Goal: Information Seeking & Learning: Learn about a topic

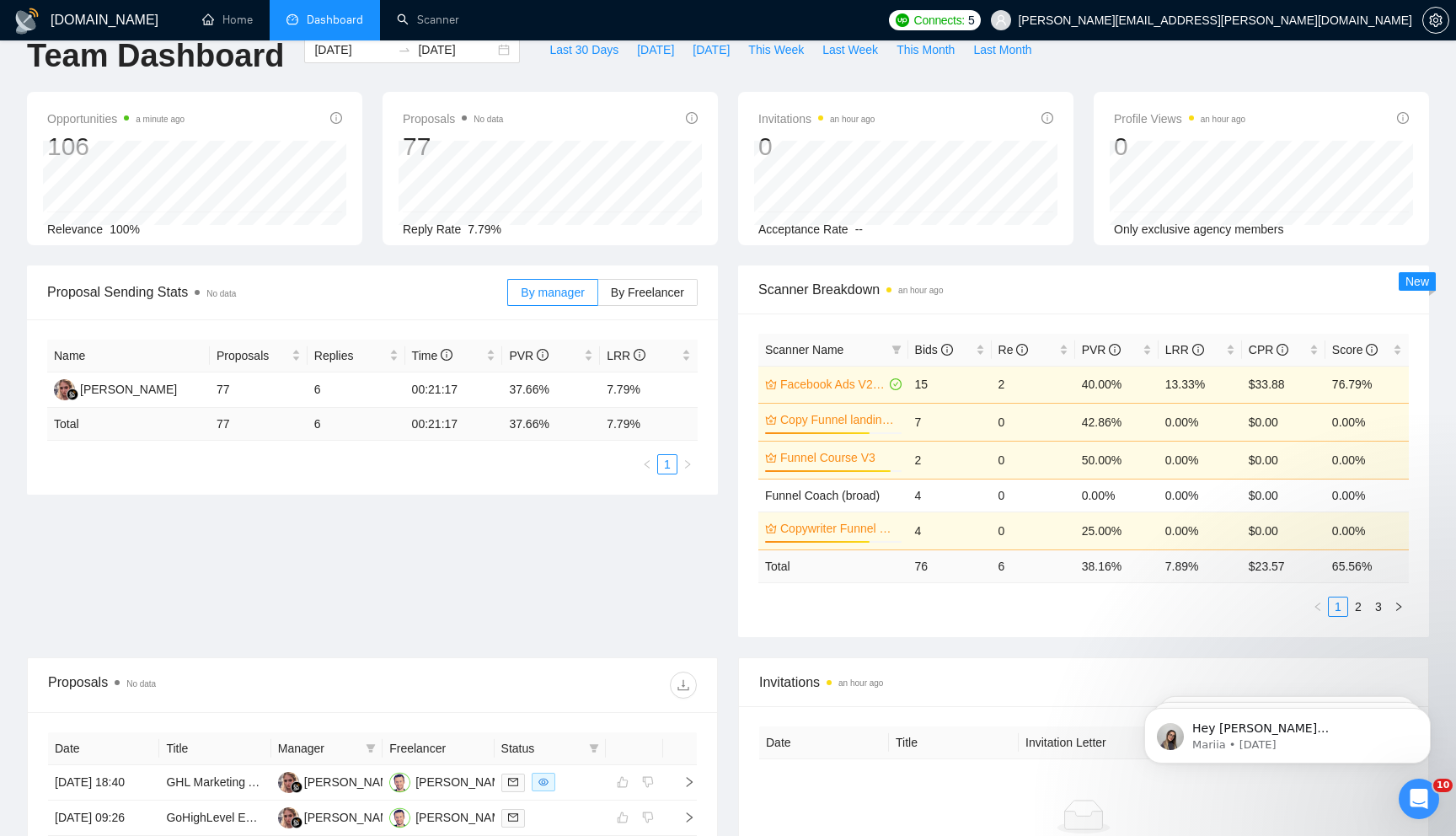
scroll to position [36, 0]
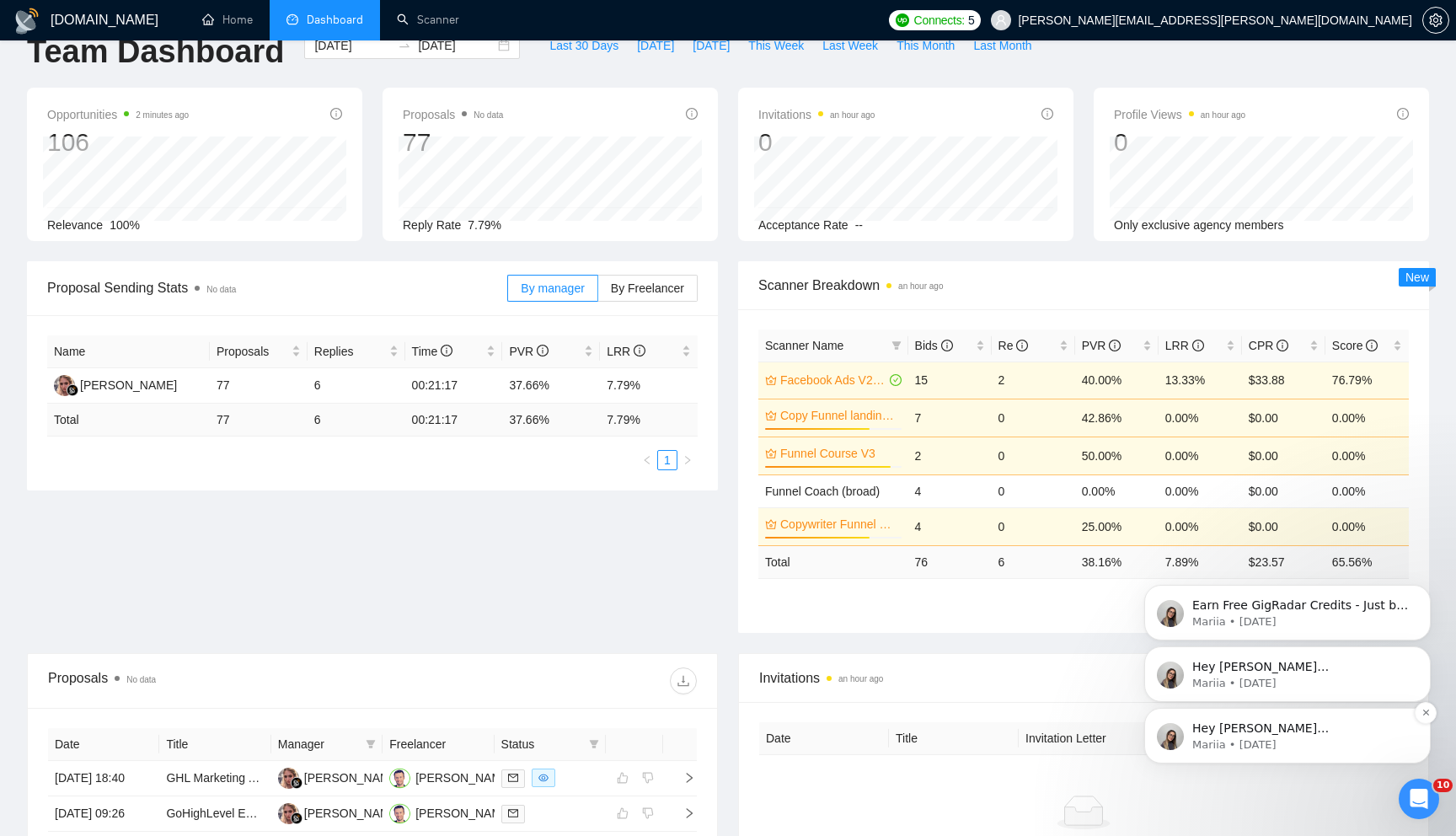
click at [1245, 733] on p "Hey dominic.bouchard.355@gmail.com, Looks like your Upwork agency CF Ventures C…" at bounding box center [1301, 729] width 217 height 17
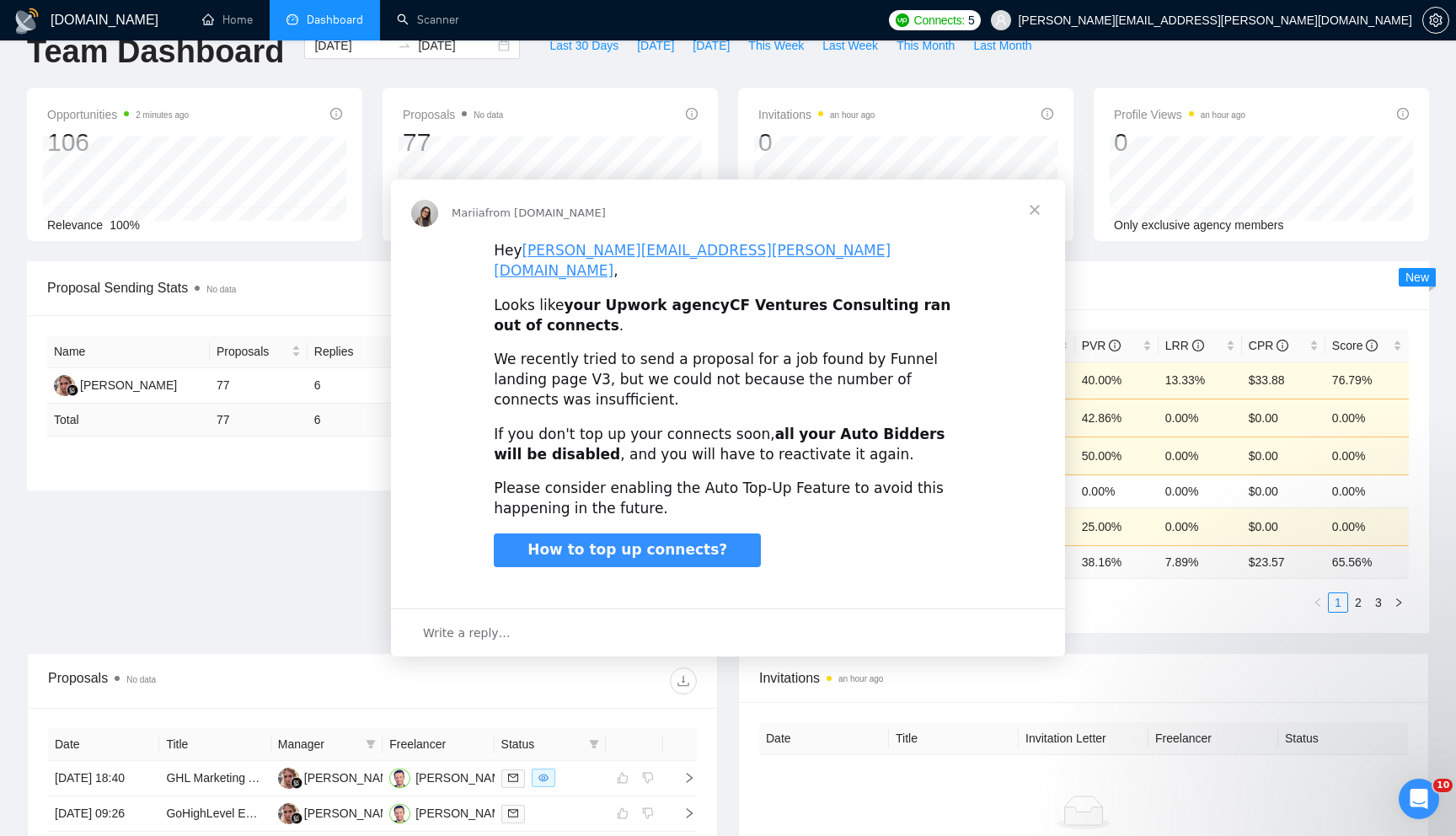
scroll to position [0, 0]
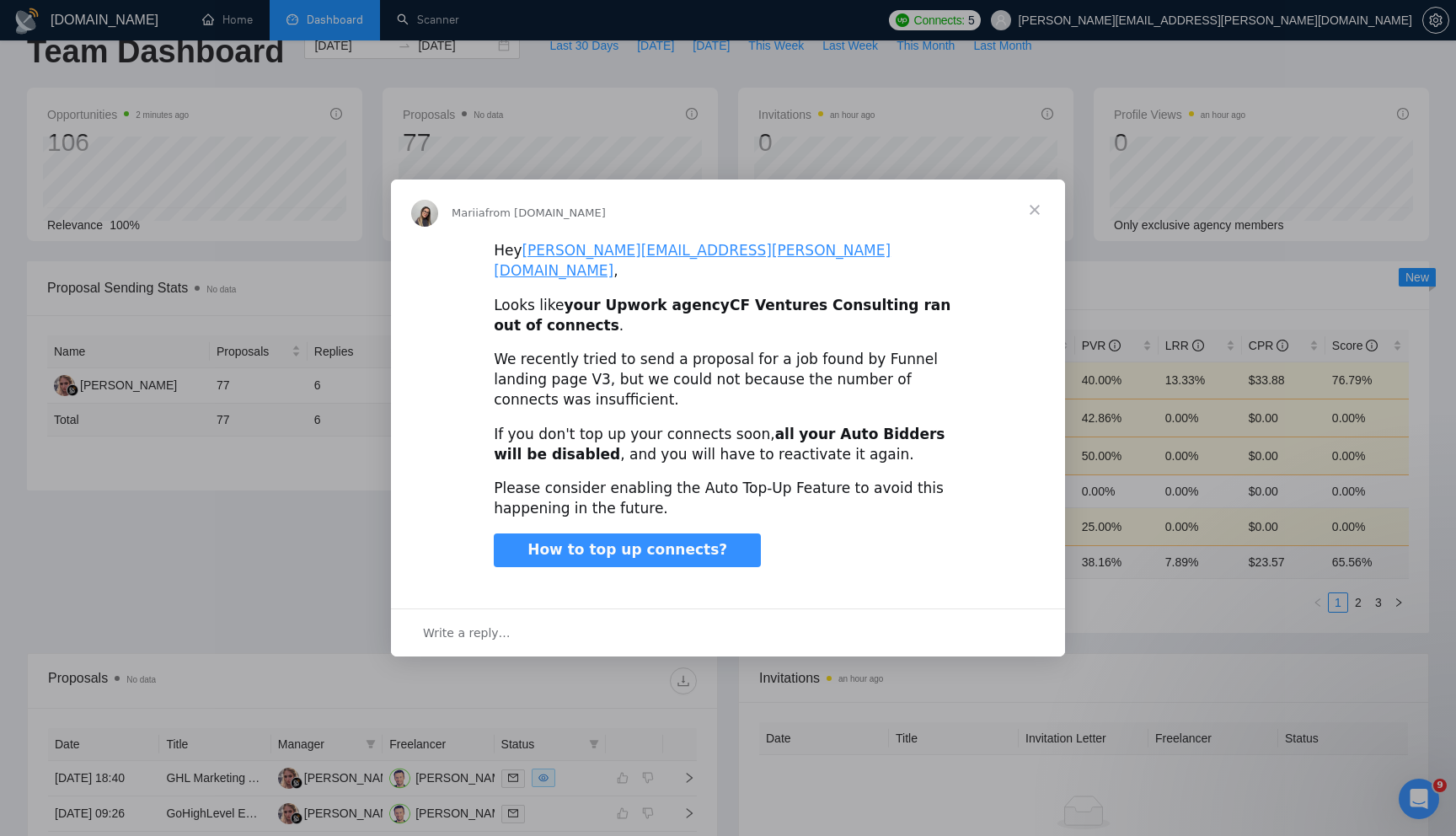
click at [1030, 222] on span "Close" at bounding box center [1035, 209] width 61 height 61
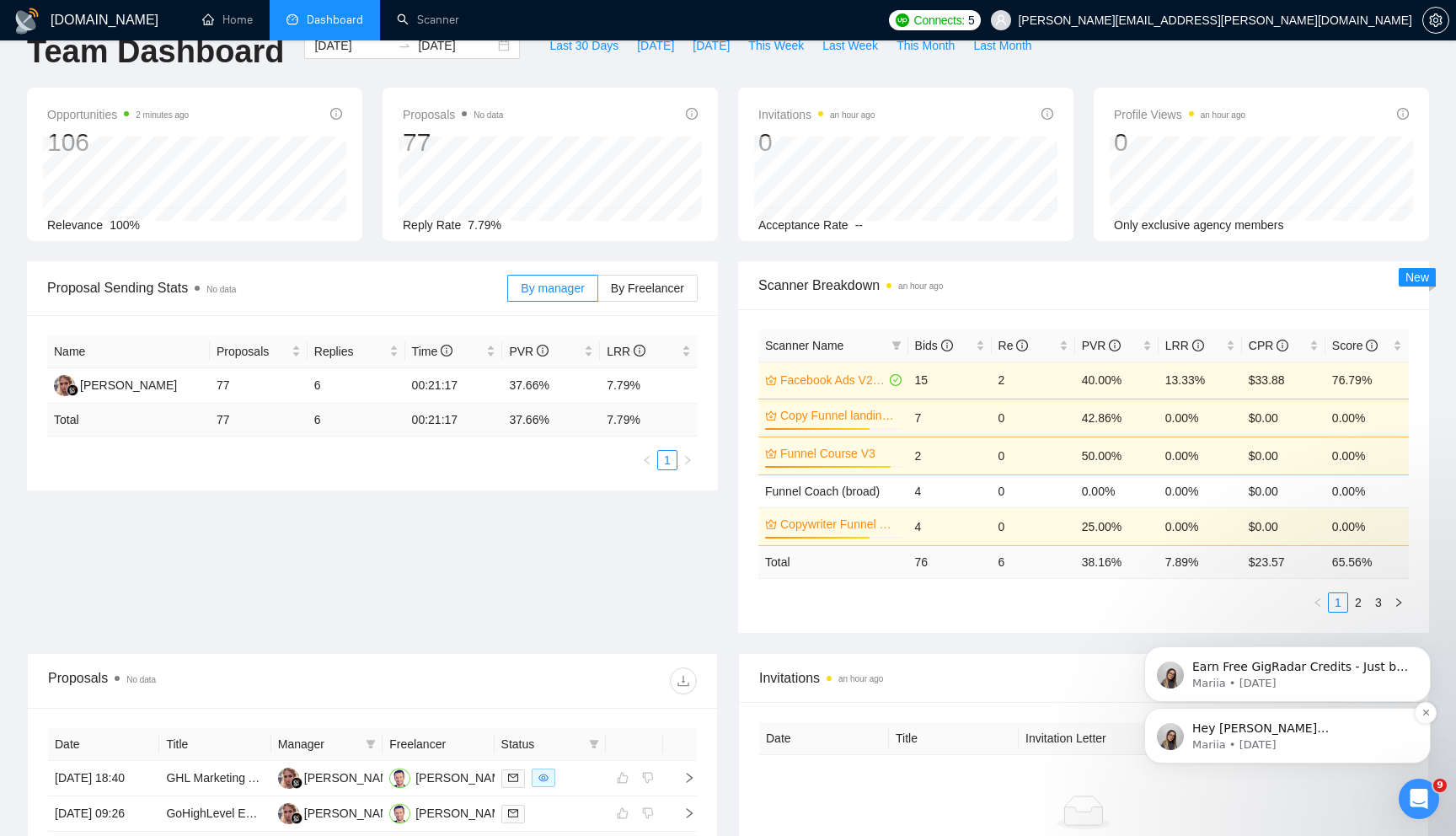
click at [1334, 721] on p "Hey dominic.bouchard.355@gmail.com, Looks like your Upwork agency CF Ventures C…" at bounding box center [1301, 729] width 217 height 17
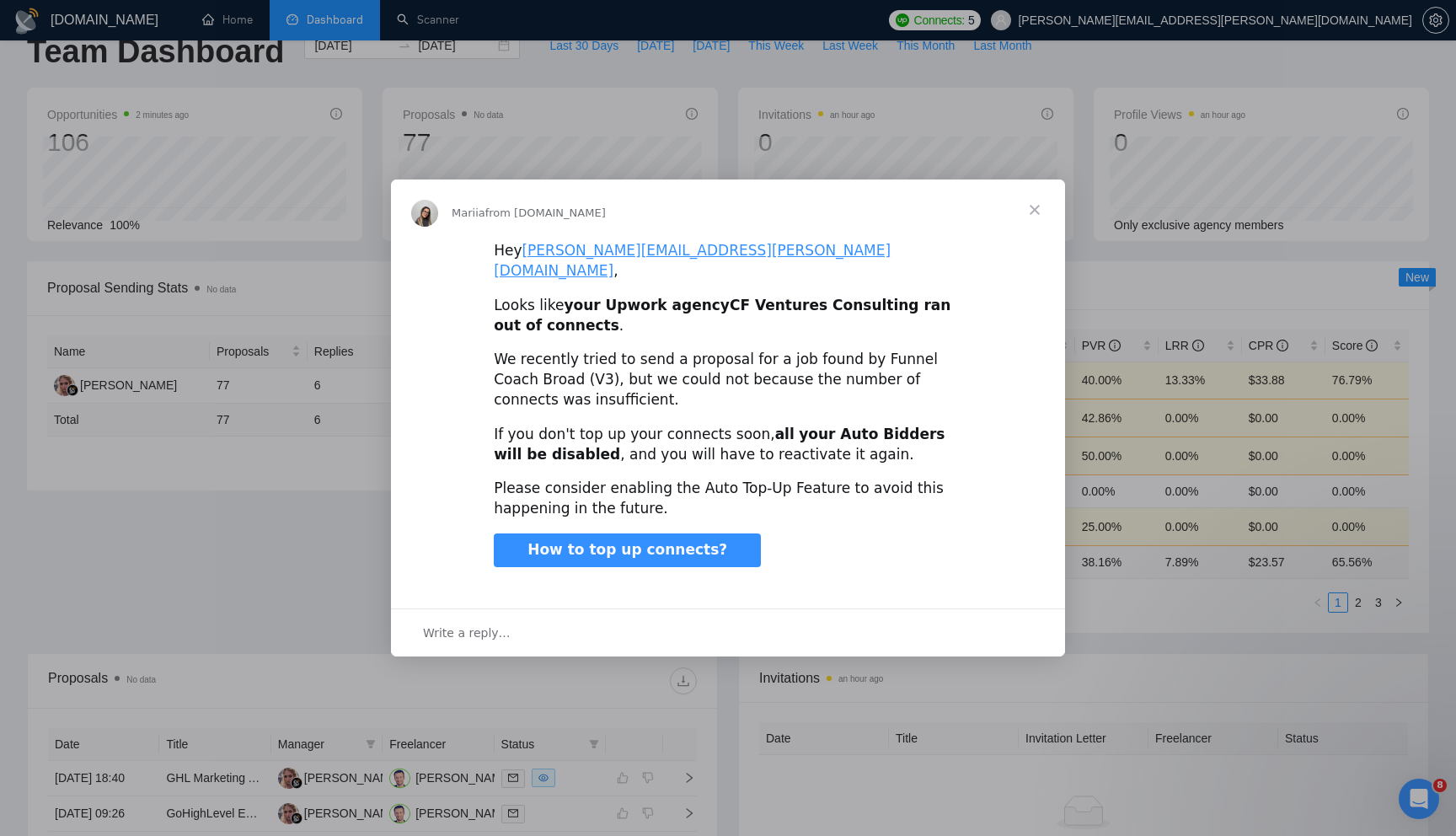
click at [1034, 216] on span "Close" at bounding box center [1035, 209] width 61 height 61
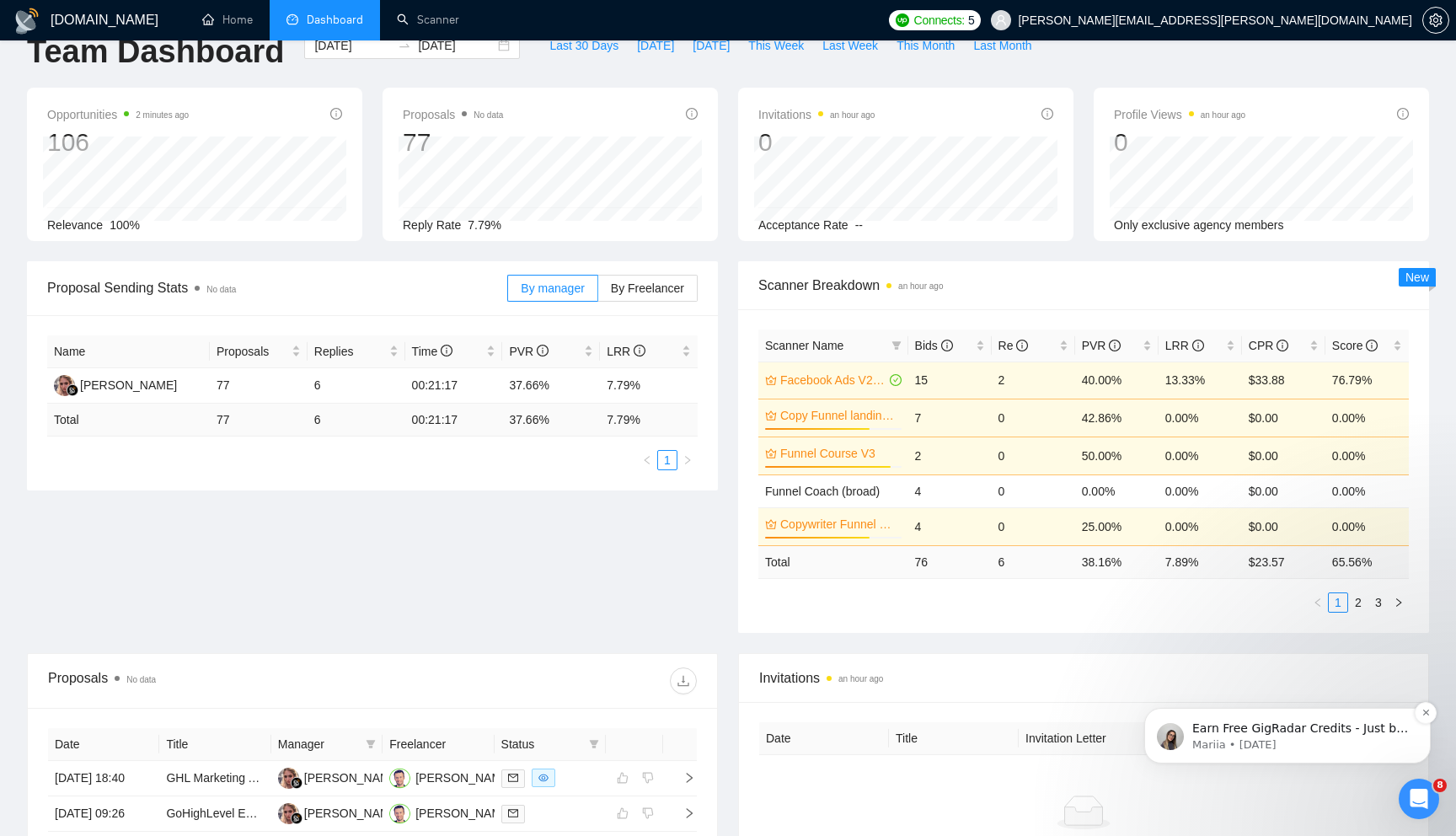
click at [1235, 737] on p "Mariia • 6d ago" at bounding box center [1301, 744] width 217 height 15
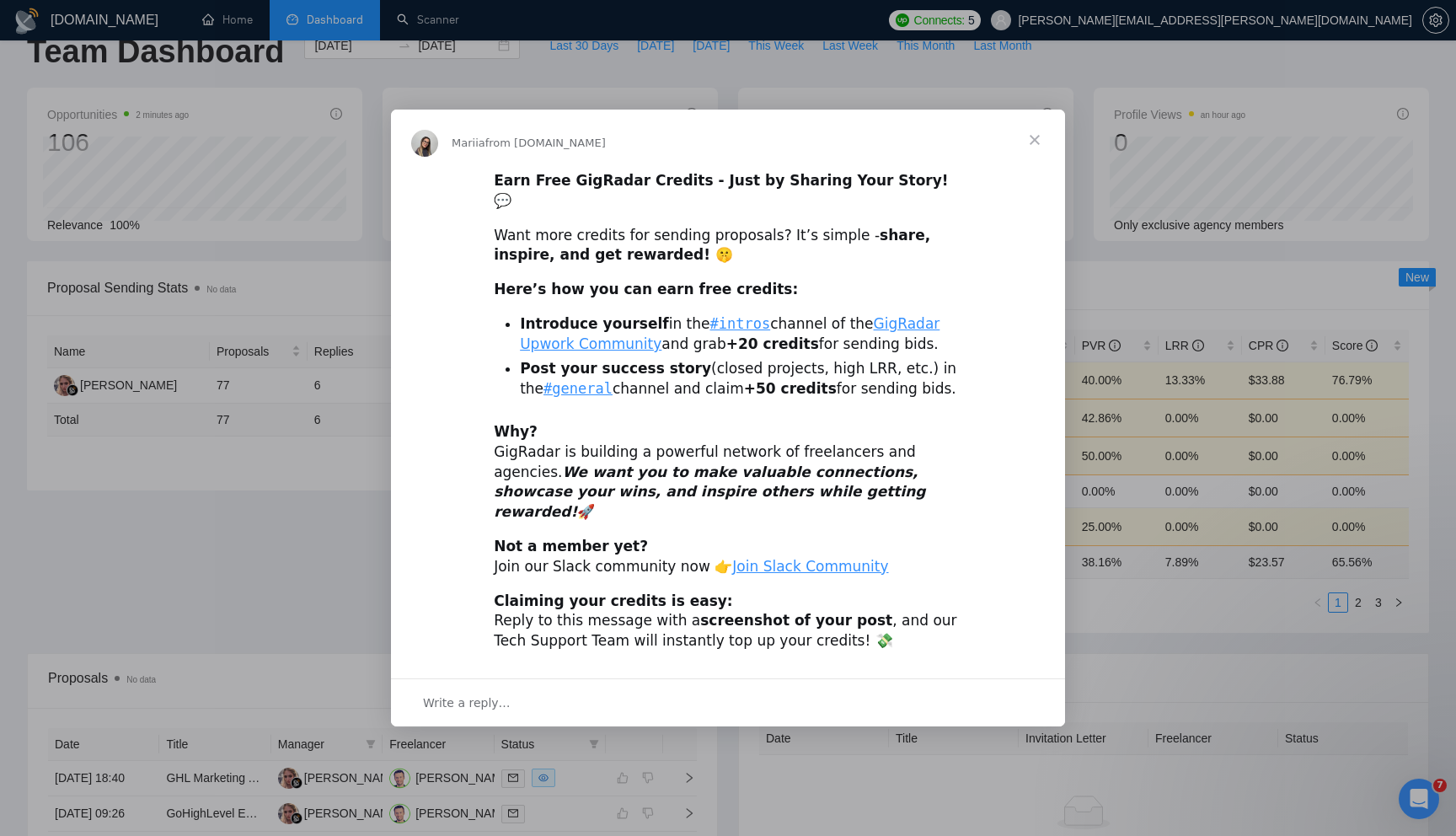
click at [1037, 160] on span "Close" at bounding box center [1035, 139] width 61 height 61
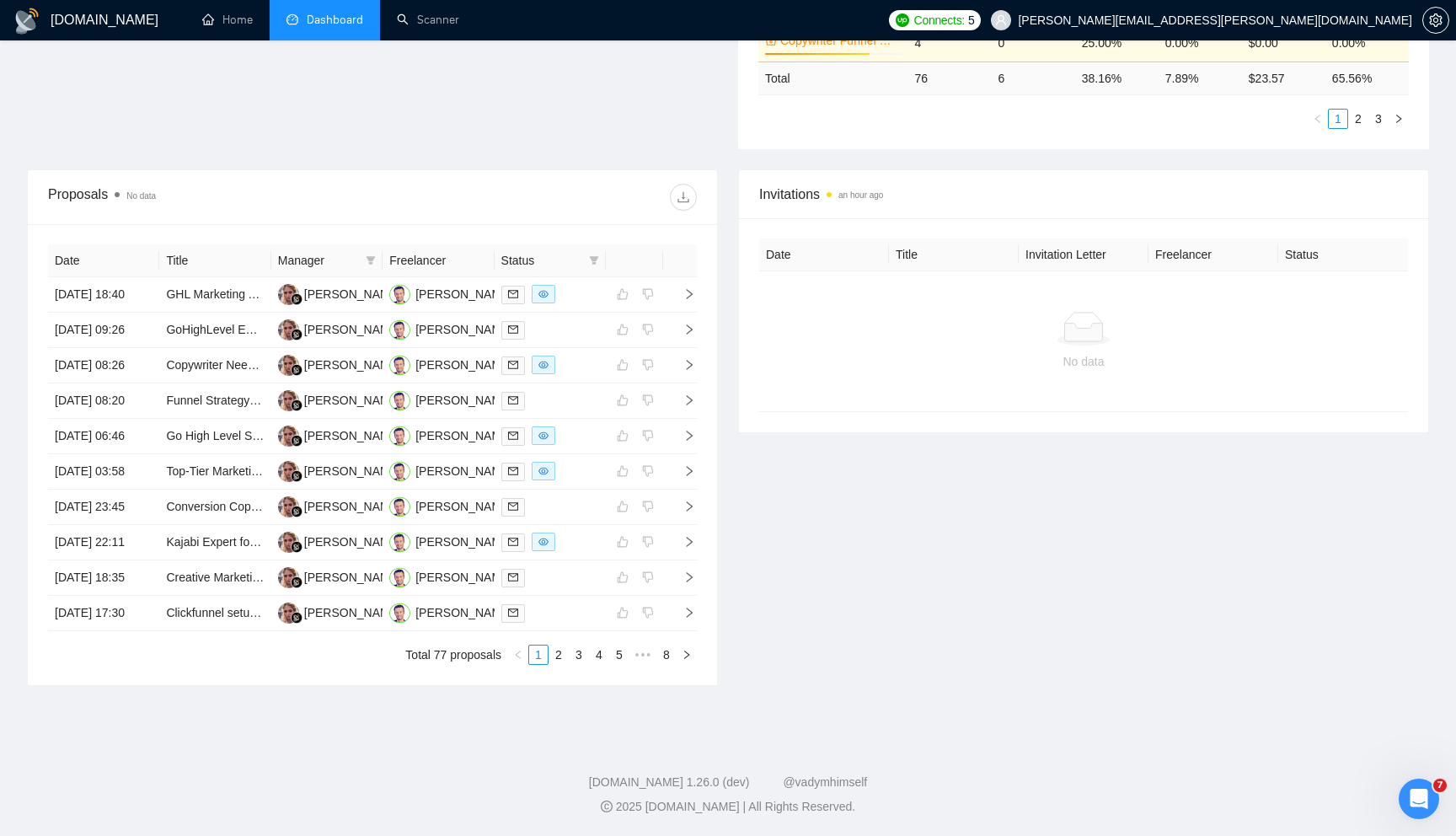
scroll to position [634, 0]
click at [560, 665] on link "2" at bounding box center [559, 655] width 19 height 19
click at [582, 665] on link "3" at bounding box center [579, 655] width 19 height 19
click at [599, 665] on link "4" at bounding box center [599, 655] width 19 height 19
click at [599, 665] on link "5" at bounding box center [599, 655] width 19 height 19
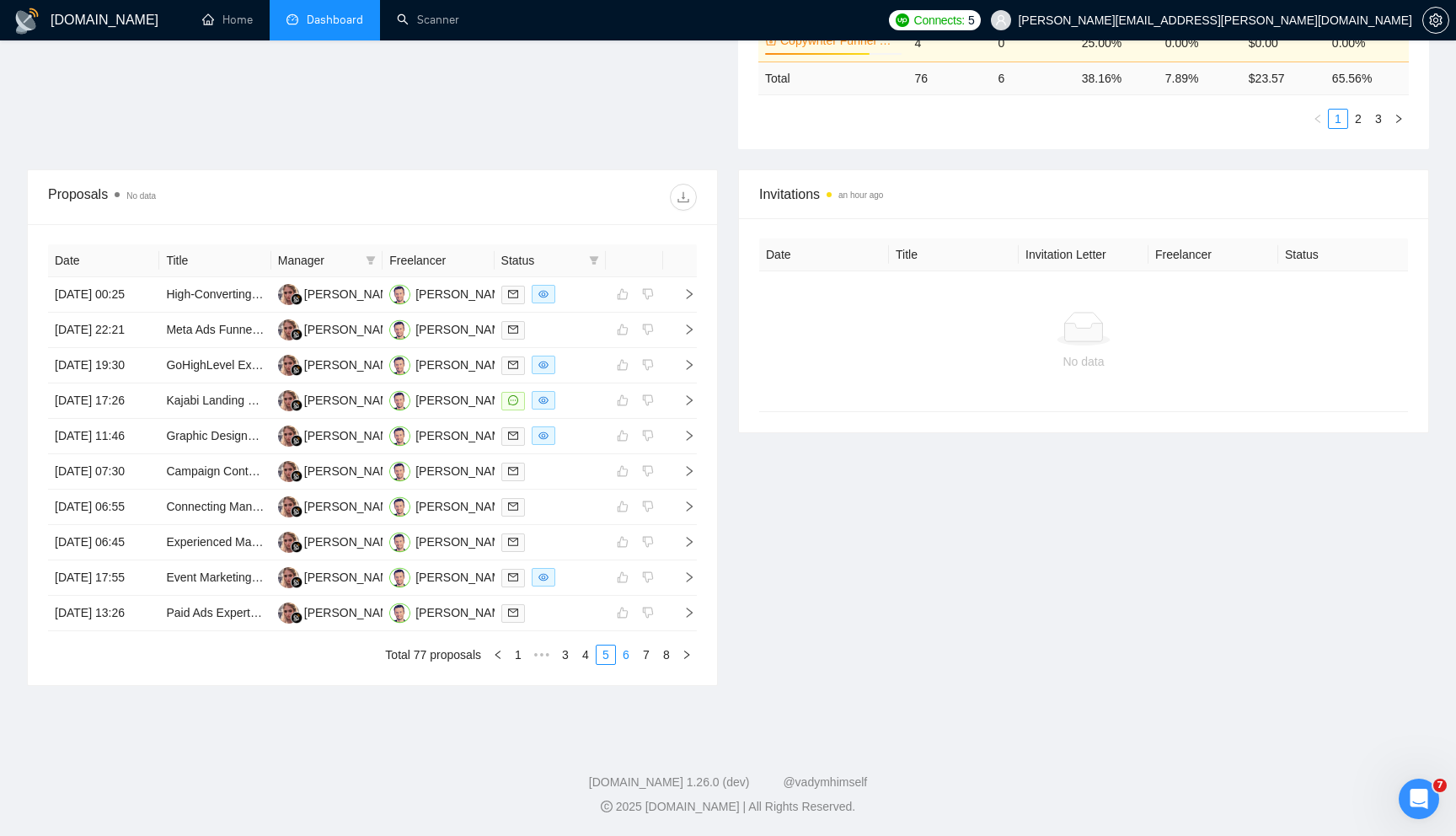
click at [624, 665] on link "6" at bounding box center [625, 655] width 19 height 19
click at [647, 665] on link "7" at bounding box center [646, 655] width 19 height 19
click at [665, 665] on link "8" at bounding box center [666, 655] width 19 height 19
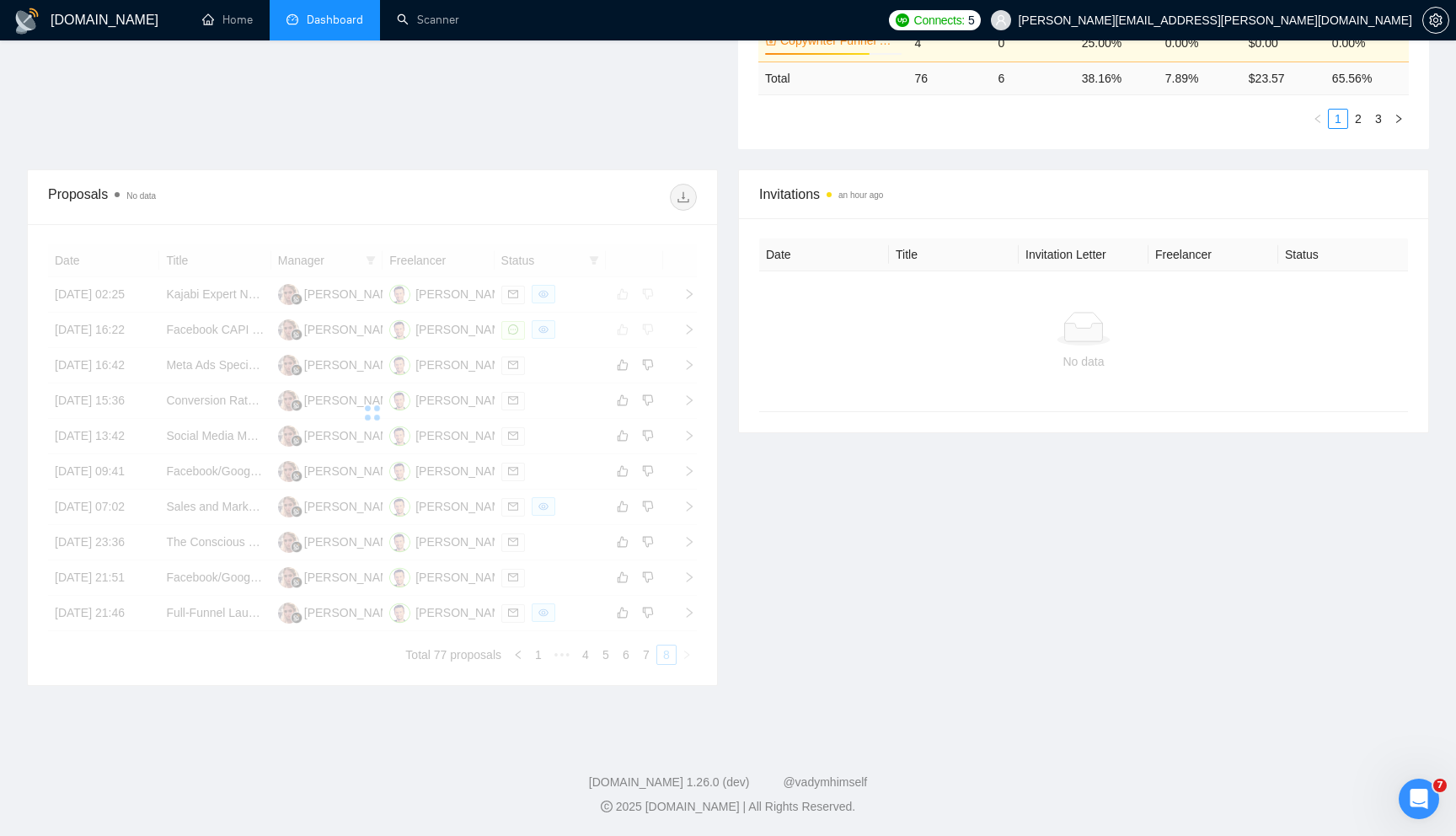
scroll to position [525, 0]
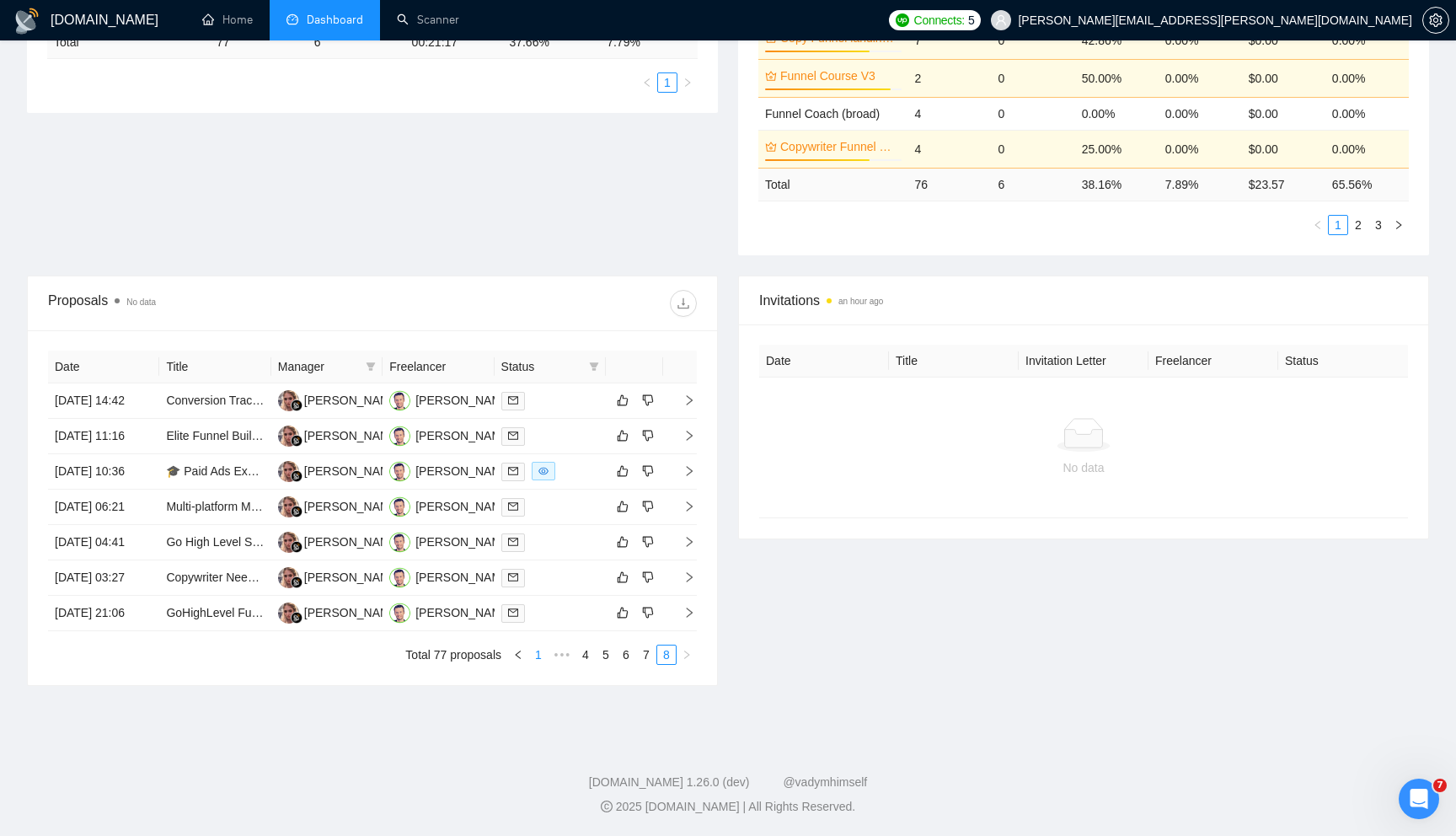
click at [541, 661] on link "1" at bounding box center [538, 655] width 19 height 19
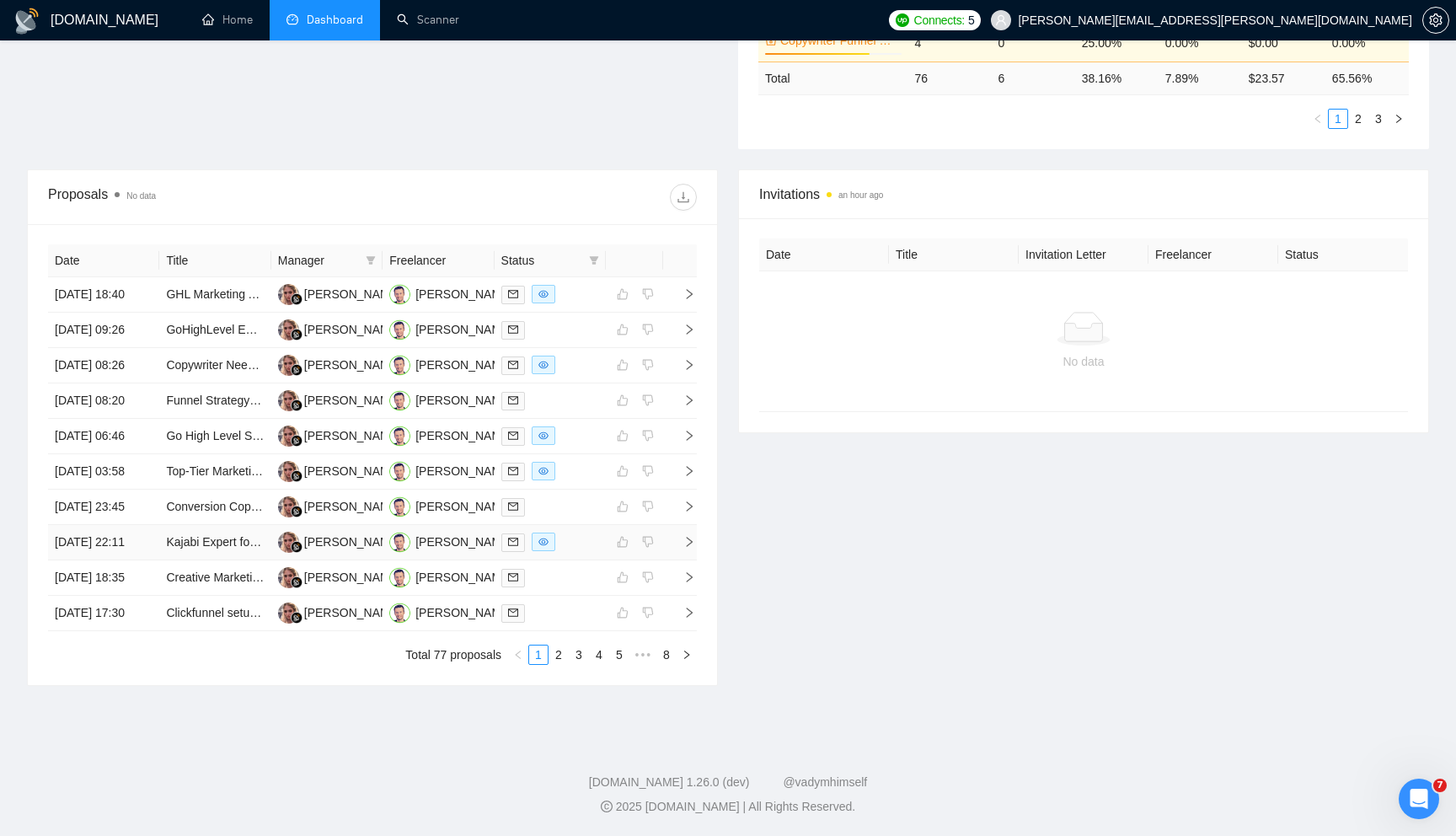
scroll to position [680, 0]
click at [557, 660] on link "2" at bounding box center [559, 655] width 19 height 19
click at [539, 656] on link "1" at bounding box center [538, 655] width 19 height 19
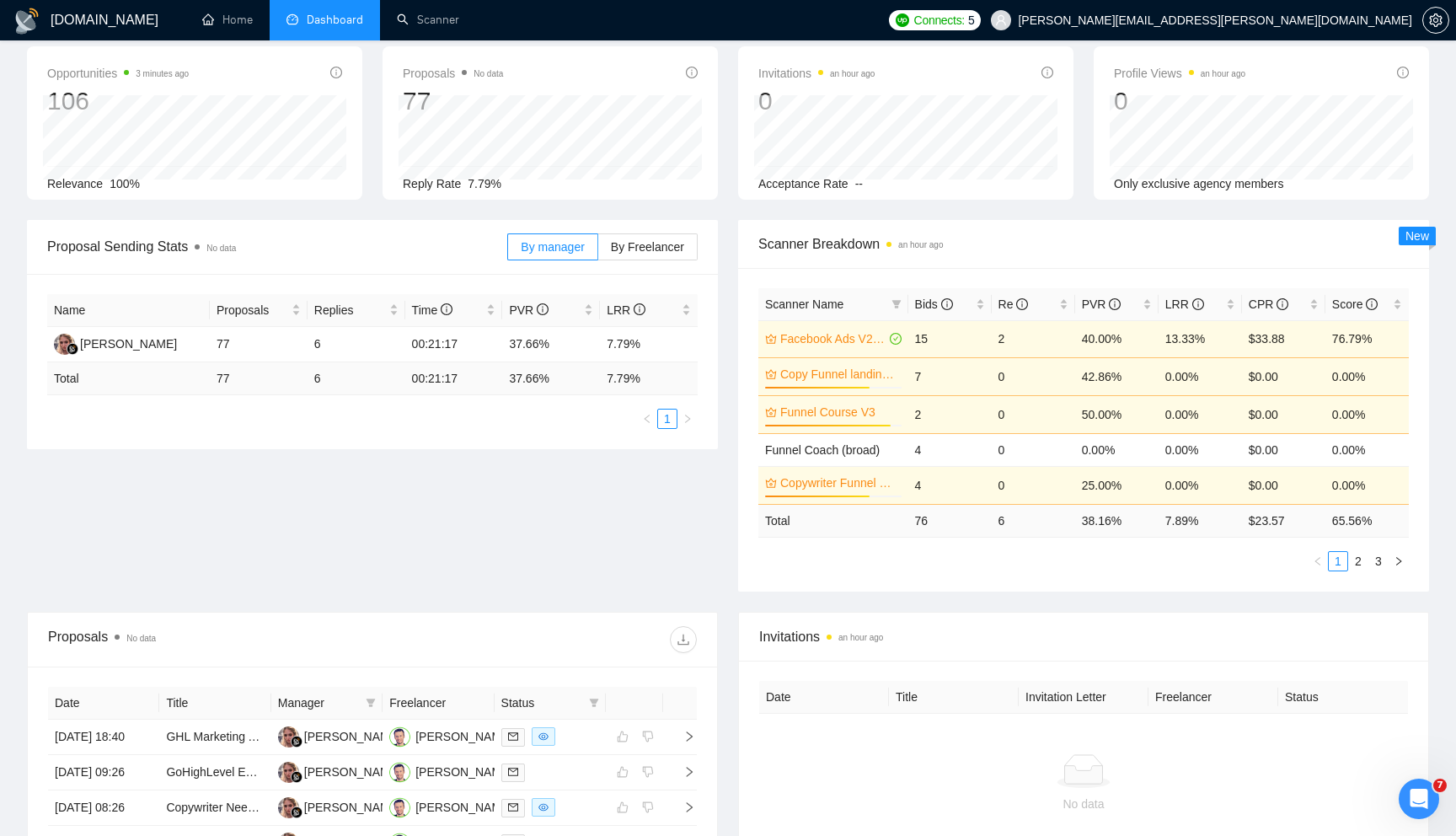
scroll to position [0, 0]
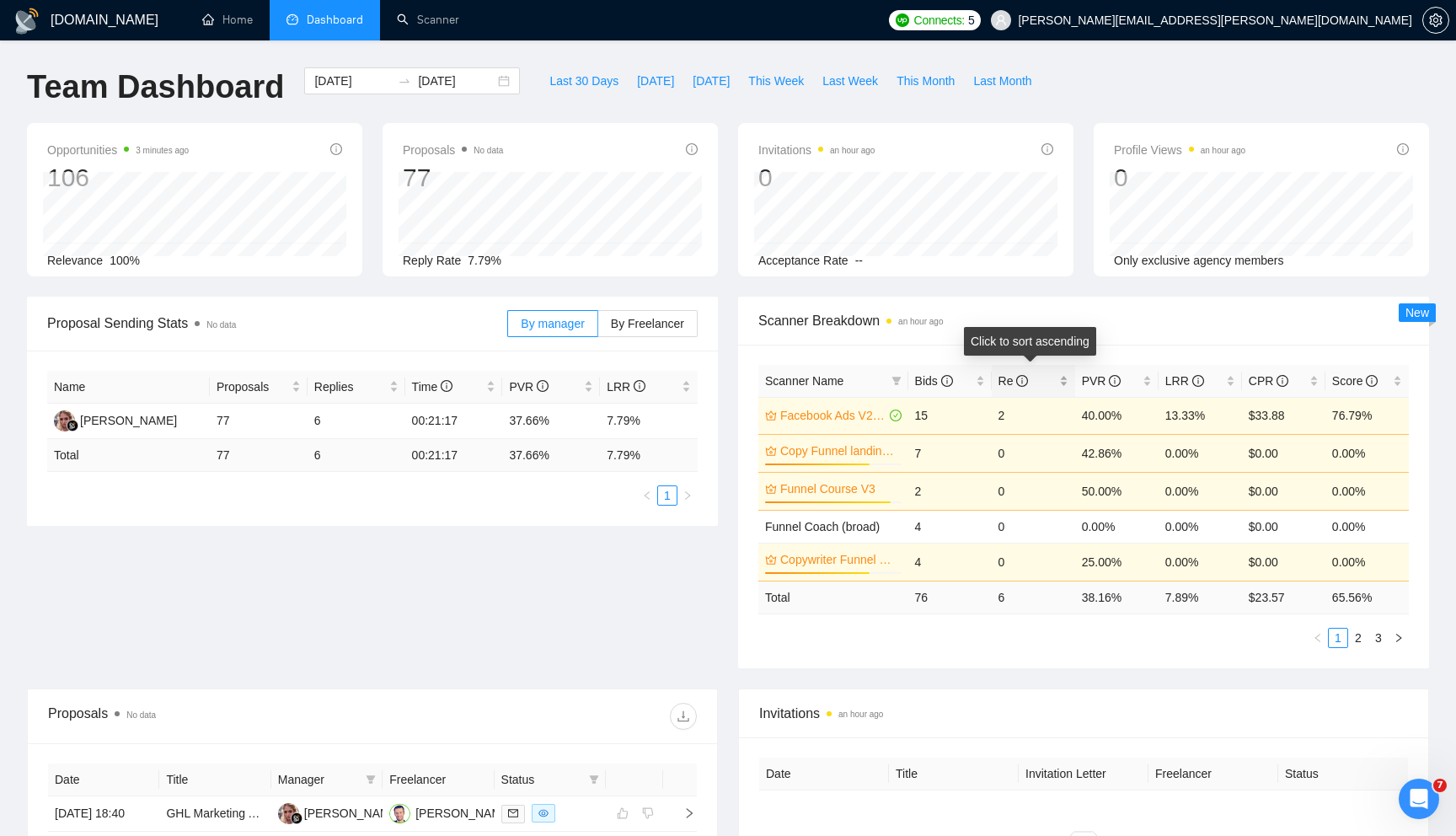
click at [1064, 387] on div "Re" at bounding box center [1034, 381] width 70 height 19
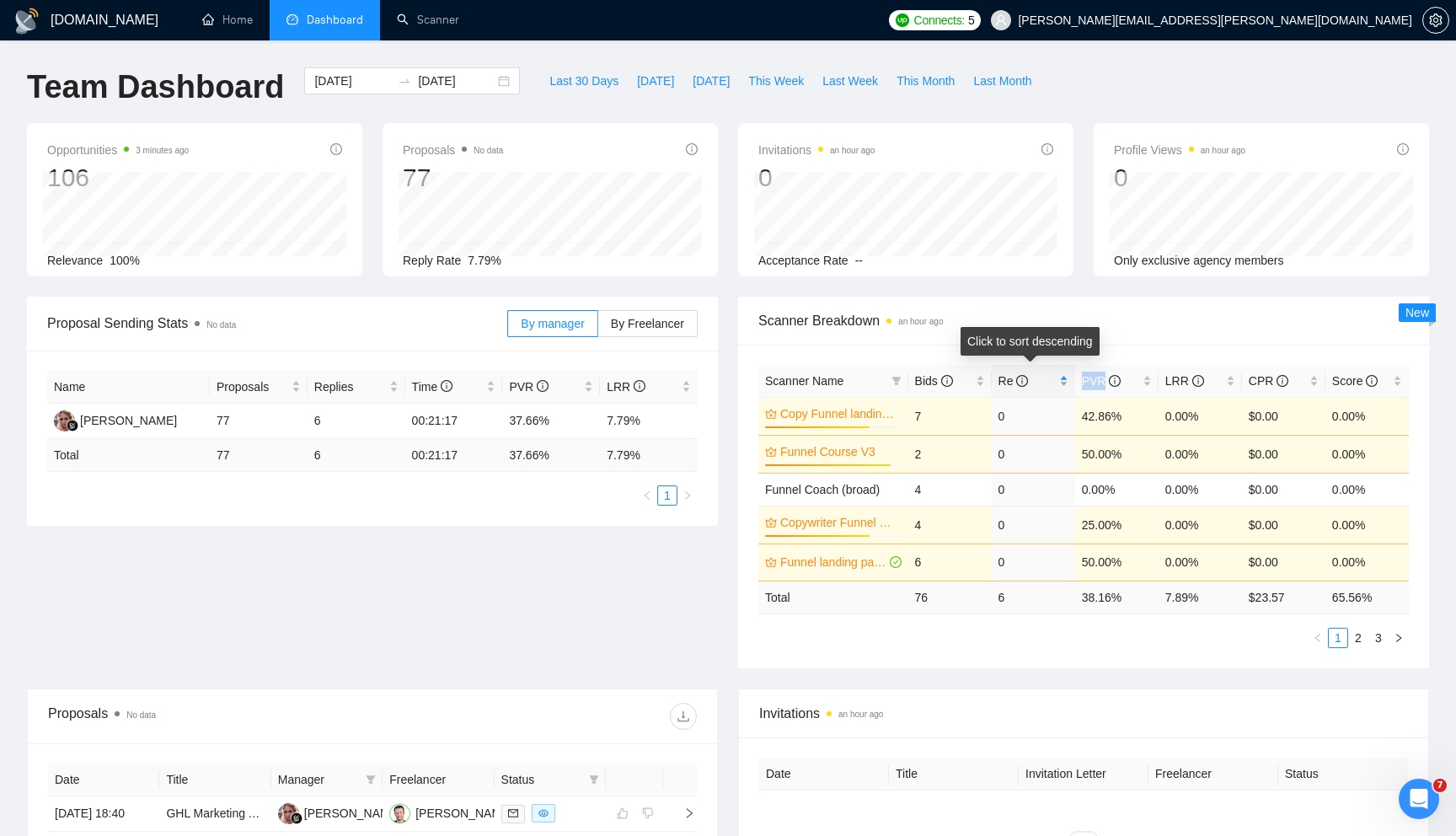
click at [1064, 387] on div "Re" at bounding box center [1034, 381] width 70 height 19
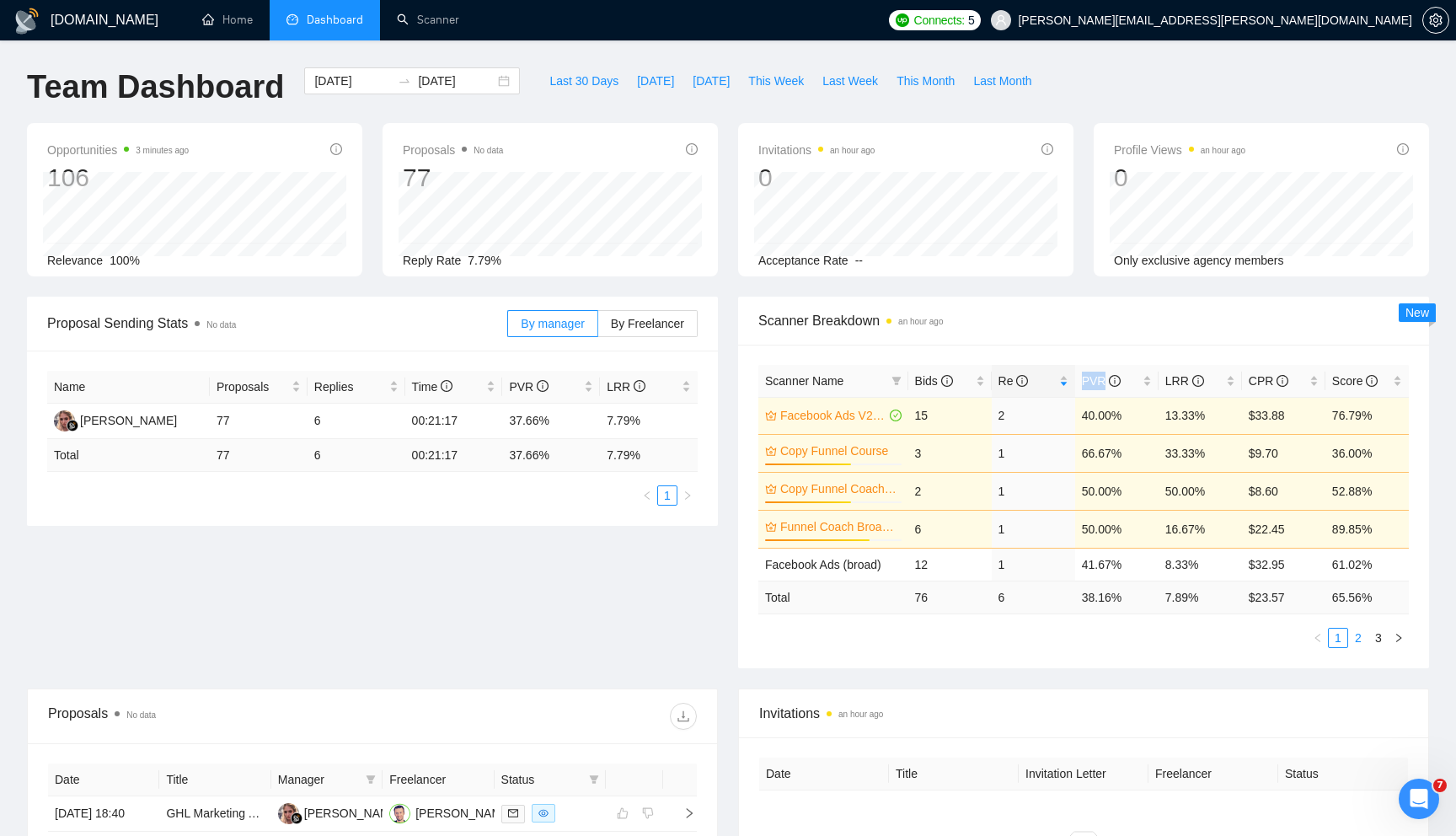
click at [1360, 642] on link "2" at bounding box center [1358, 638] width 19 height 19
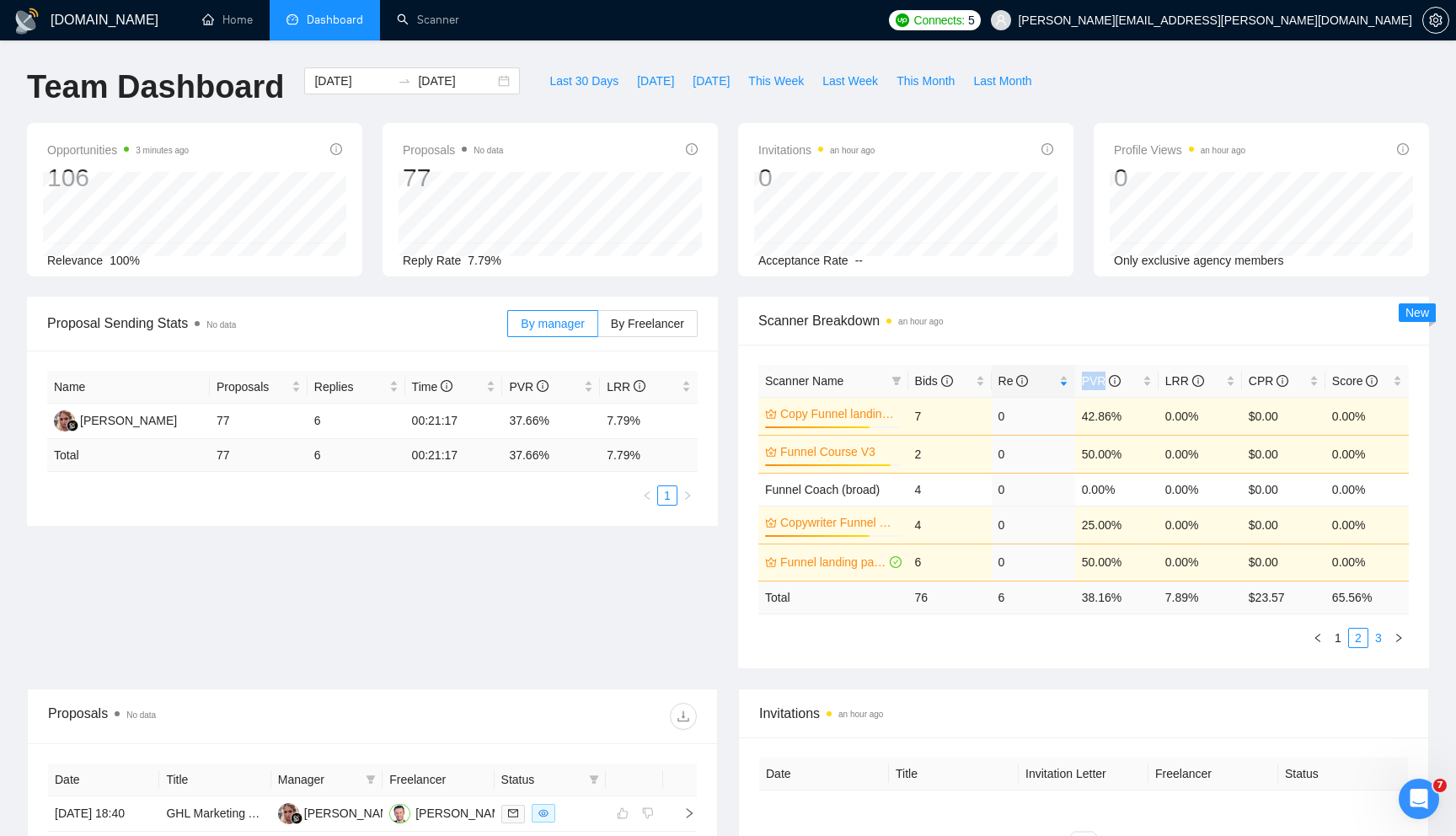
click at [1382, 641] on link "3" at bounding box center [1378, 638] width 19 height 19
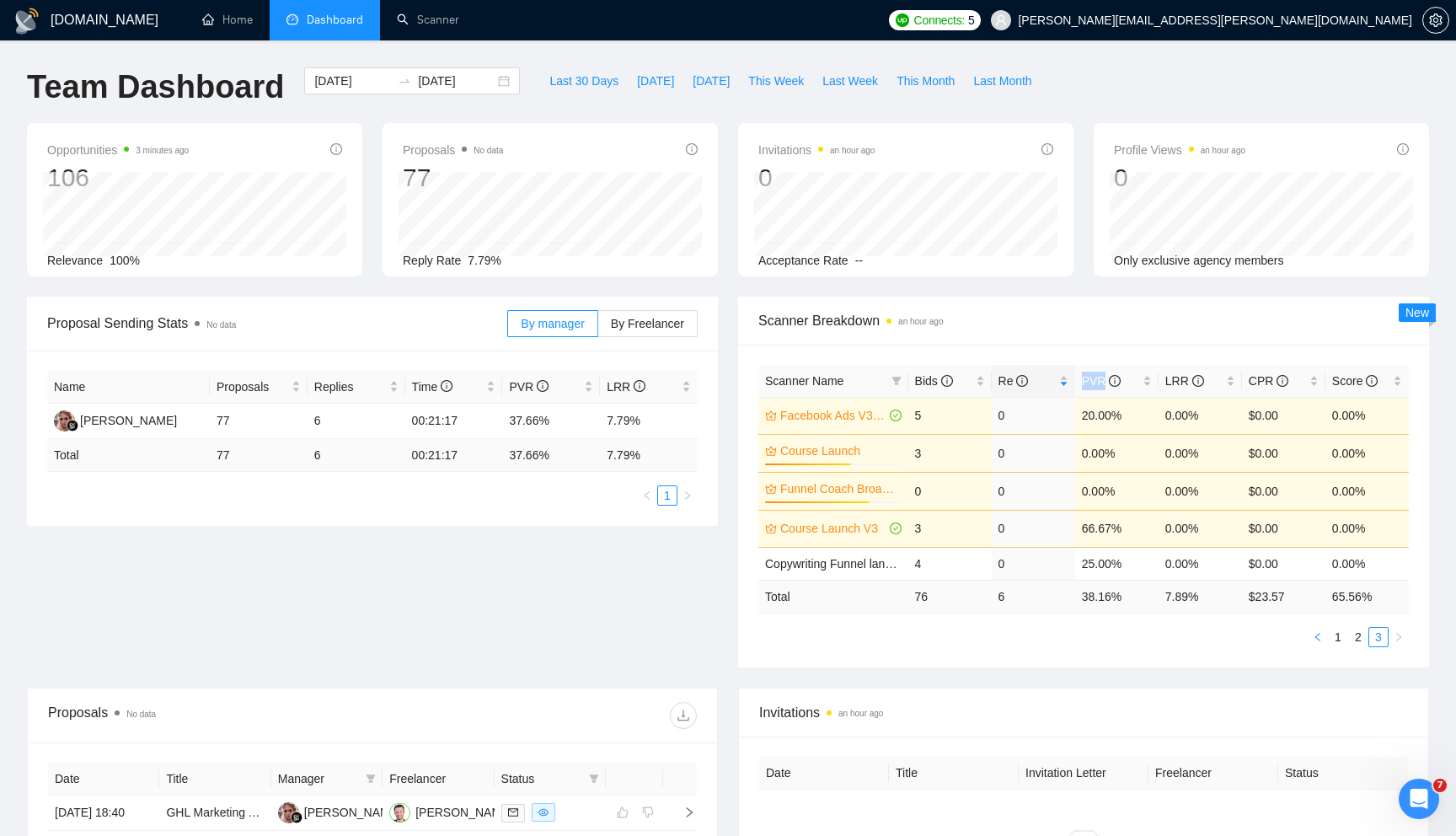
click at [1324, 643] on button "button" at bounding box center [1318, 638] width 20 height 20
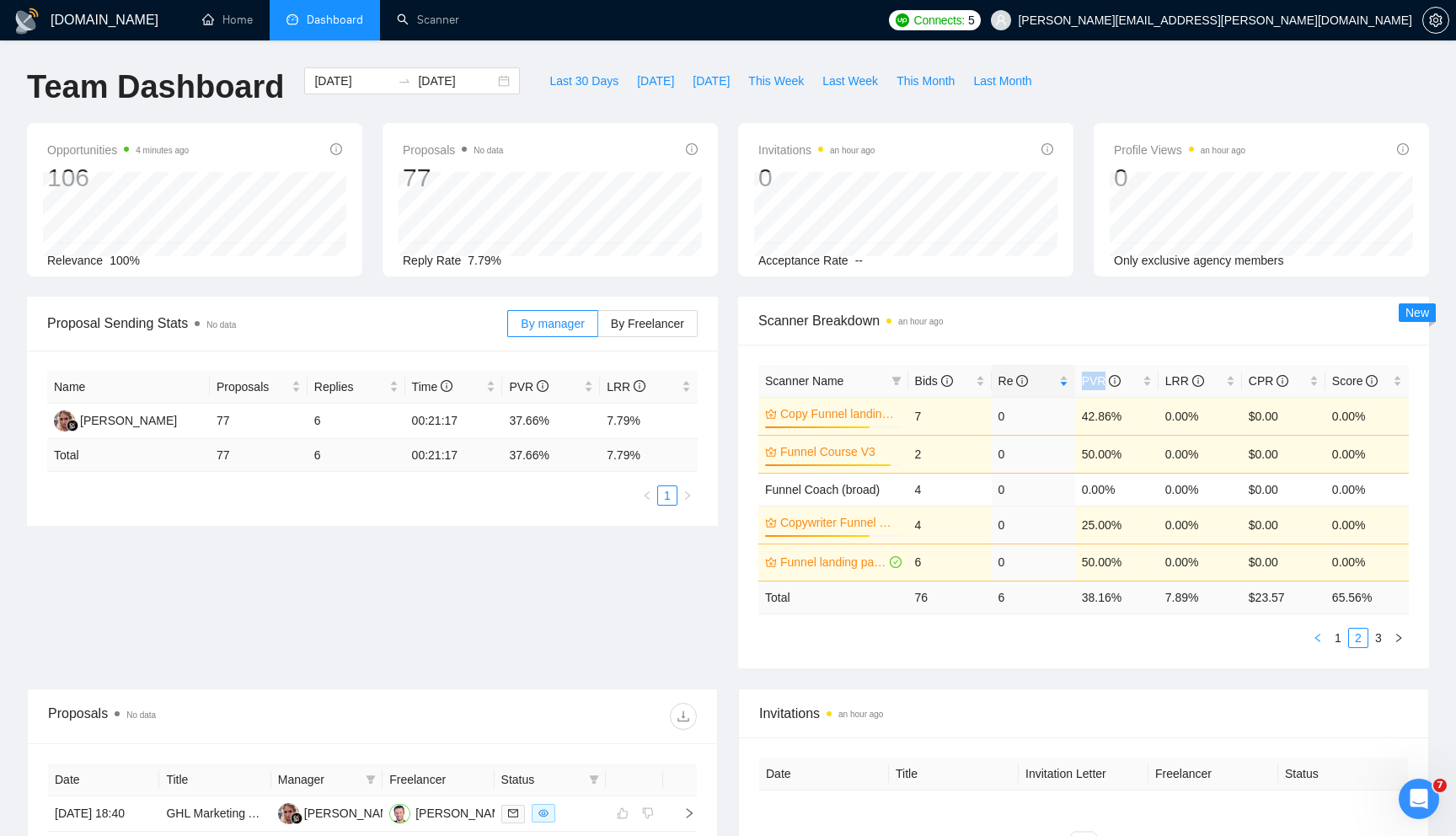
click at [1324, 643] on button "button" at bounding box center [1318, 638] width 20 height 20
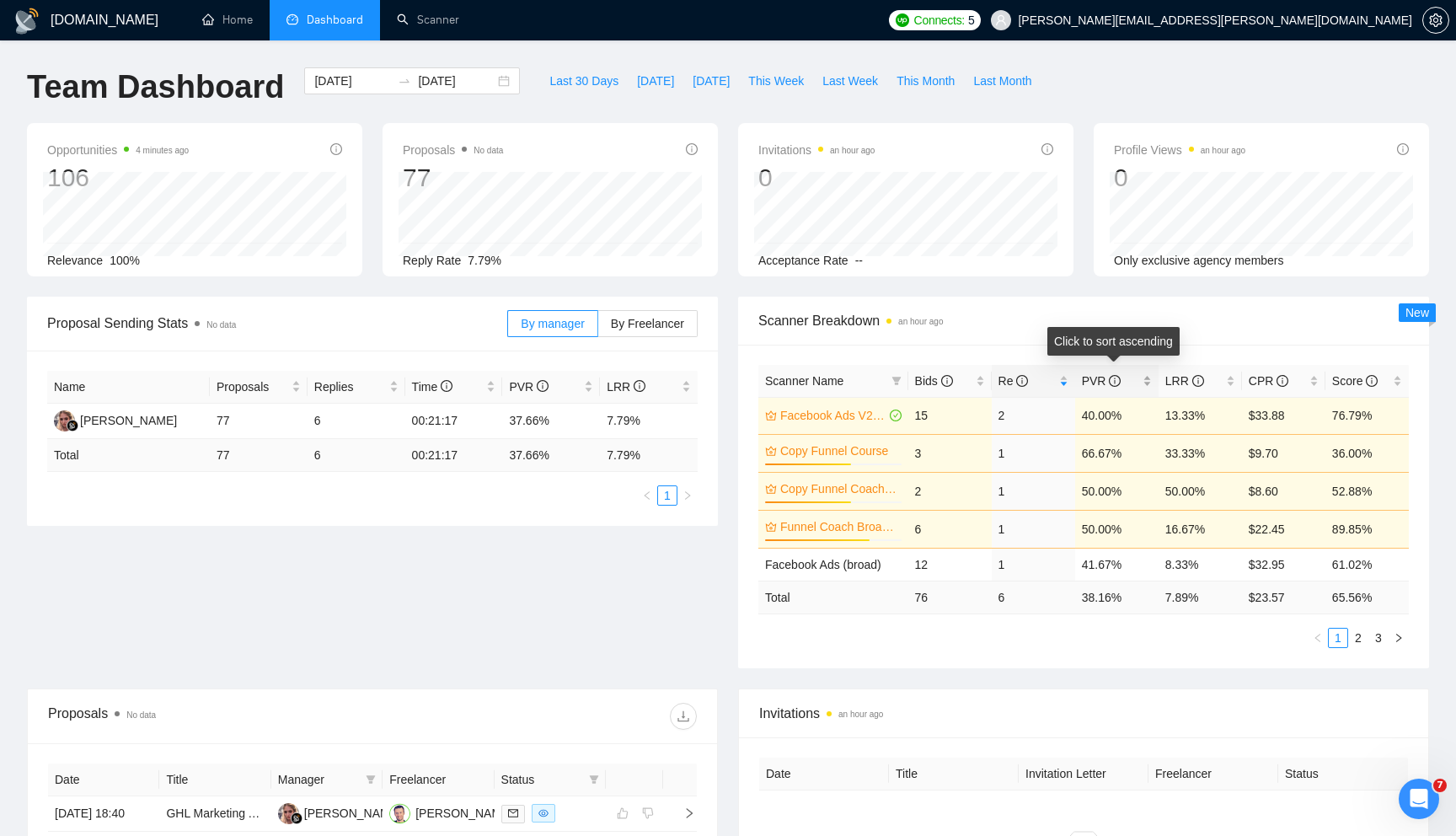
click at [1142, 387] on div "PVR" at bounding box center [1117, 381] width 70 height 19
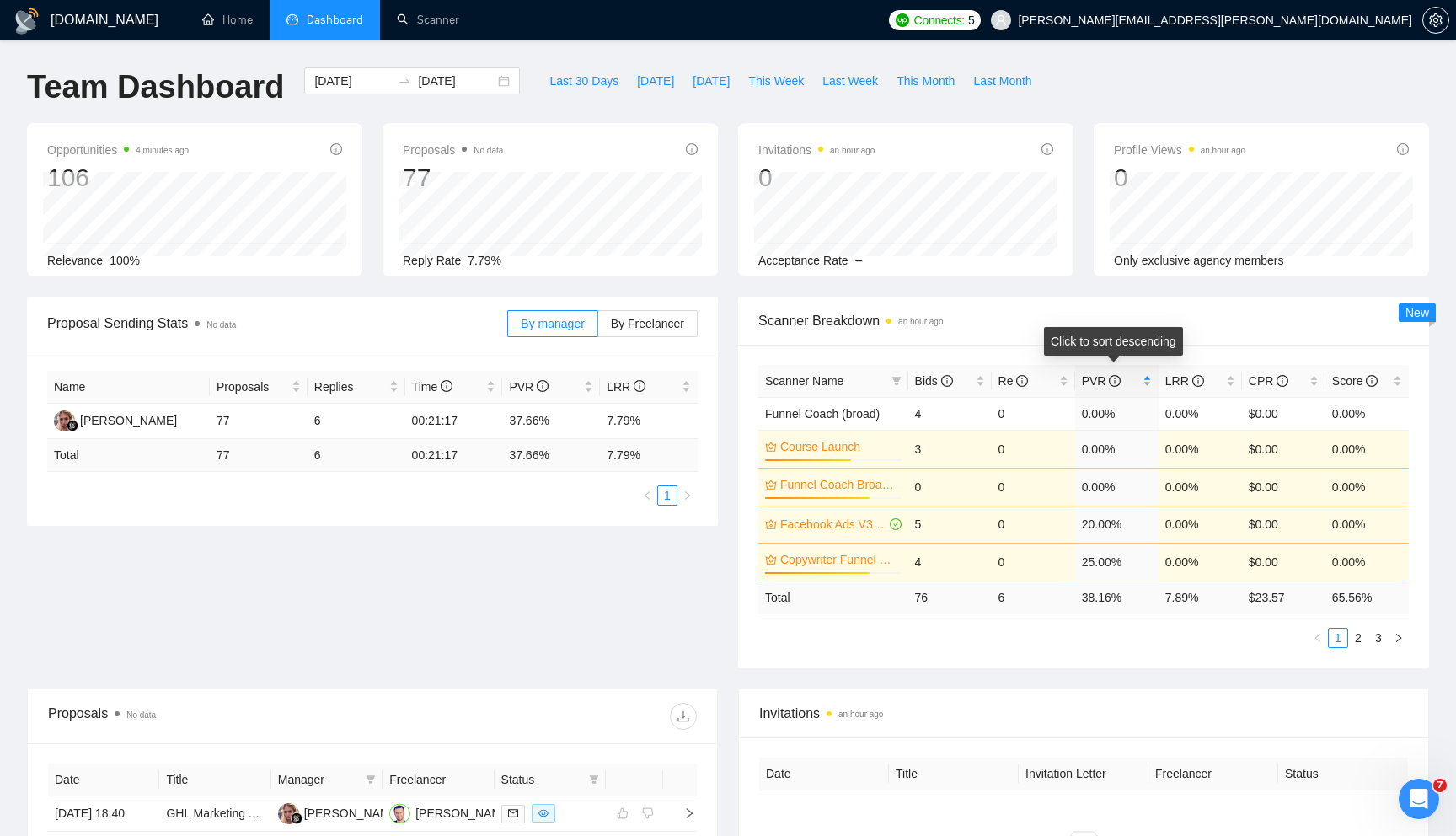
click at [1142, 387] on div "PVR" at bounding box center [1117, 381] width 70 height 19
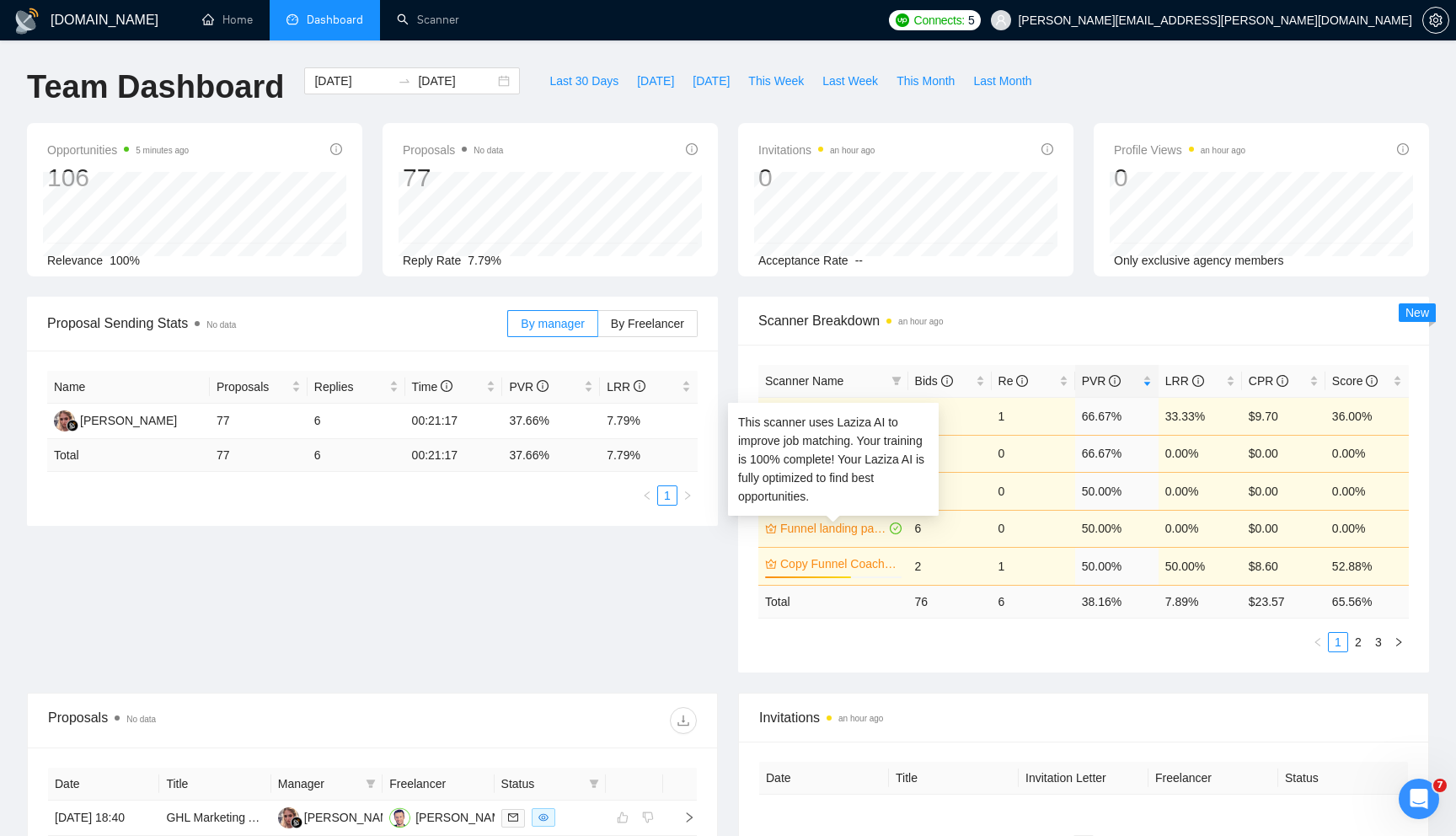
click at [868, 532] on link "Funnel landing page V3" at bounding box center [834, 528] width 107 height 19
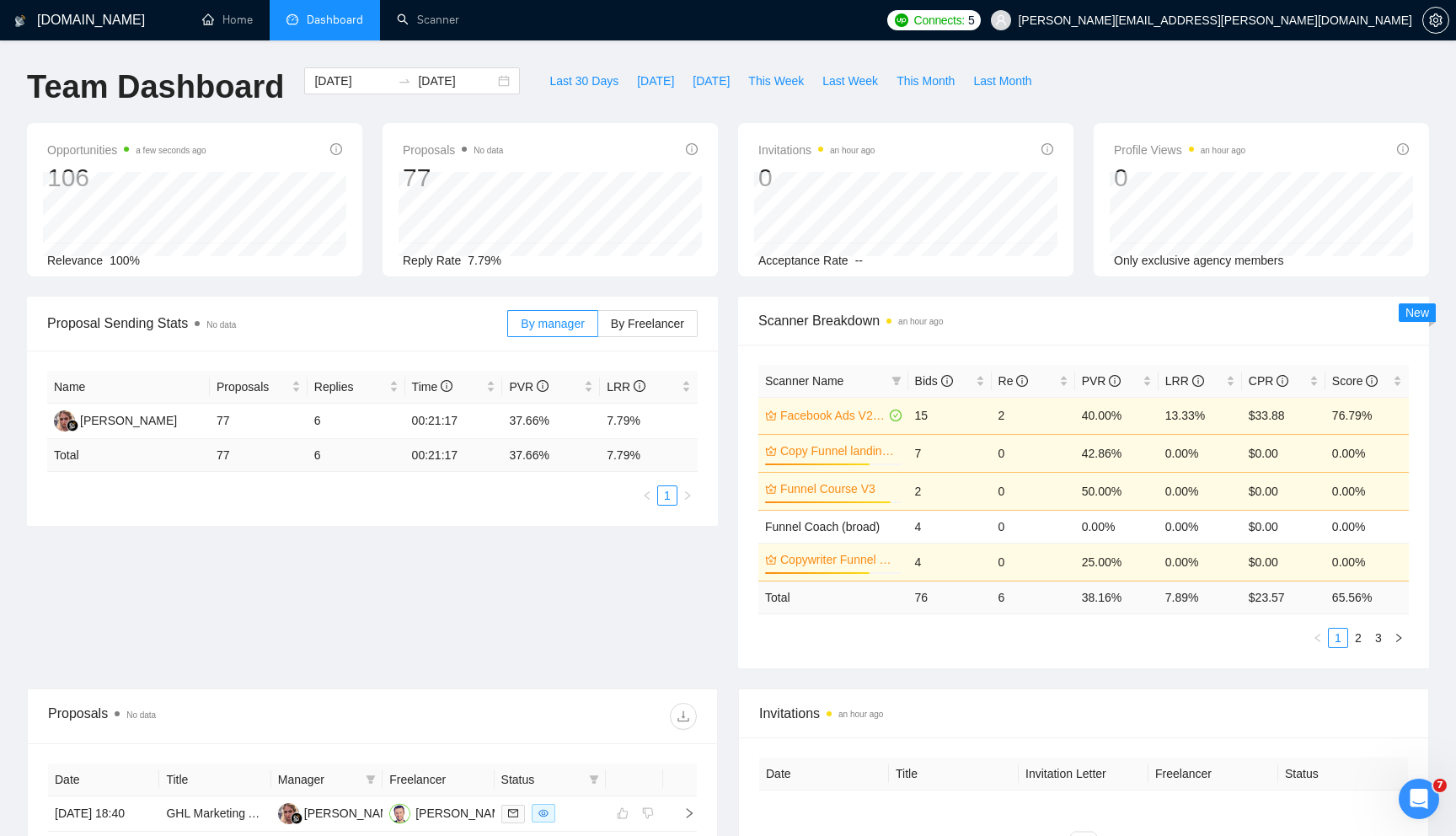
click at [867, 450] on link "Copy Funnel landing page V2" at bounding box center [840, 450] width 118 height 19
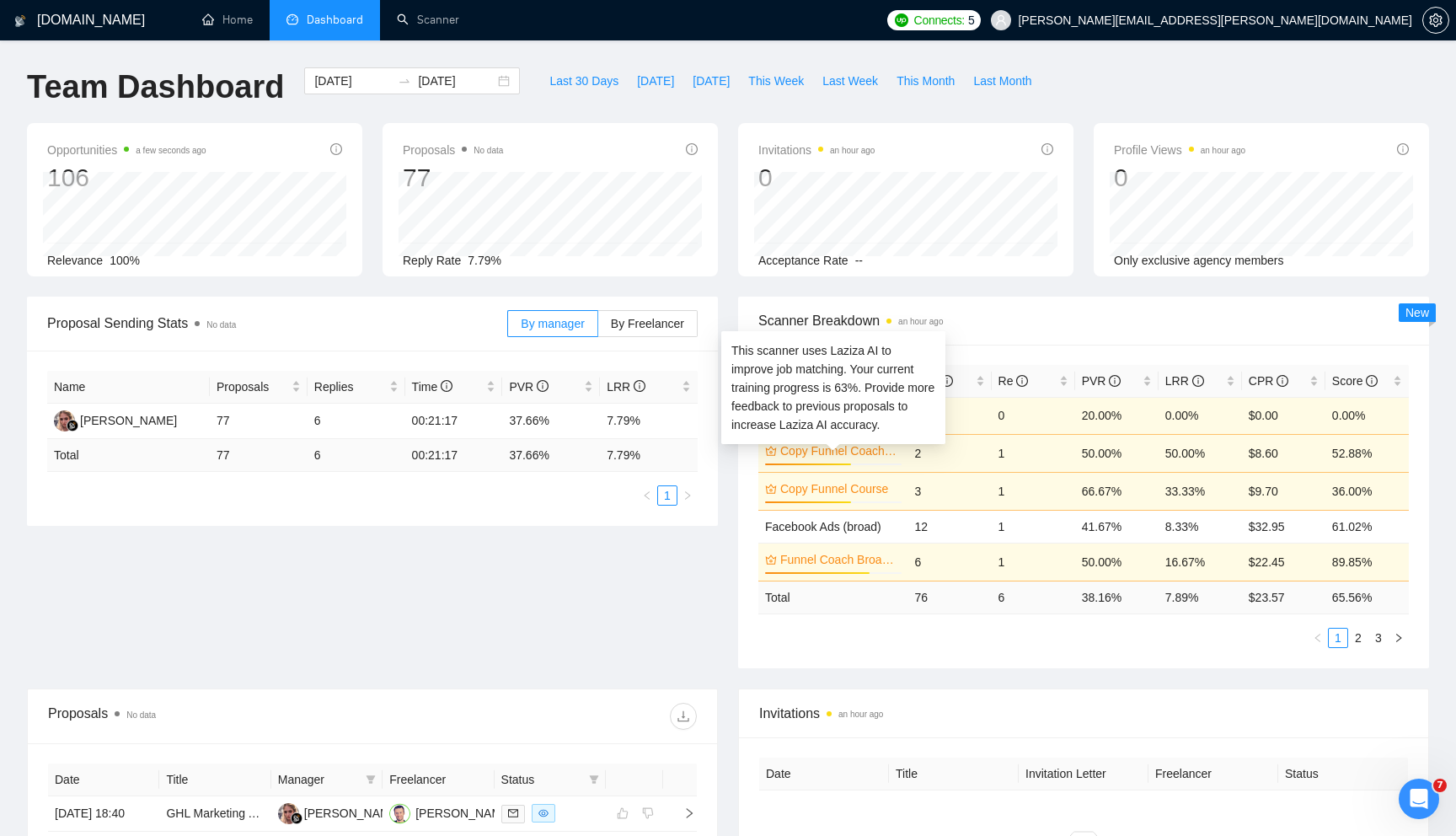
click at [836, 449] on link "Copy Funnel Coach V2" at bounding box center [840, 450] width 118 height 19
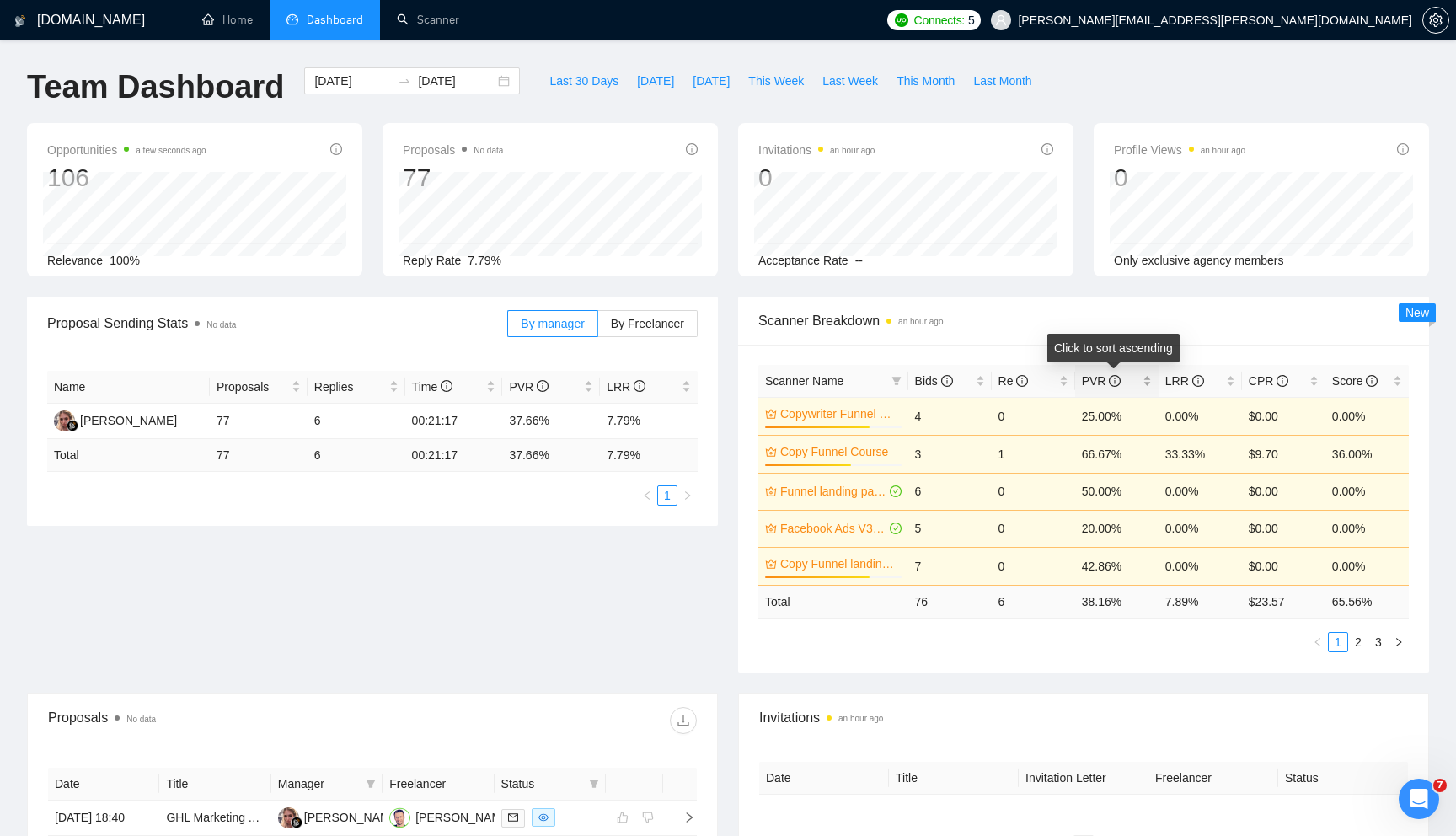
click at [1145, 384] on div "PVR" at bounding box center [1117, 381] width 70 height 19
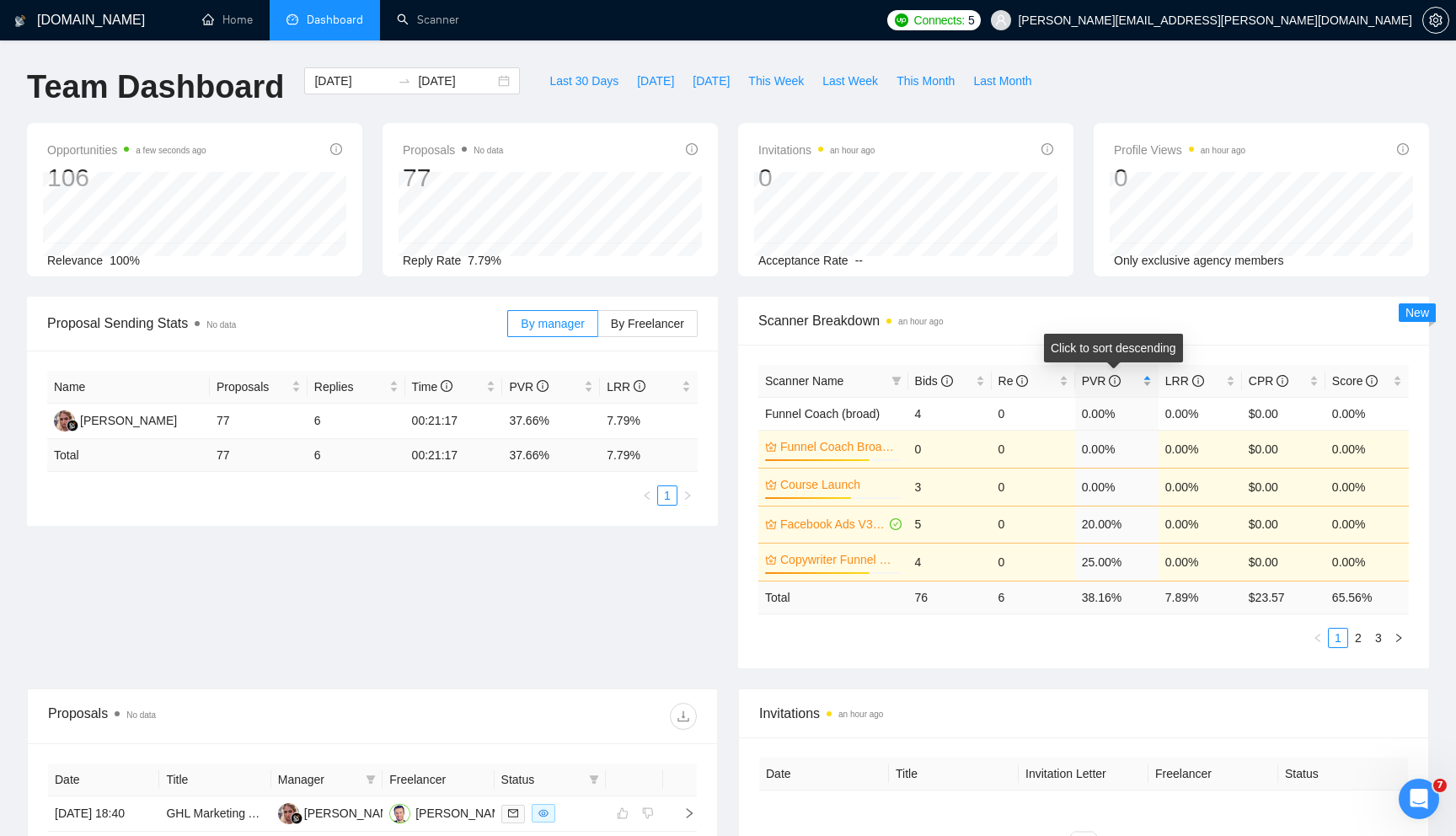
click at [1145, 384] on div "PVR" at bounding box center [1117, 381] width 70 height 19
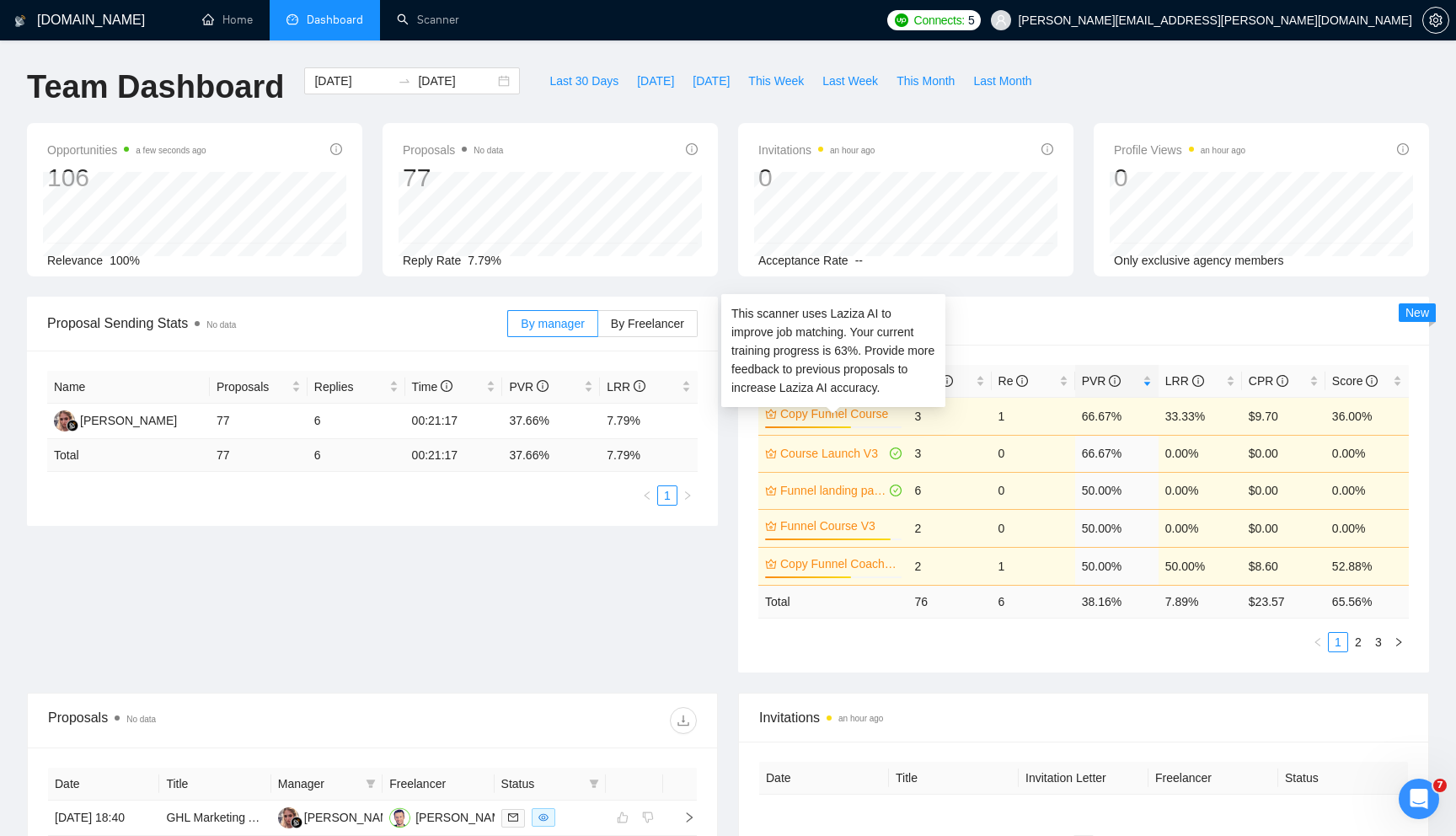
click at [871, 416] on link "Copy Funnel Course" at bounding box center [840, 414] width 118 height 19
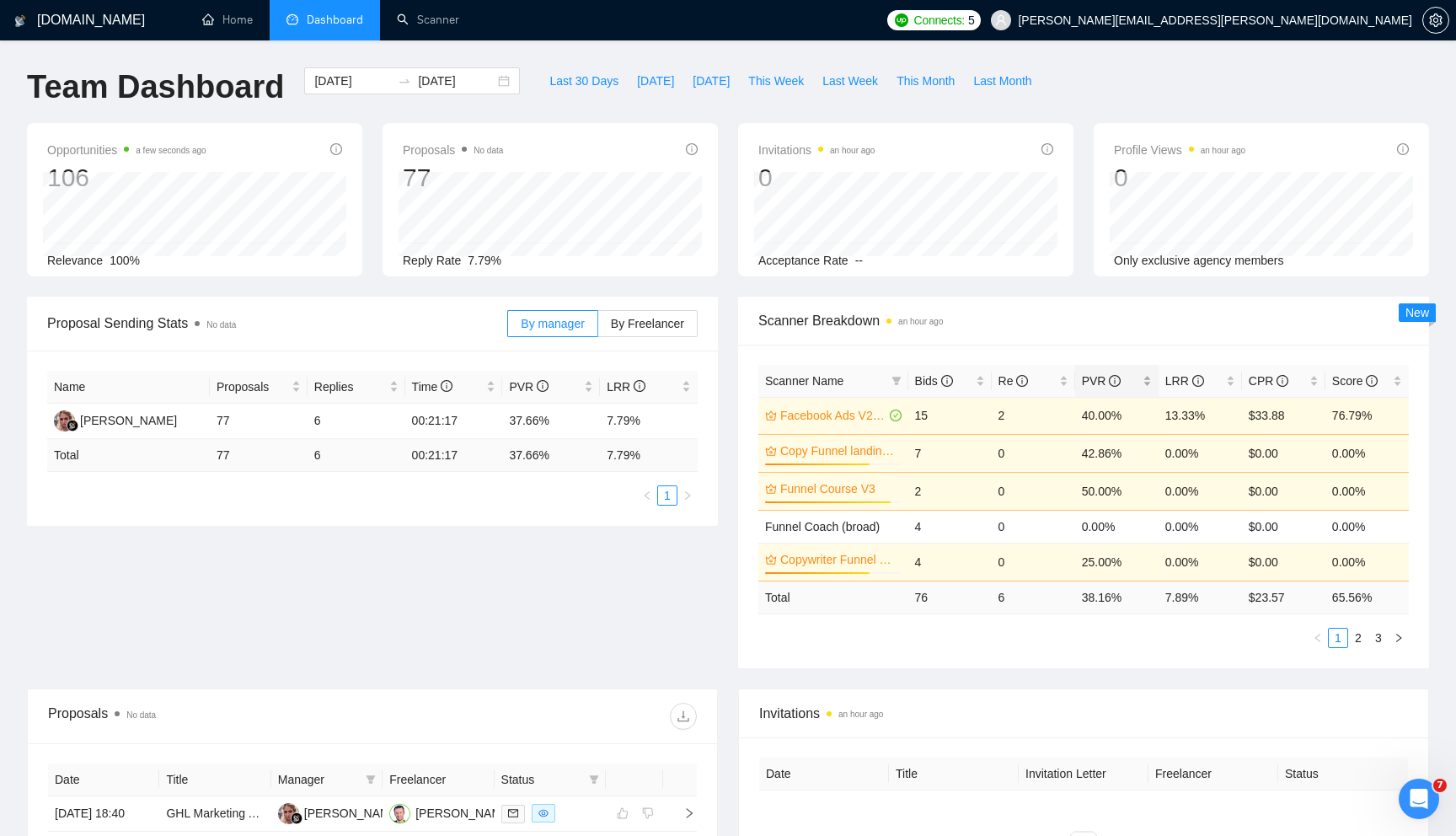
click at [1134, 387] on span "PVR" at bounding box center [1111, 381] width 58 height 19
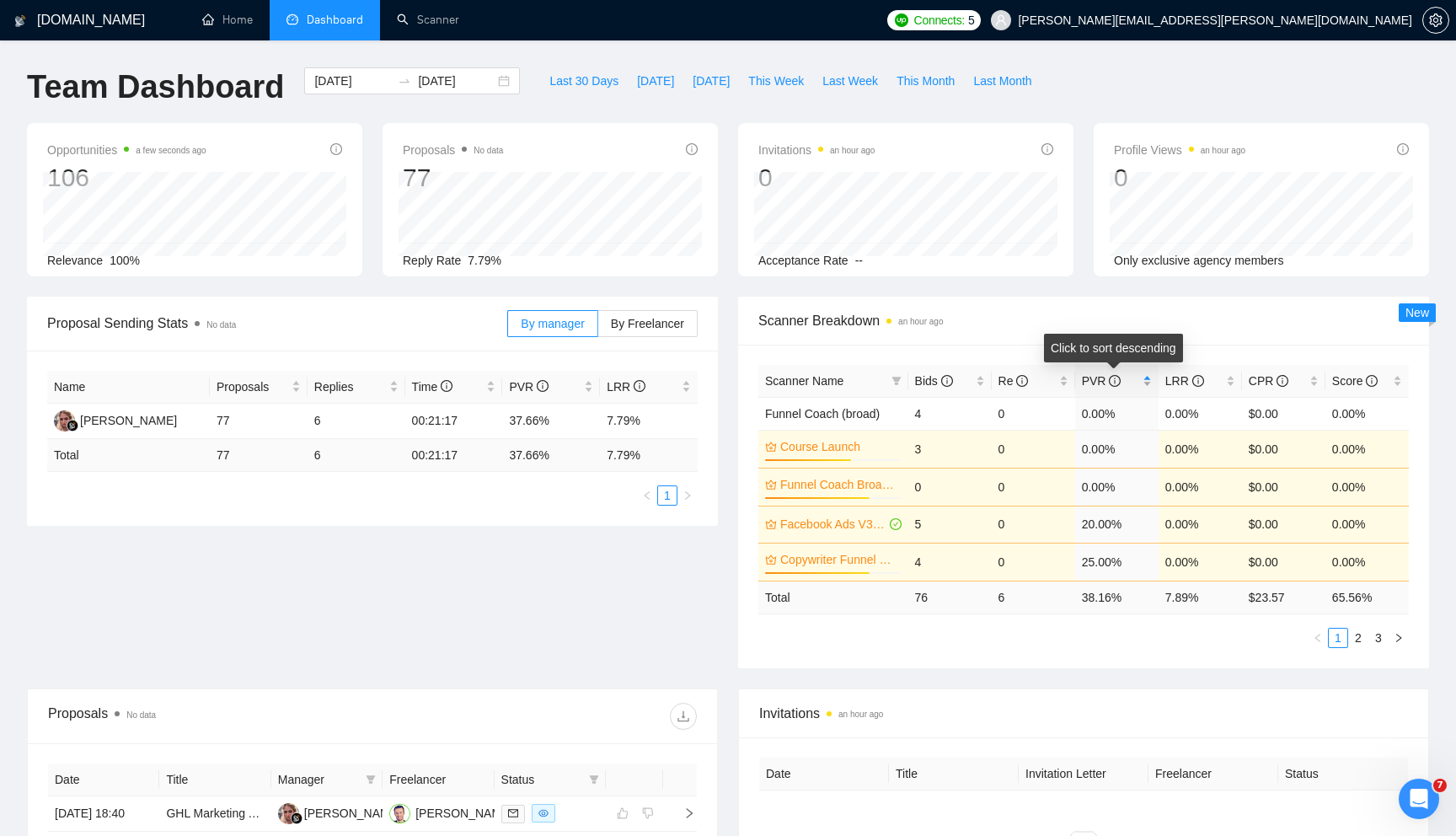
click at [1138, 387] on span "PVR" at bounding box center [1111, 381] width 58 height 19
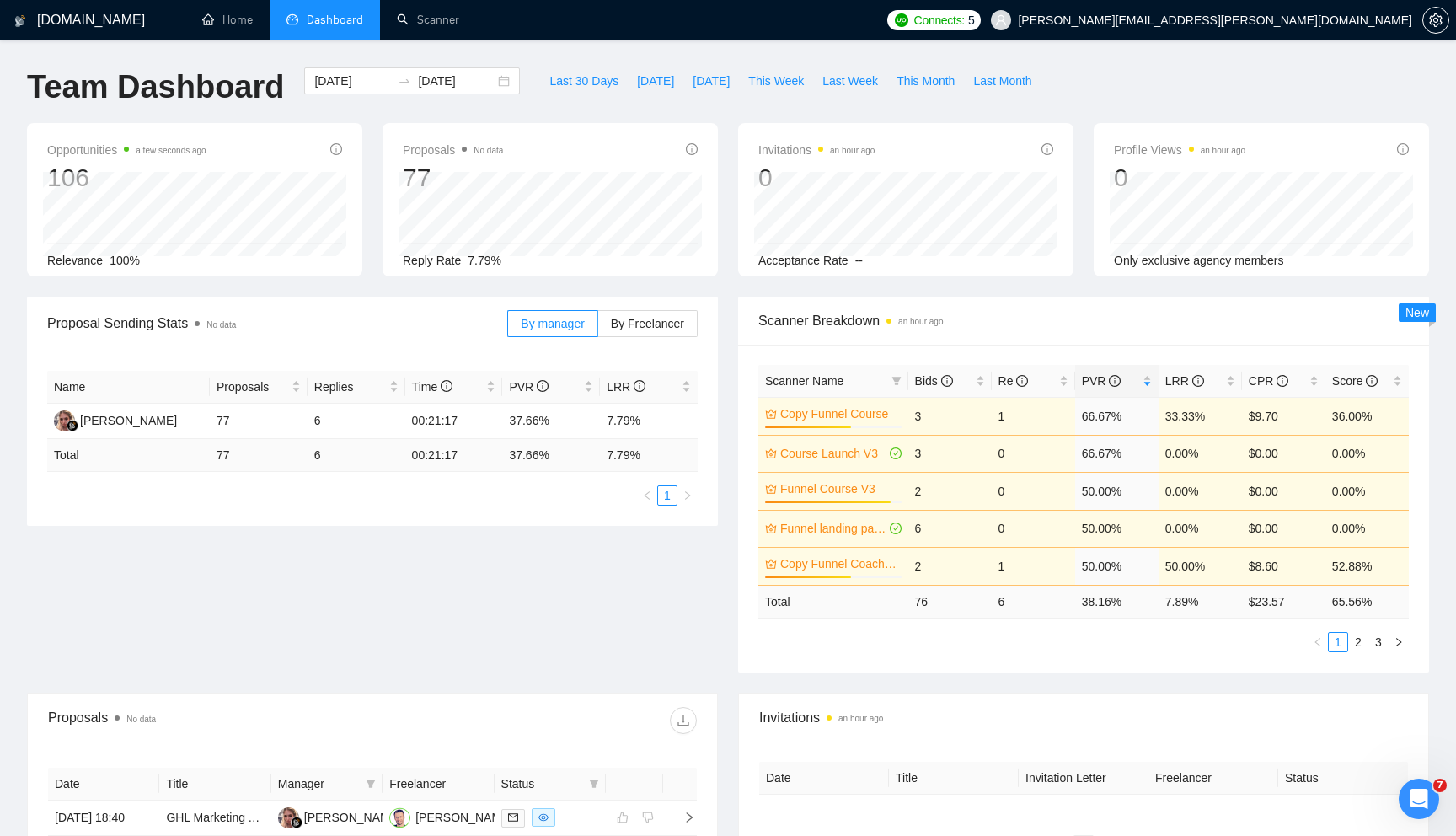
click at [849, 524] on link "Funnel landing page V3" at bounding box center [834, 528] width 107 height 19
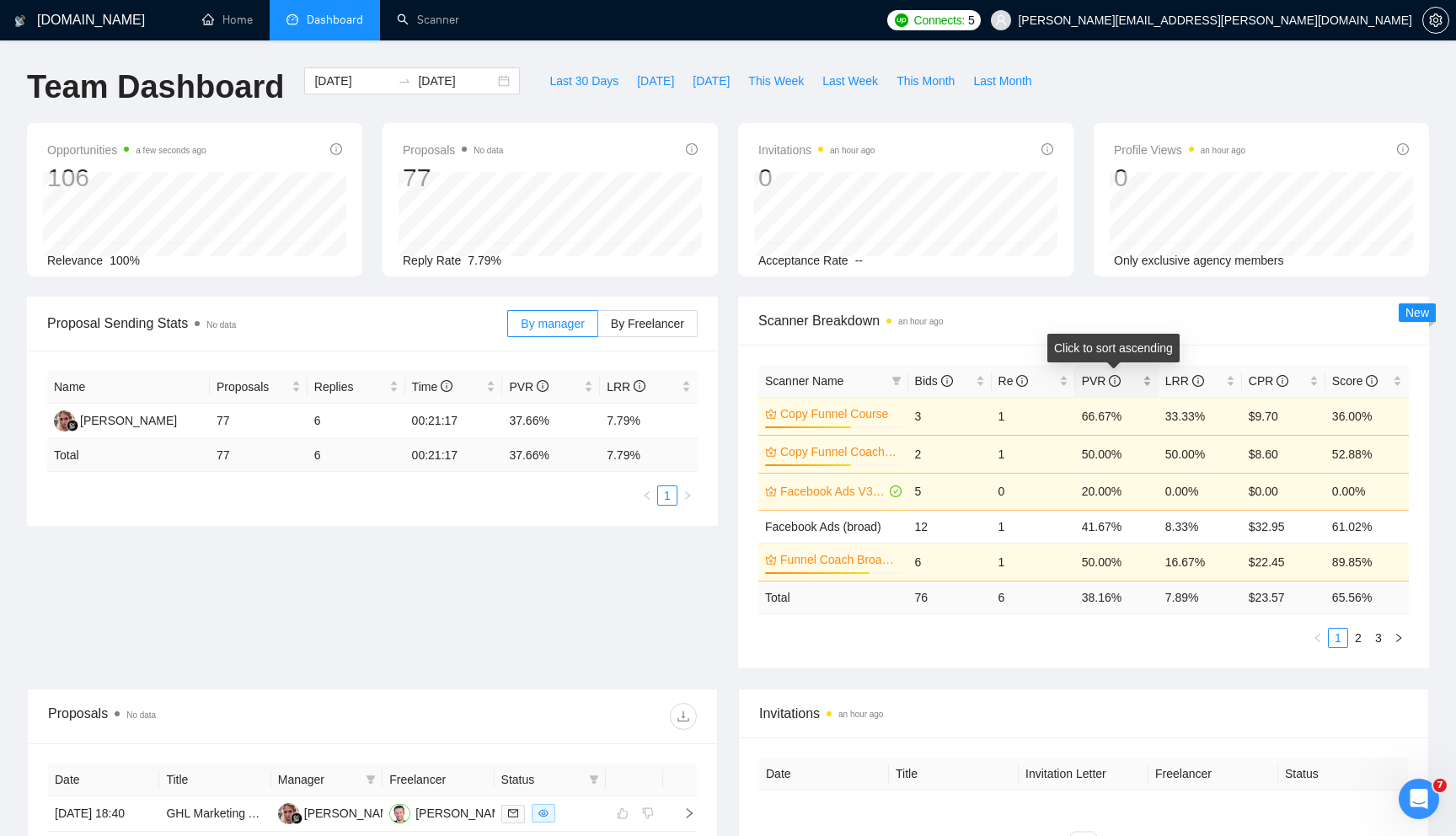
click at [1137, 384] on span "PVR" at bounding box center [1111, 381] width 58 height 19
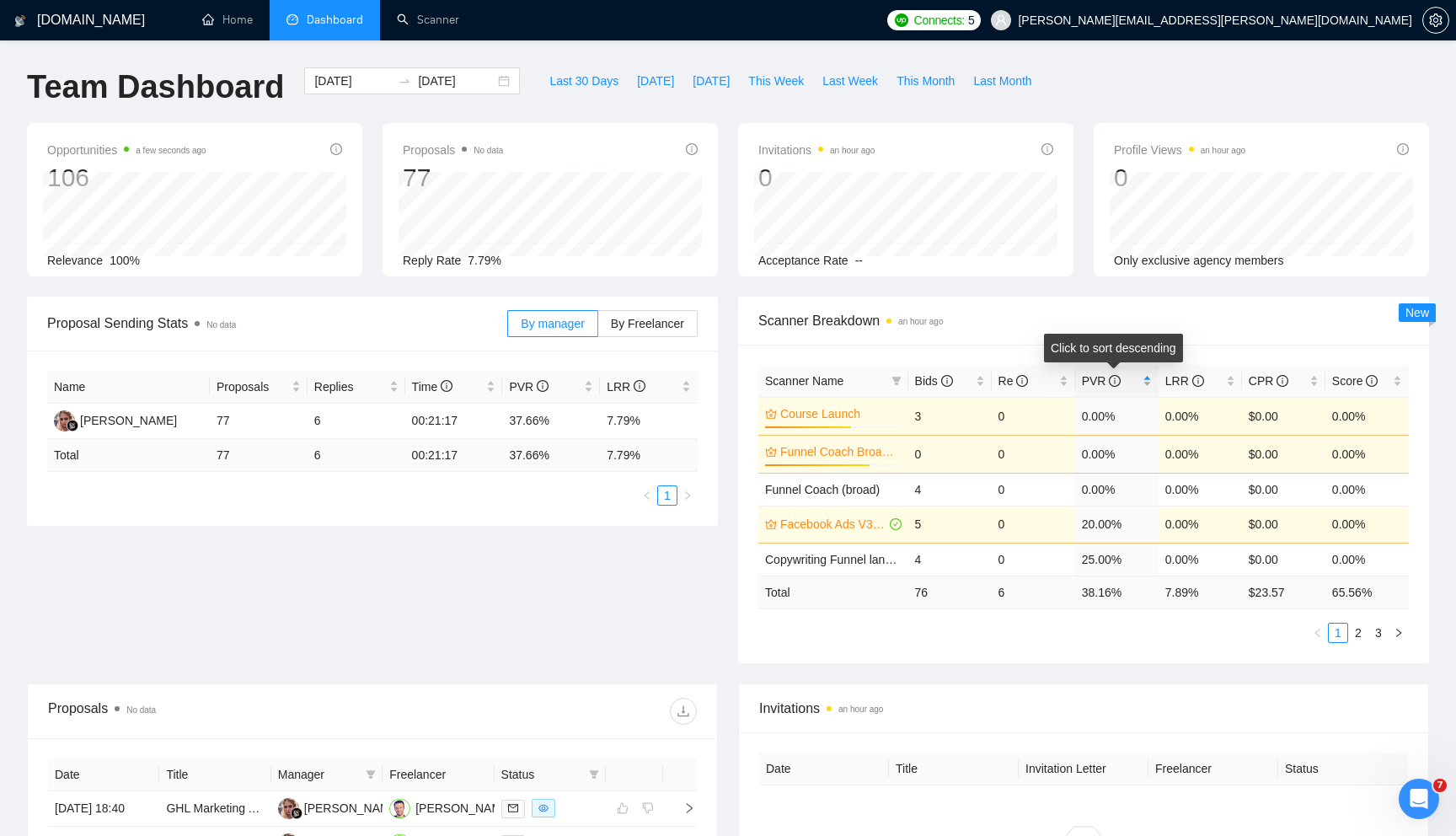
click at [1137, 384] on span "PVR" at bounding box center [1111, 381] width 58 height 19
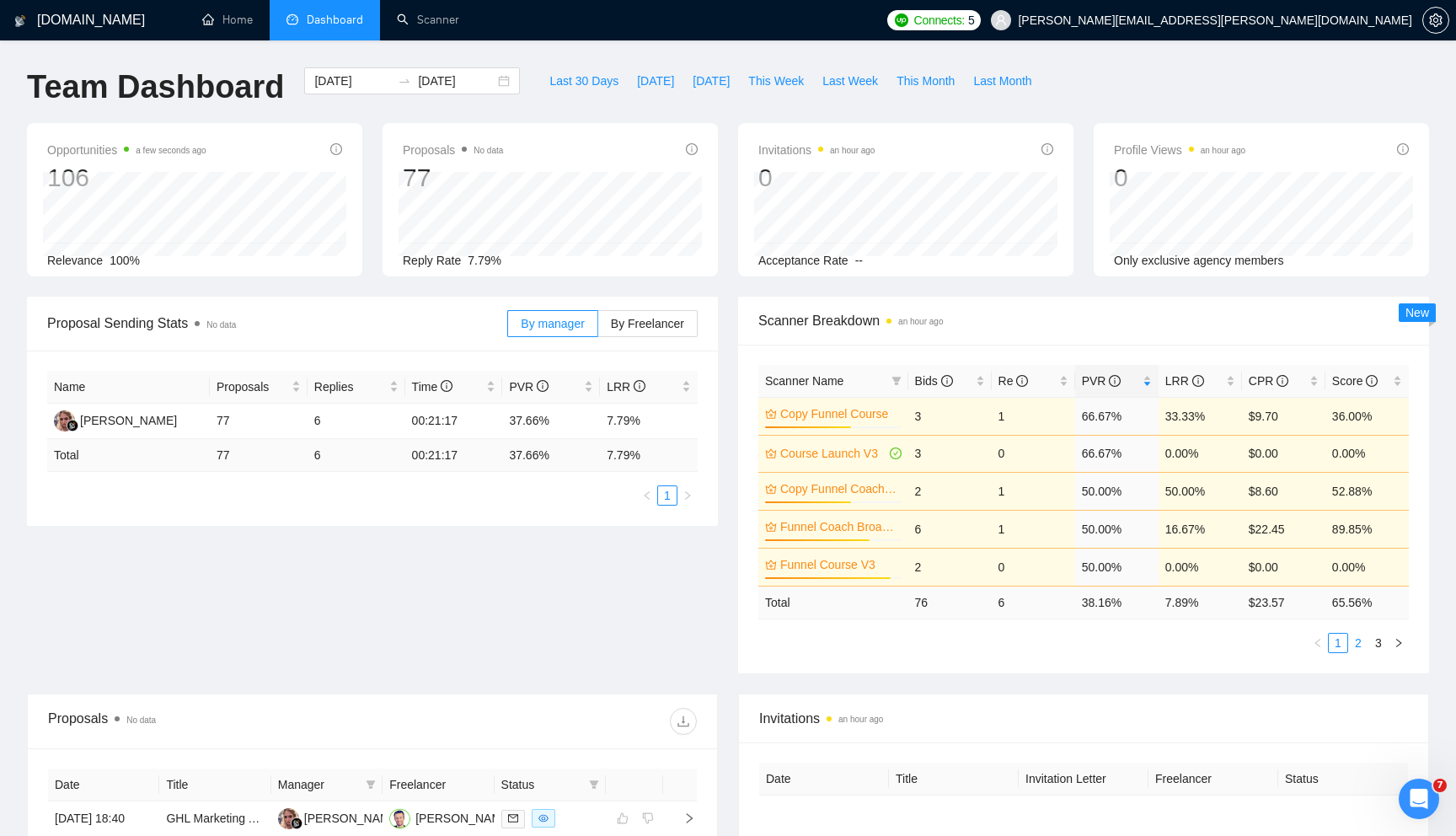
click at [1360, 641] on link "2" at bounding box center [1358, 643] width 19 height 19
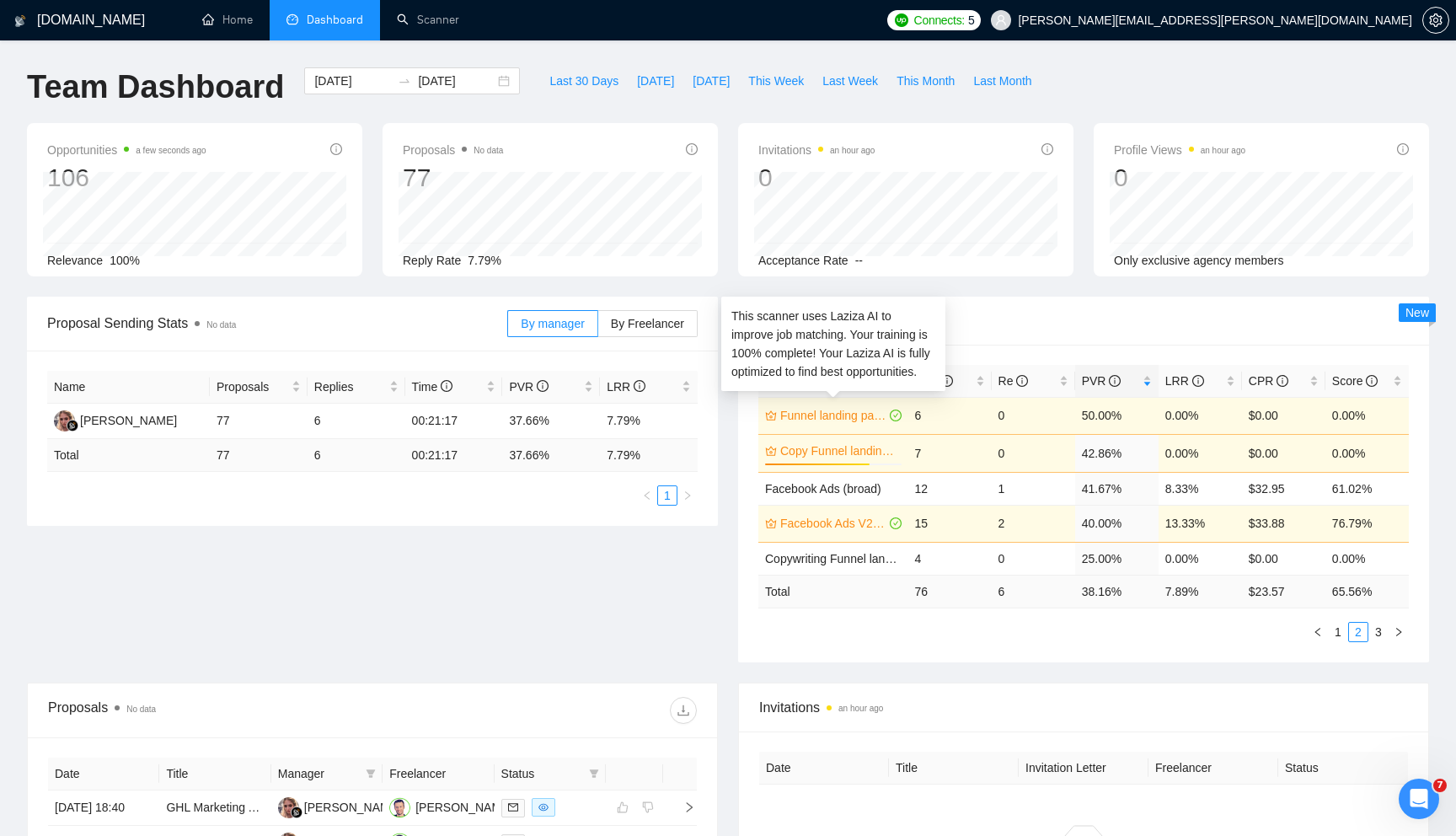
click at [852, 418] on link "Funnel landing page V3" at bounding box center [834, 416] width 107 height 19
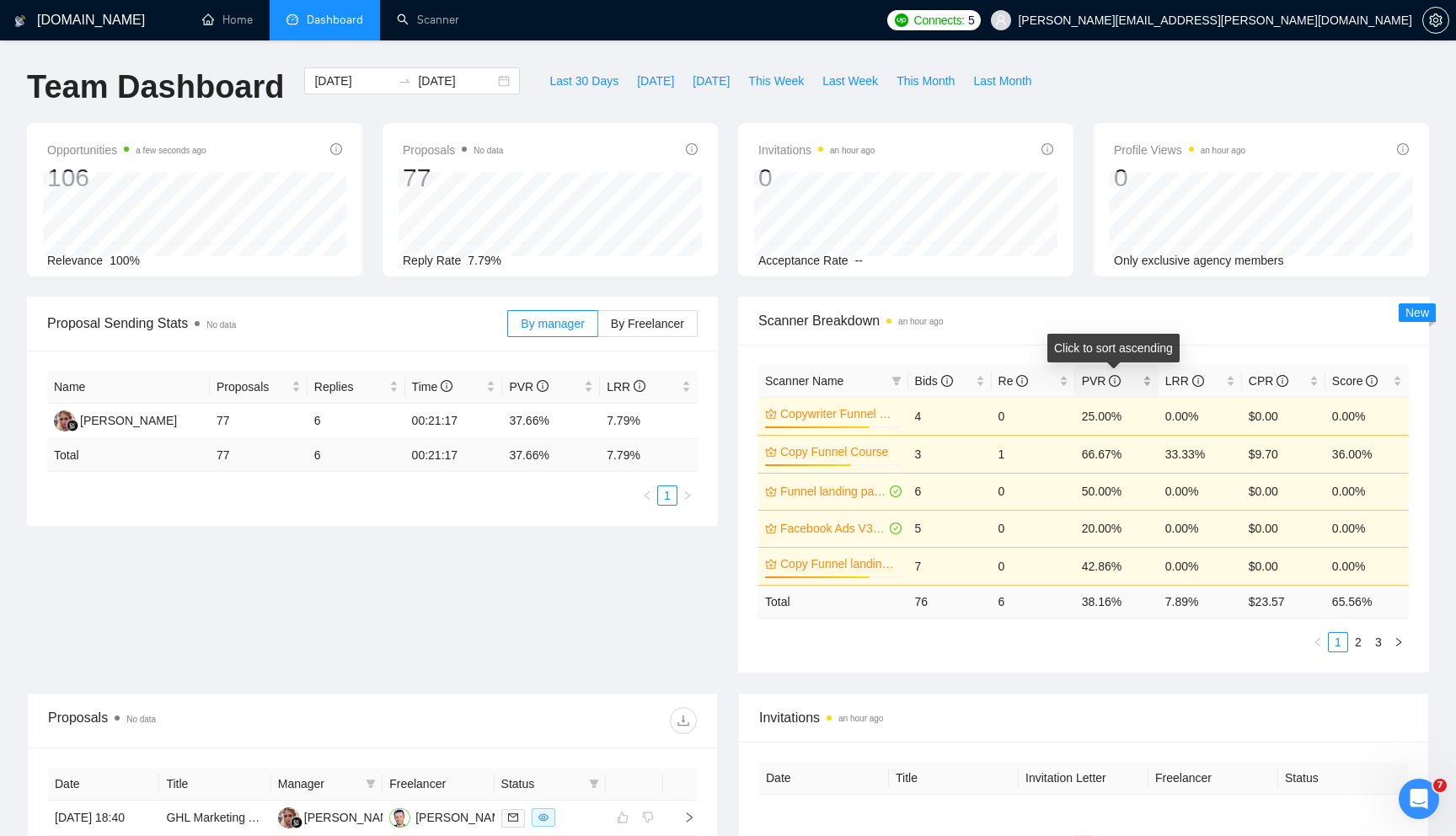
click at [1139, 377] on div "PVR" at bounding box center [1117, 381] width 70 height 19
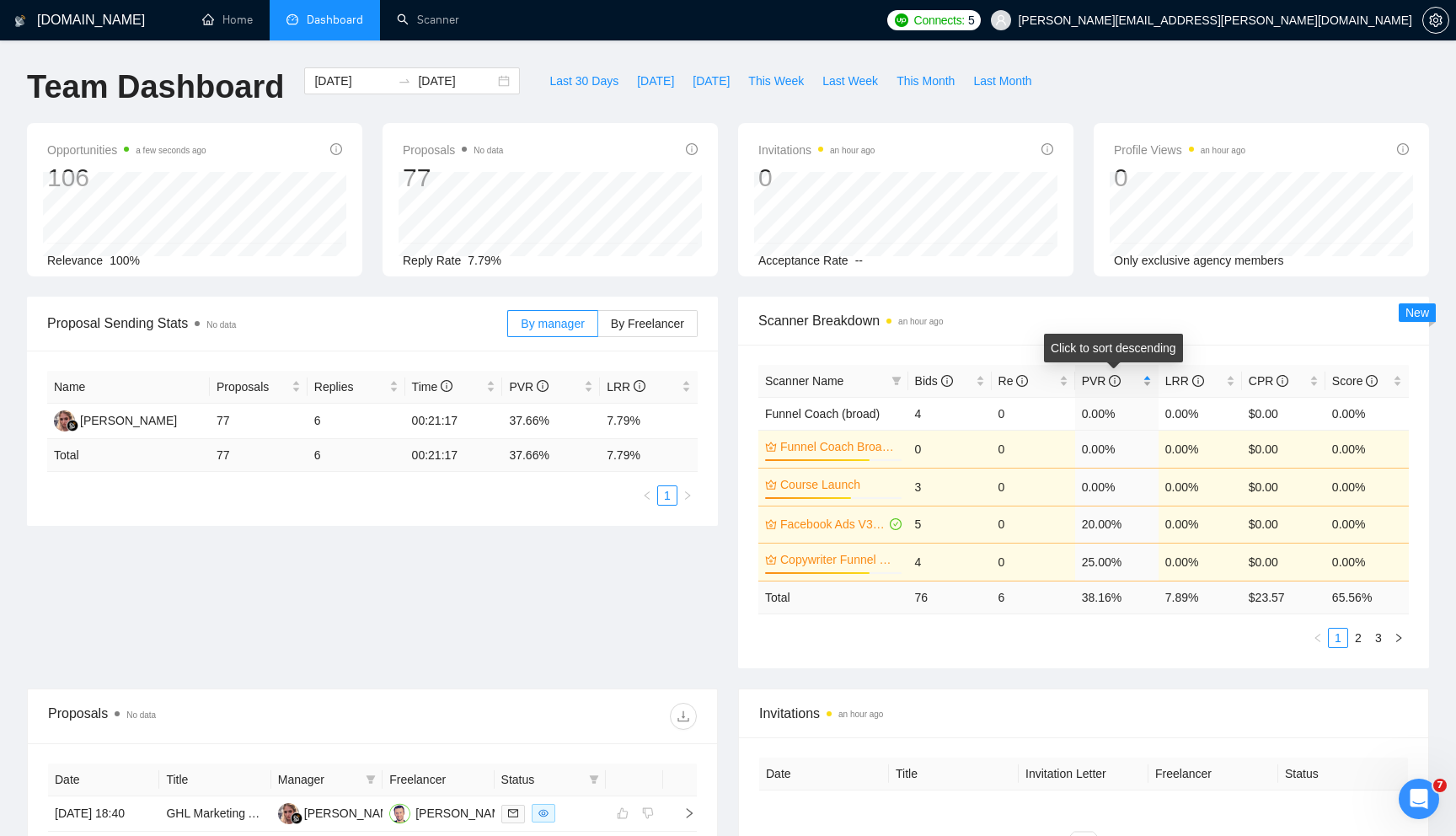
click at [1140, 377] on div "PVR" at bounding box center [1117, 381] width 70 height 19
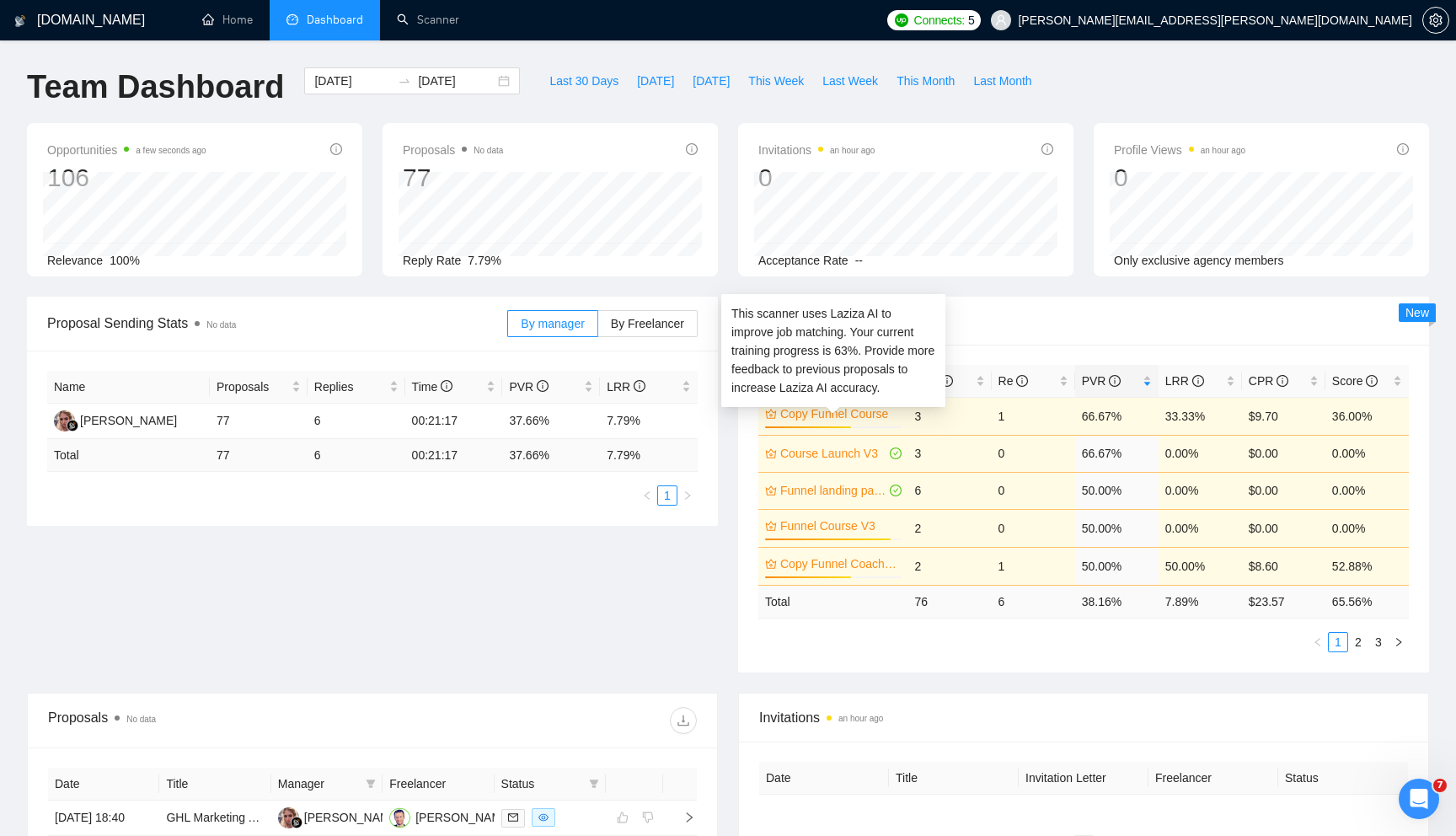
click at [857, 424] on div "Copy Funnel Course 63%" at bounding box center [833, 417] width 136 height 24
click at [873, 415] on link "Copy Funnel Course" at bounding box center [840, 414] width 118 height 19
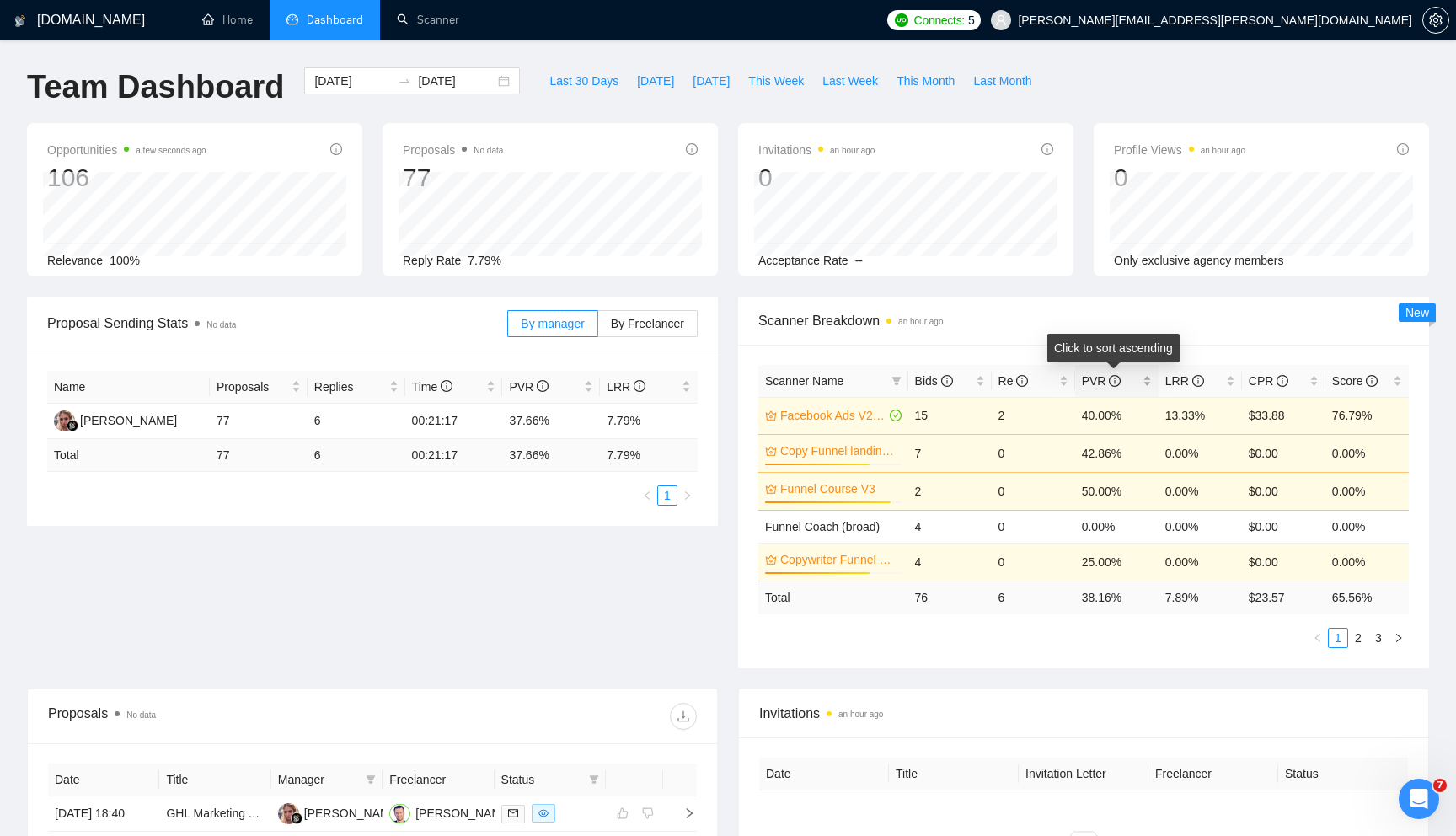
click at [1141, 386] on div "PVR" at bounding box center [1117, 381] width 70 height 19
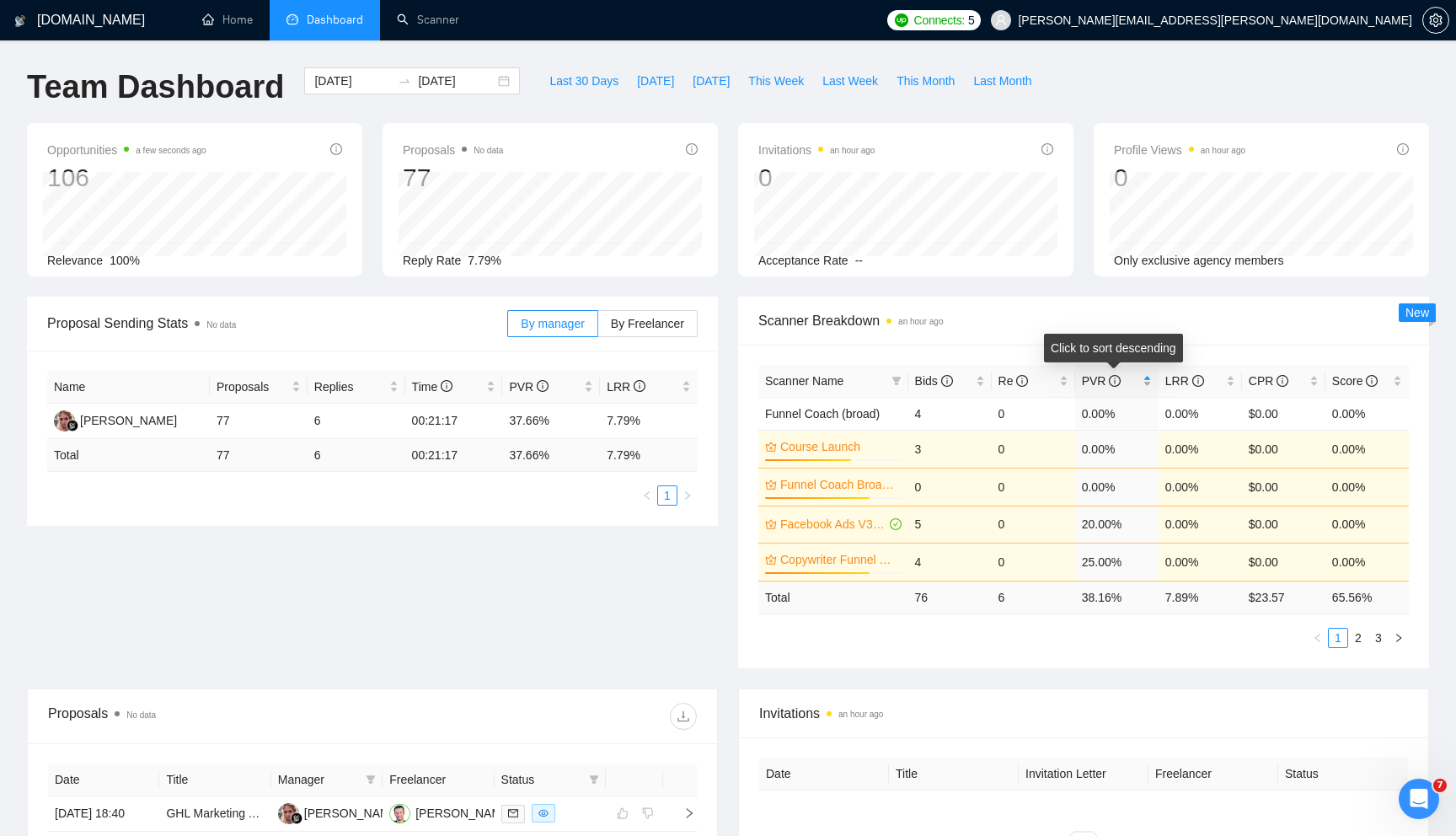
click at [1141, 386] on div "PVR" at bounding box center [1117, 381] width 70 height 19
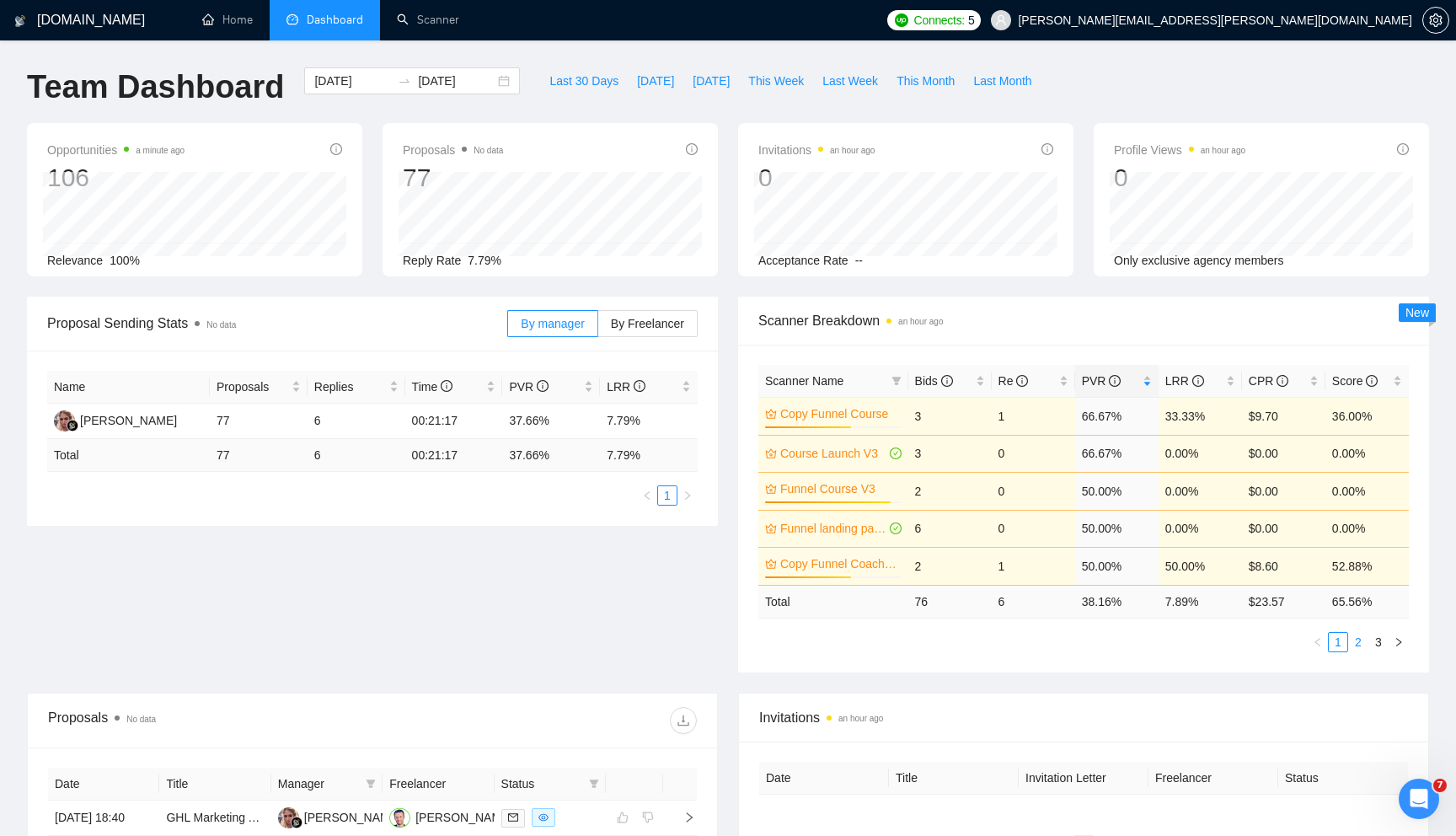
click at [1362, 649] on link "2" at bounding box center [1358, 643] width 19 height 19
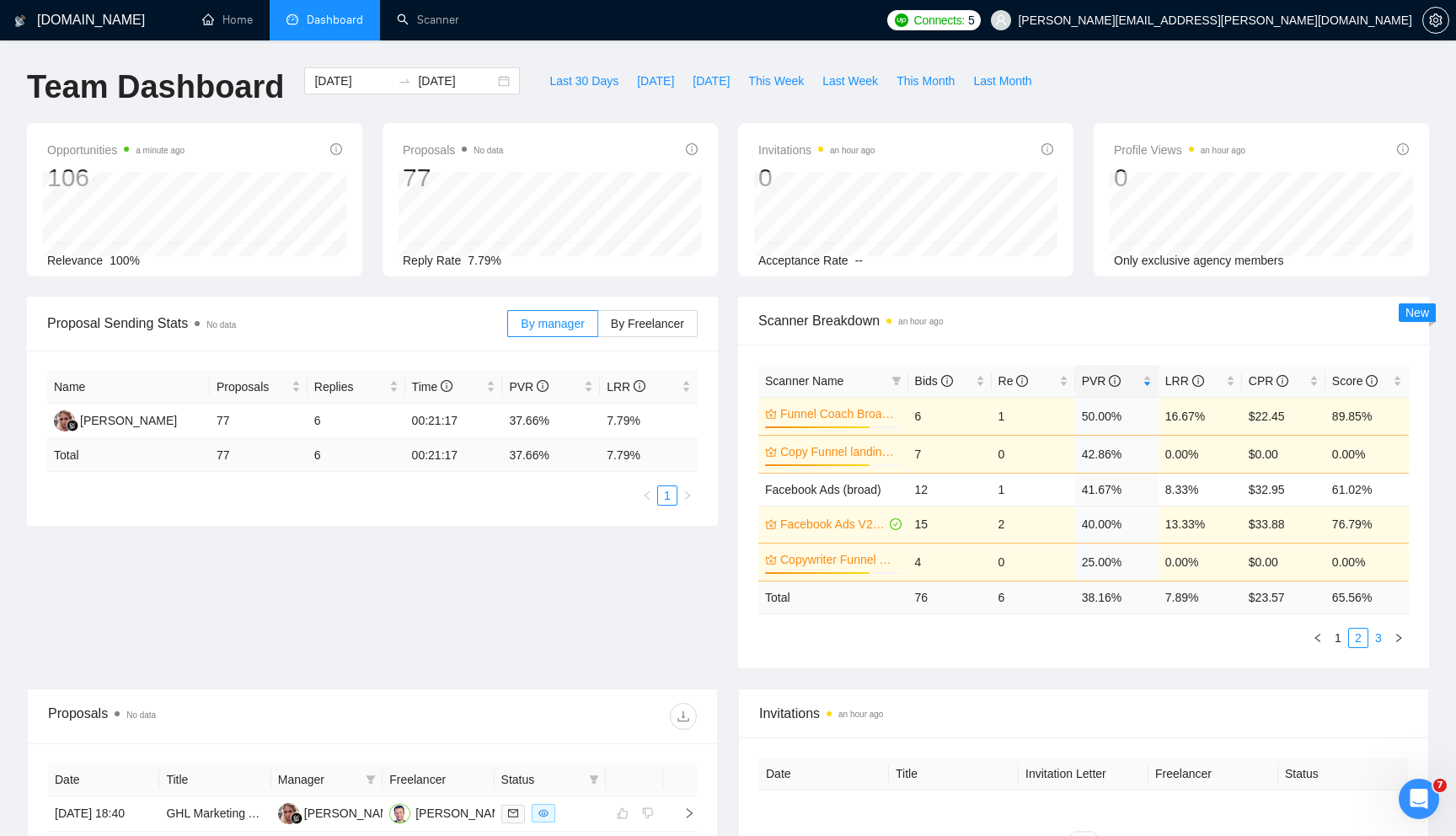
click at [1378, 641] on link "3" at bounding box center [1378, 638] width 19 height 19
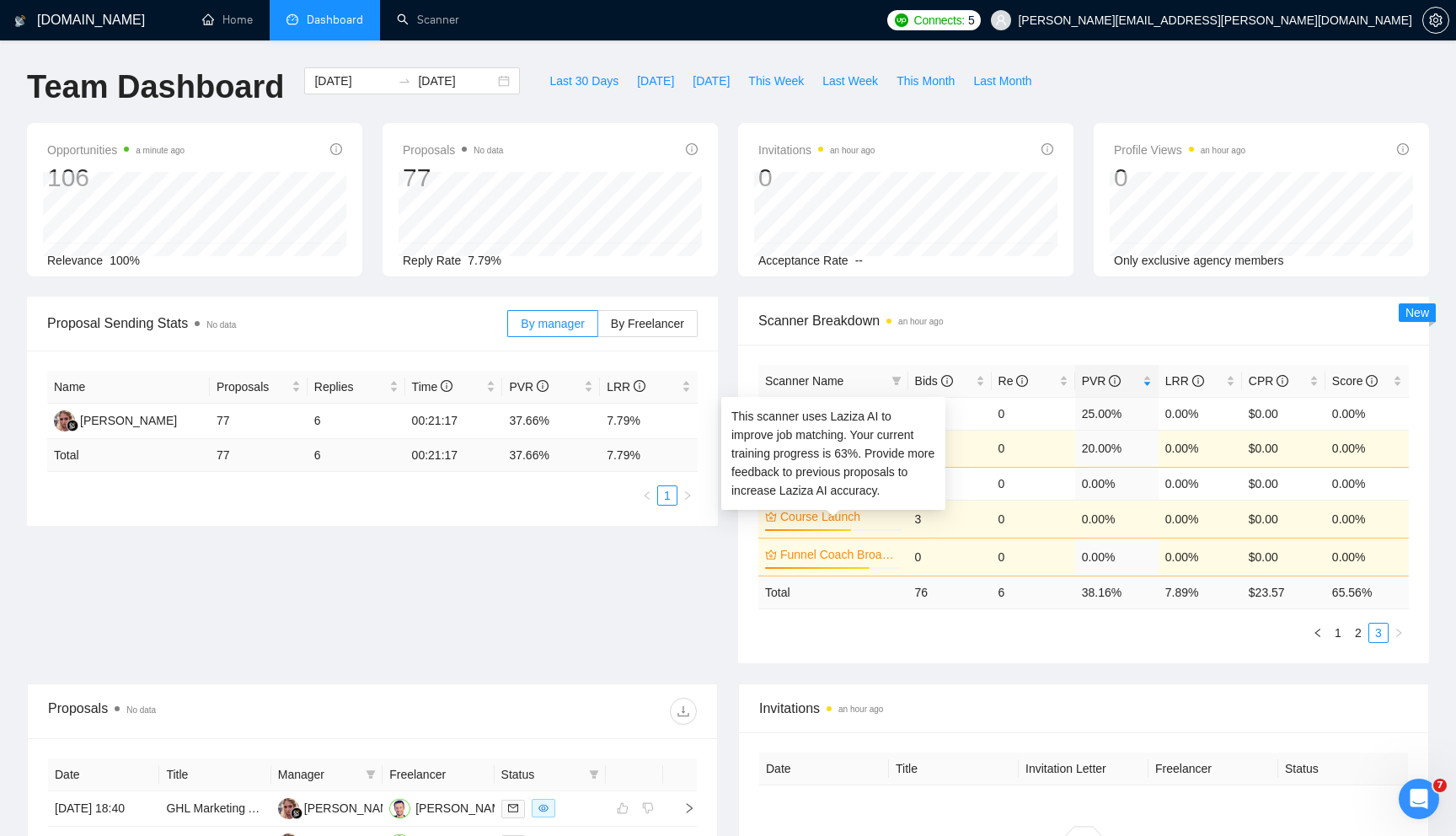
click at [878, 516] on link "Course Launch" at bounding box center [840, 516] width 118 height 19
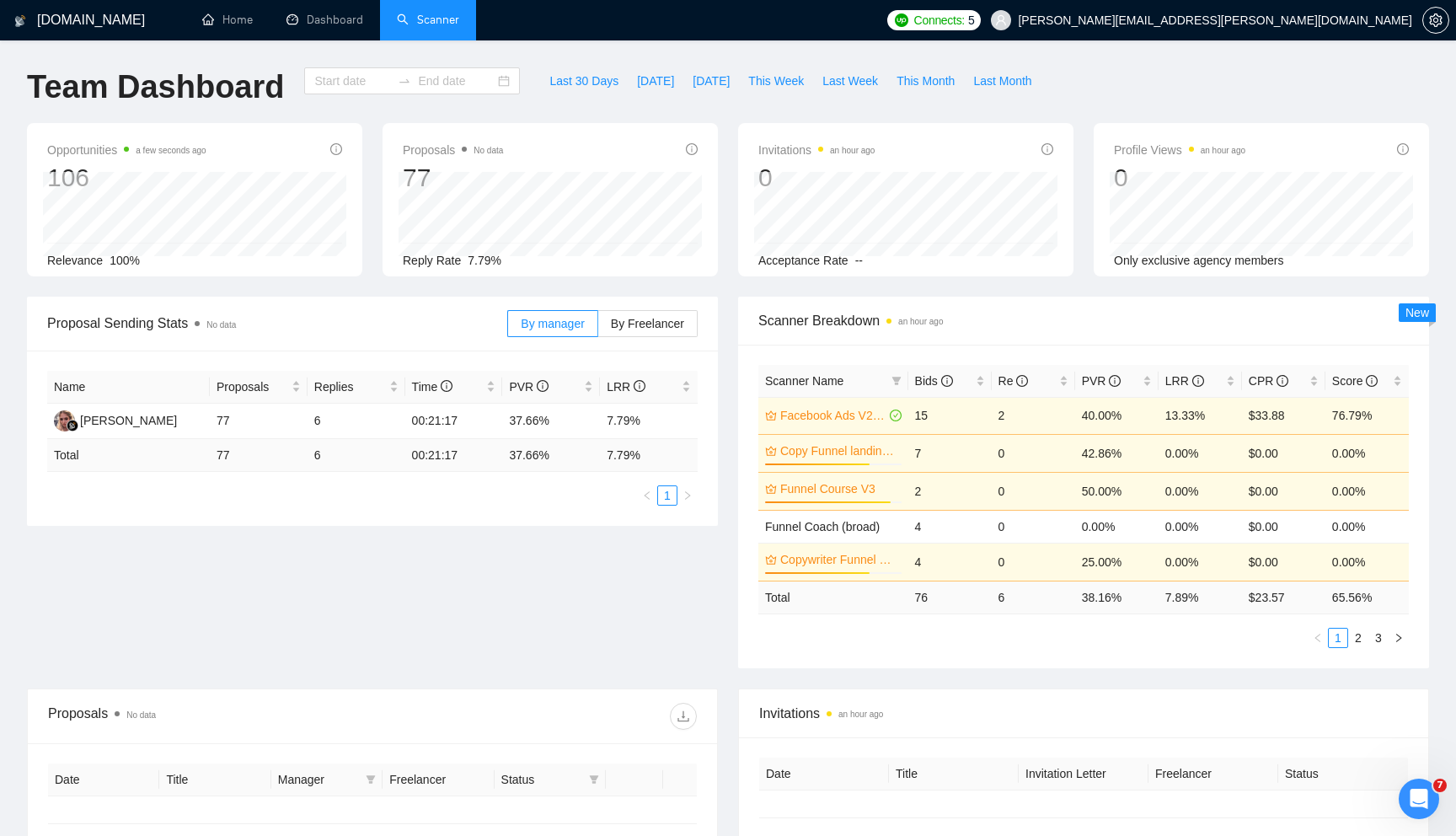
type input "2025-07-17"
type input "2025-08-16"
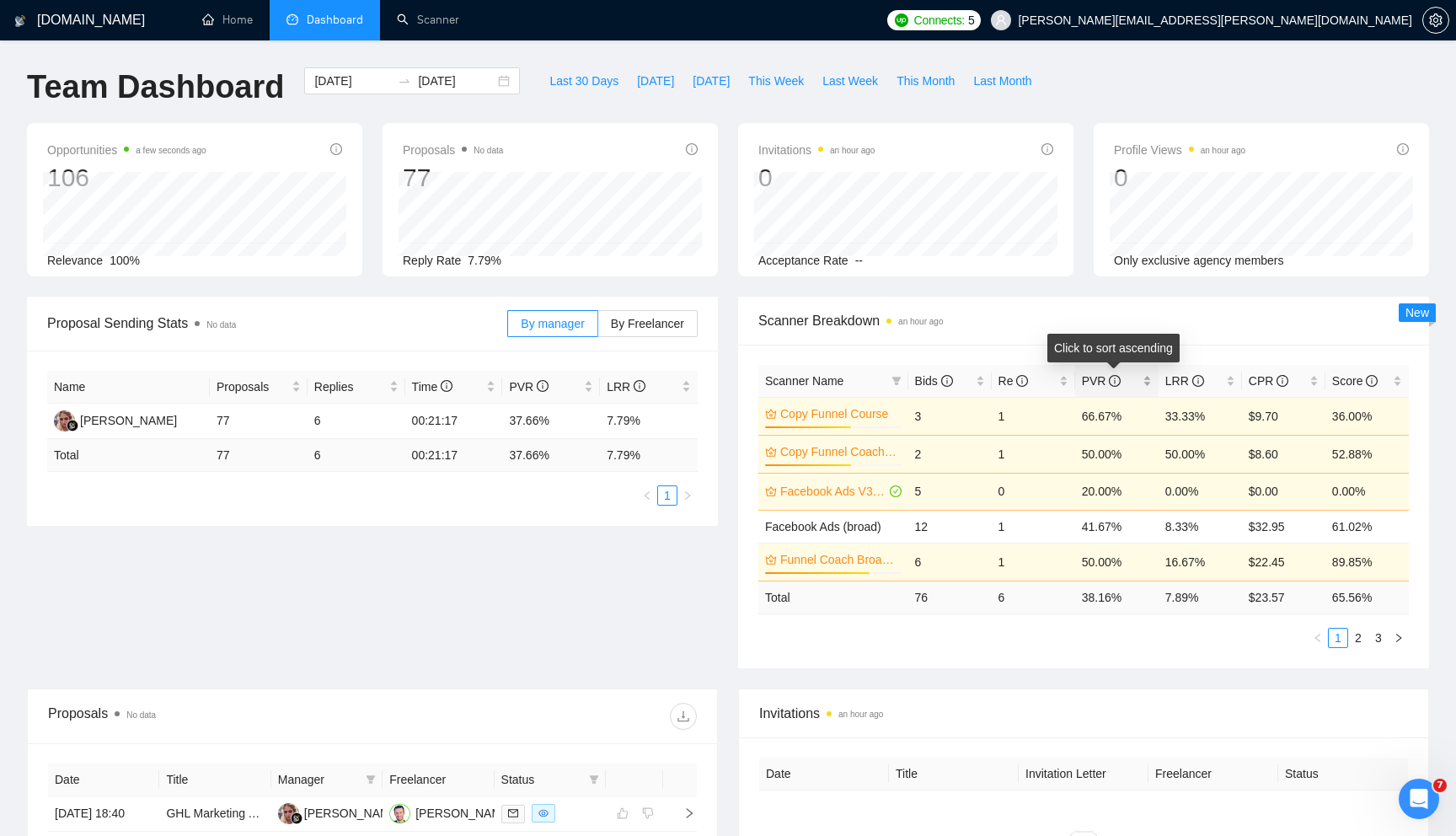
click at [1148, 387] on div "PVR" at bounding box center [1117, 381] width 70 height 19
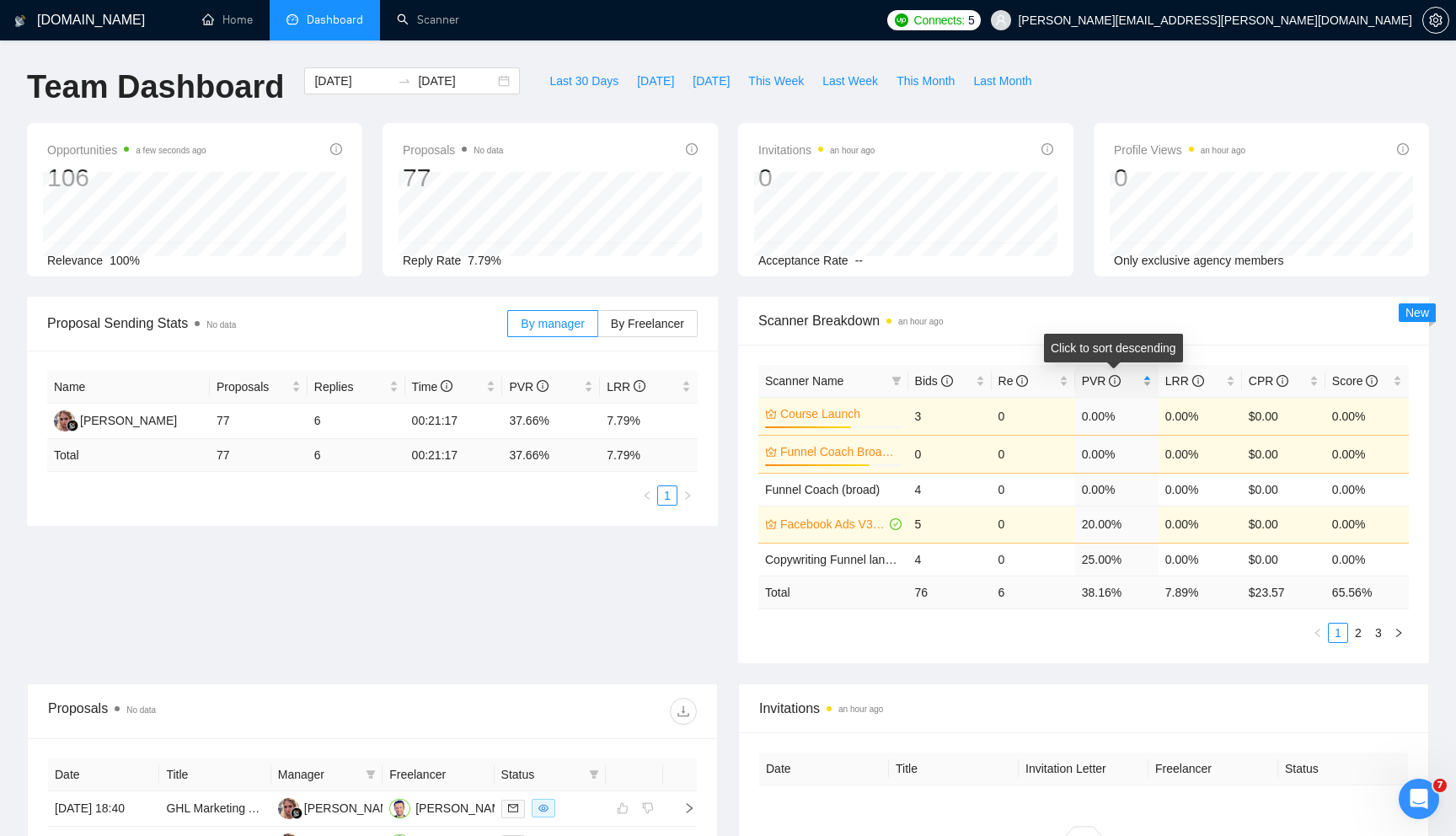
click at [1148, 387] on div "PVR" at bounding box center [1117, 381] width 70 height 19
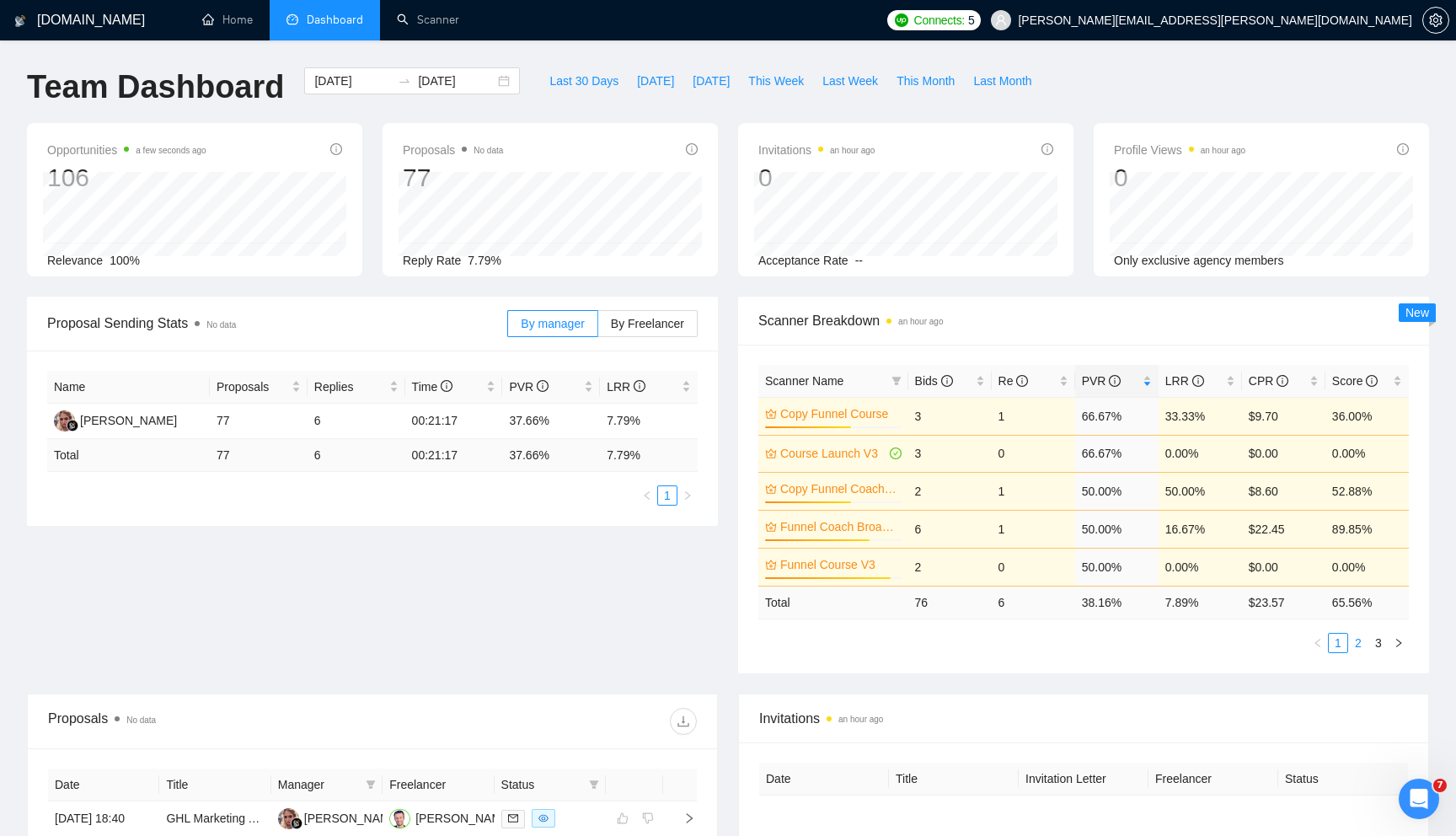
click at [1357, 647] on link "2" at bounding box center [1358, 643] width 19 height 19
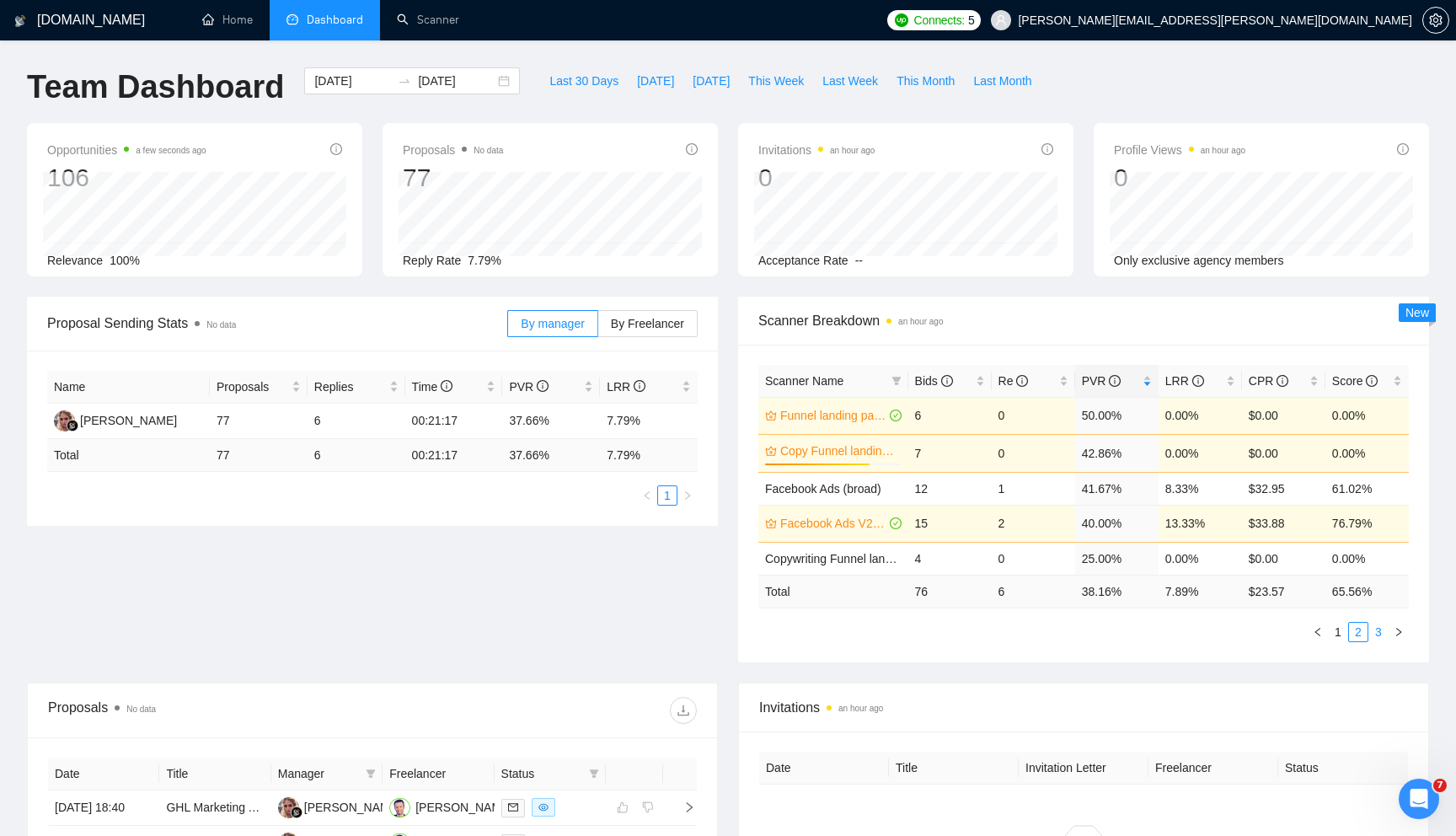
click at [1377, 636] on link "3" at bounding box center [1378, 632] width 19 height 19
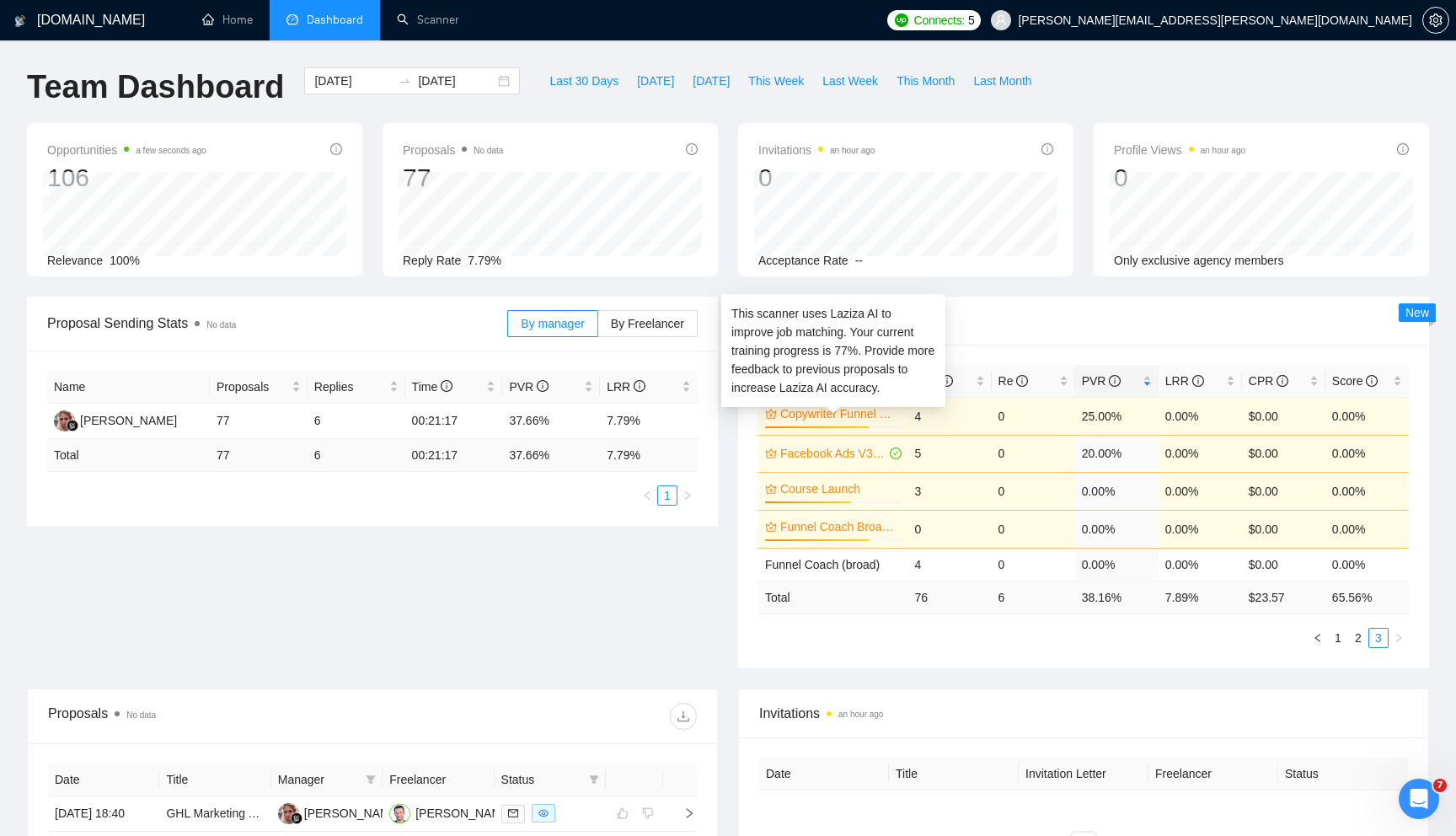
click at [858, 416] on link "Copywriter Funnel Coach V3" at bounding box center [840, 414] width 118 height 19
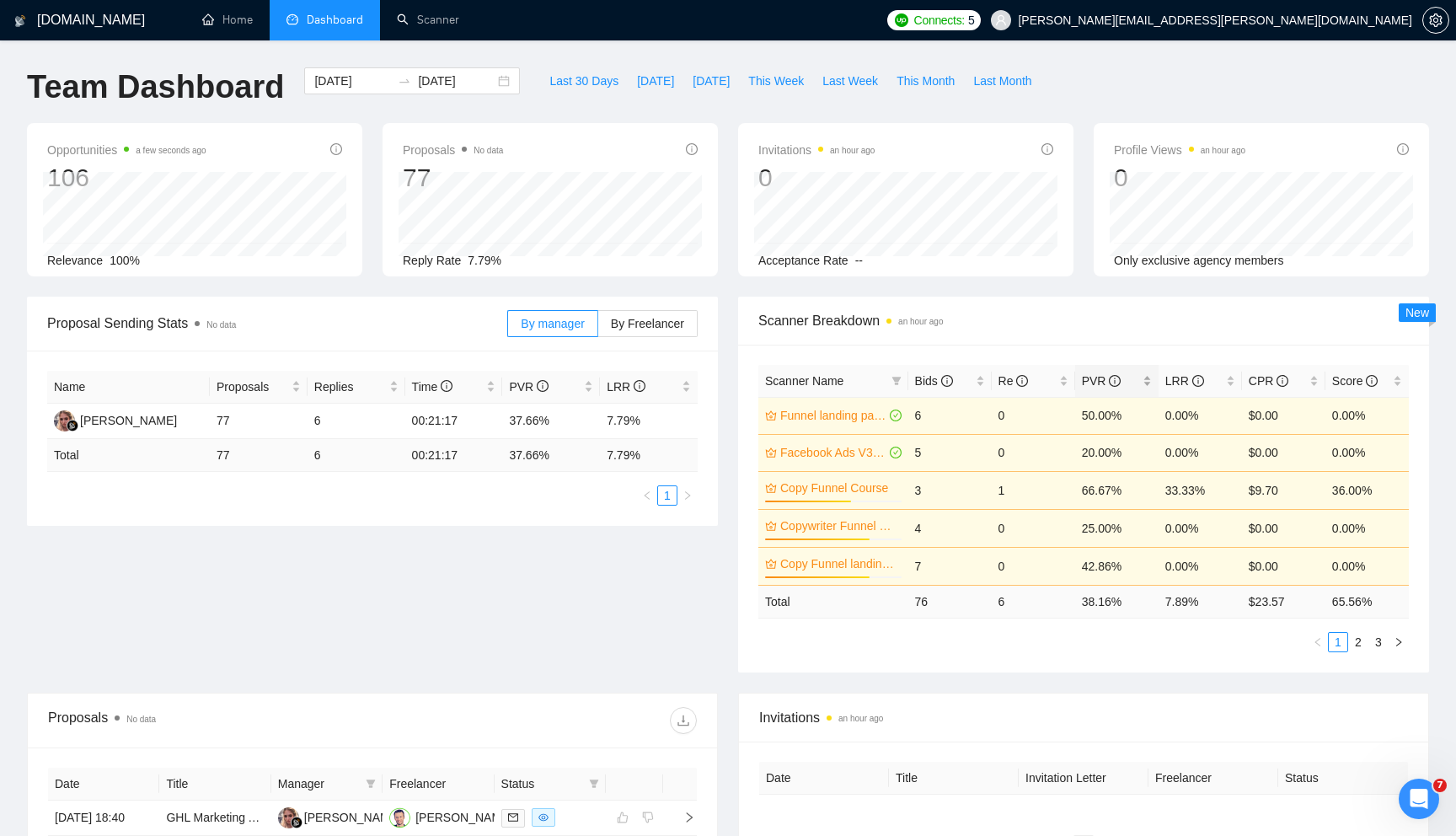
click at [1151, 382] on div "PVR" at bounding box center [1117, 381] width 70 height 19
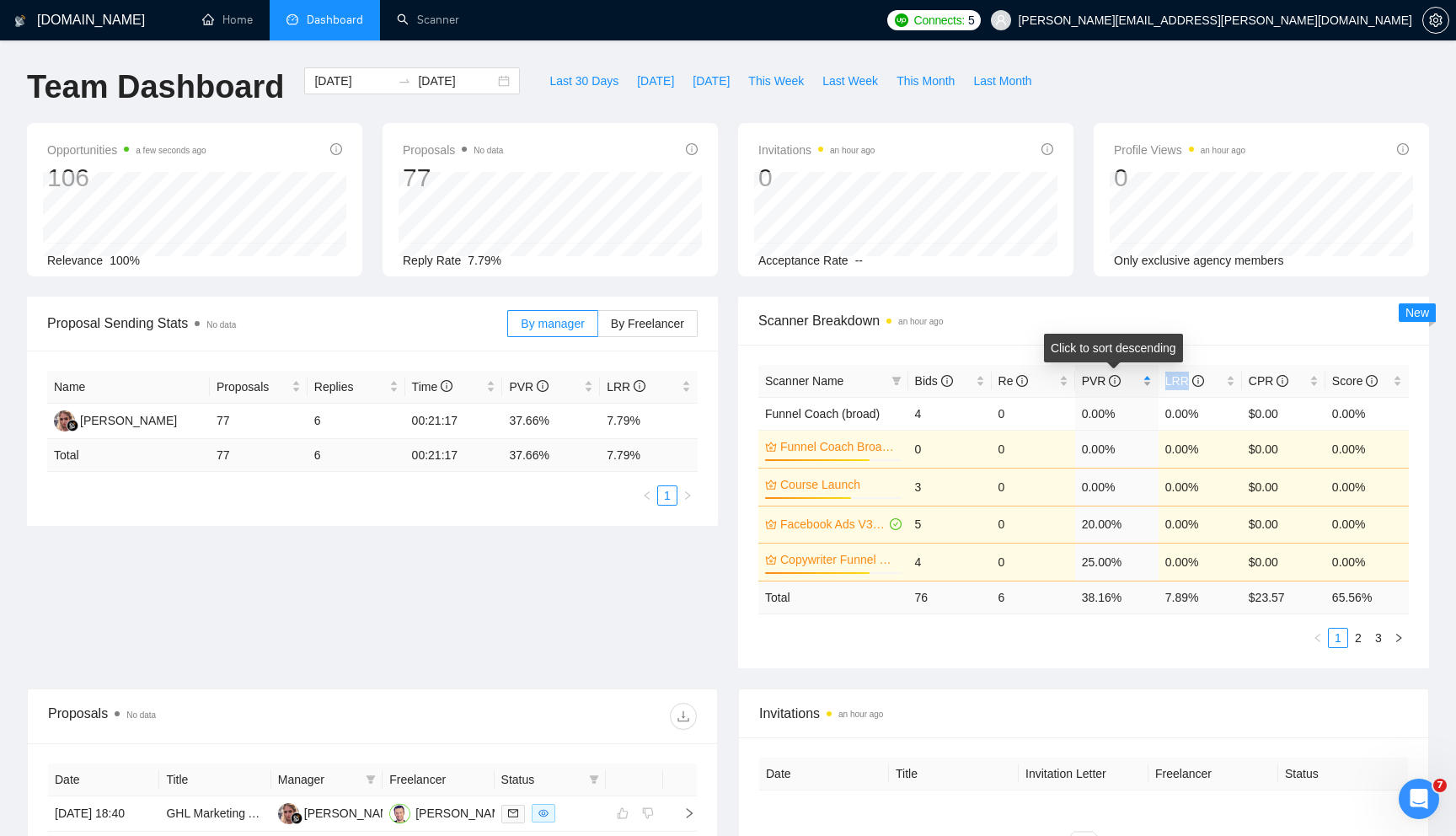
click at [1151, 382] on div "PVR" at bounding box center [1117, 381] width 70 height 19
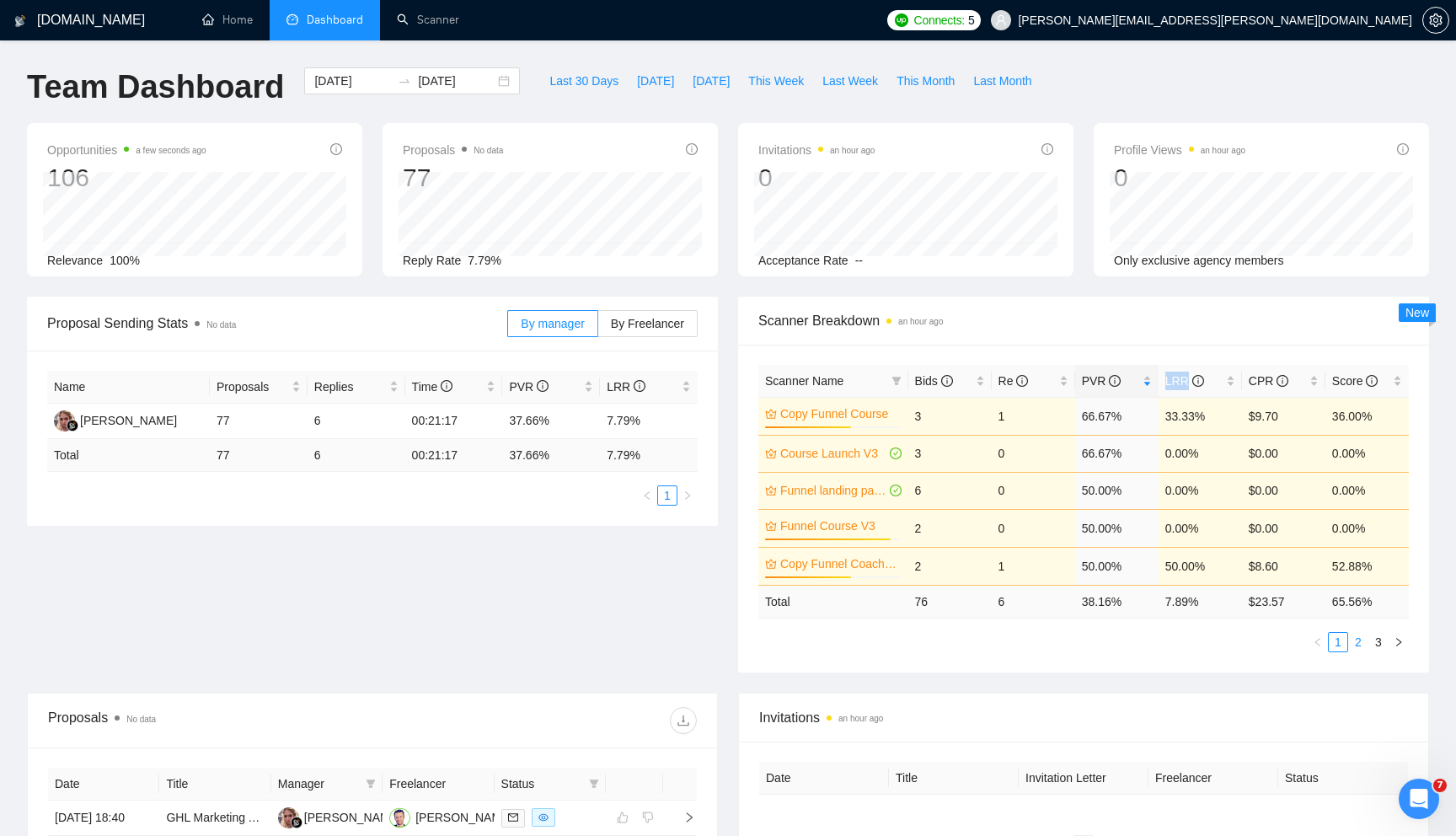
click at [1355, 649] on link "2" at bounding box center [1358, 643] width 19 height 19
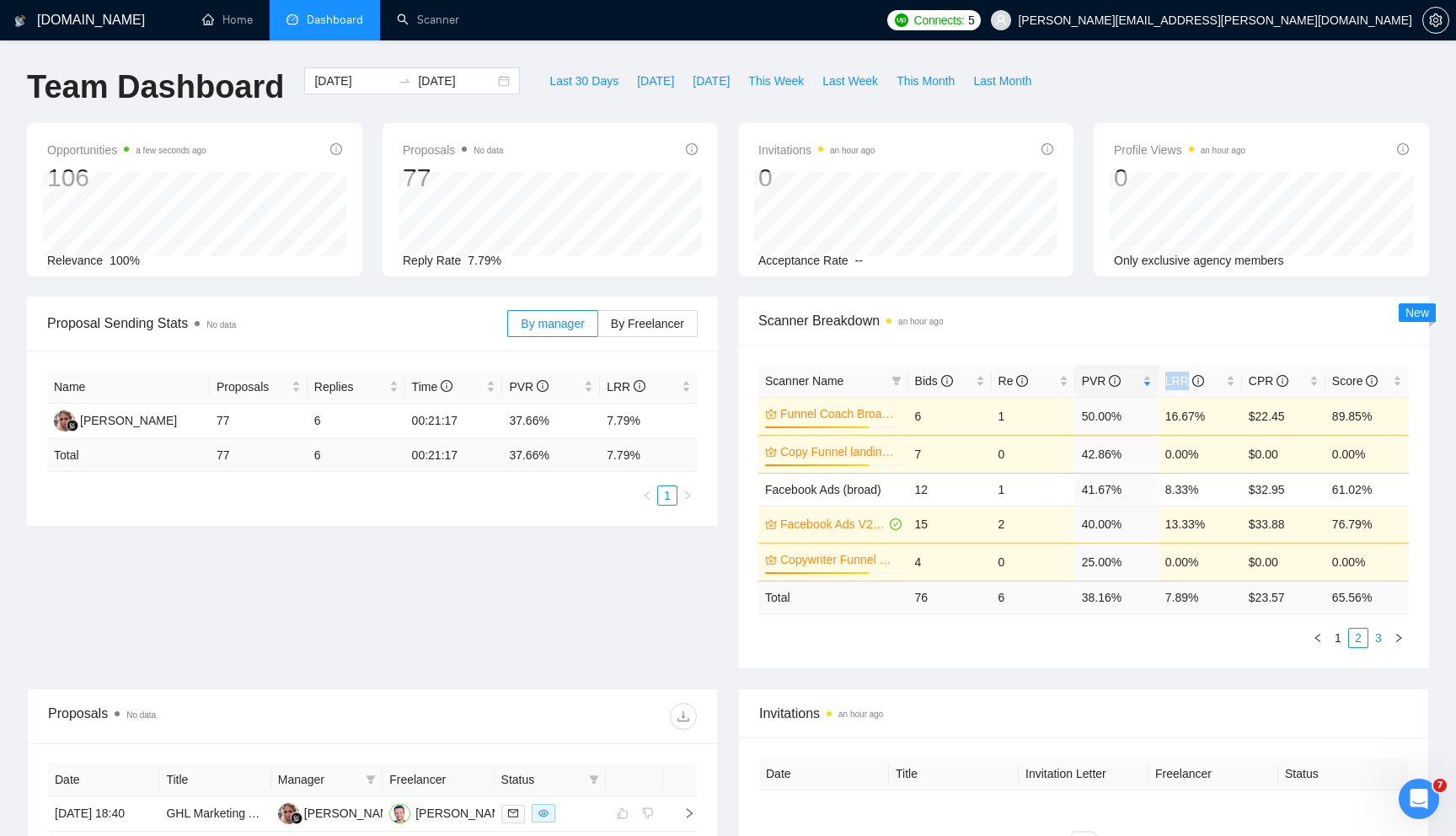
click at [1378, 639] on link "3" at bounding box center [1378, 638] width 19 height 19
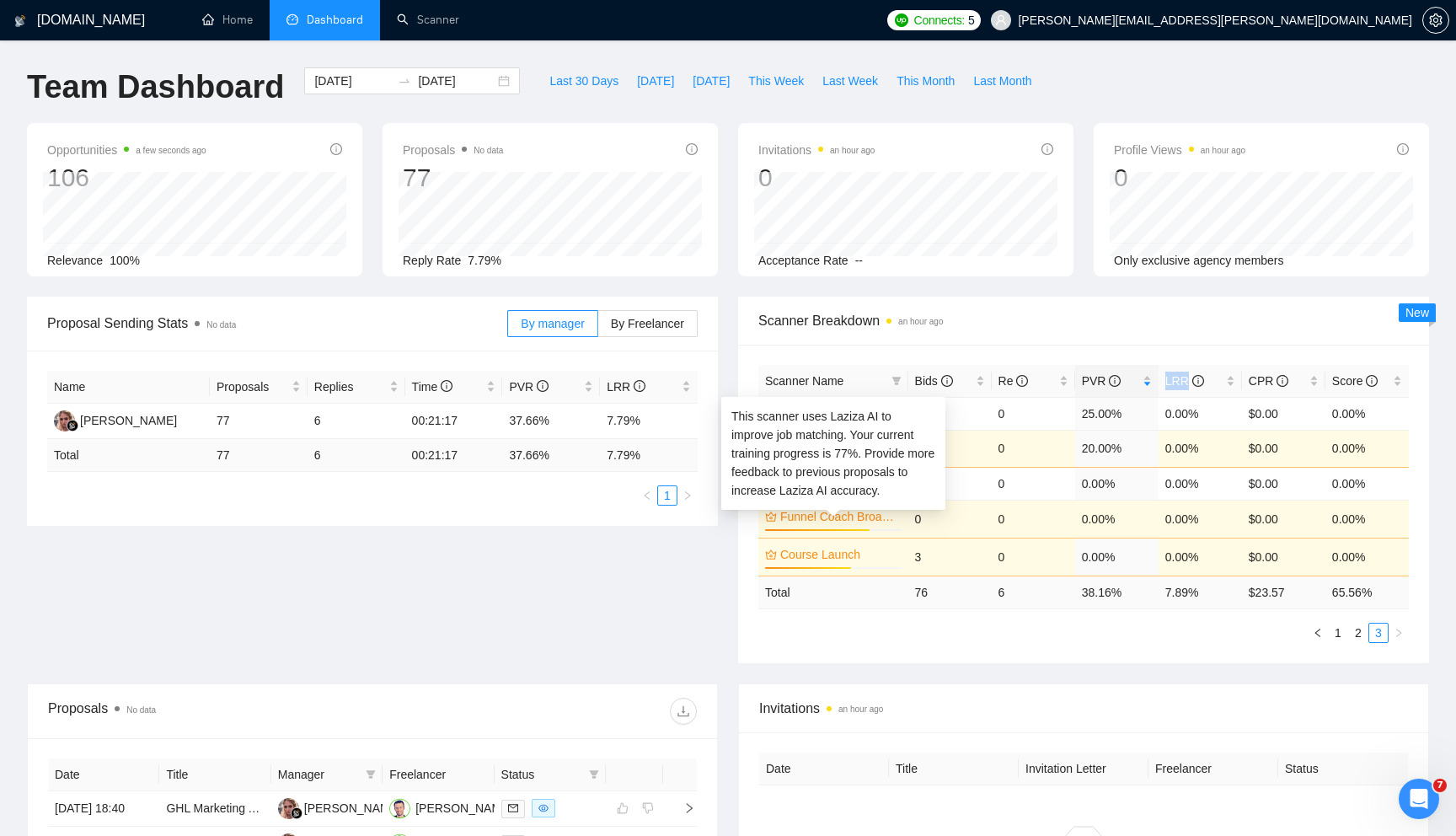
click at [867, 516] on link "Funnel Coach Broad (V3)" at bounding box center [840, 516] width 118 height 19
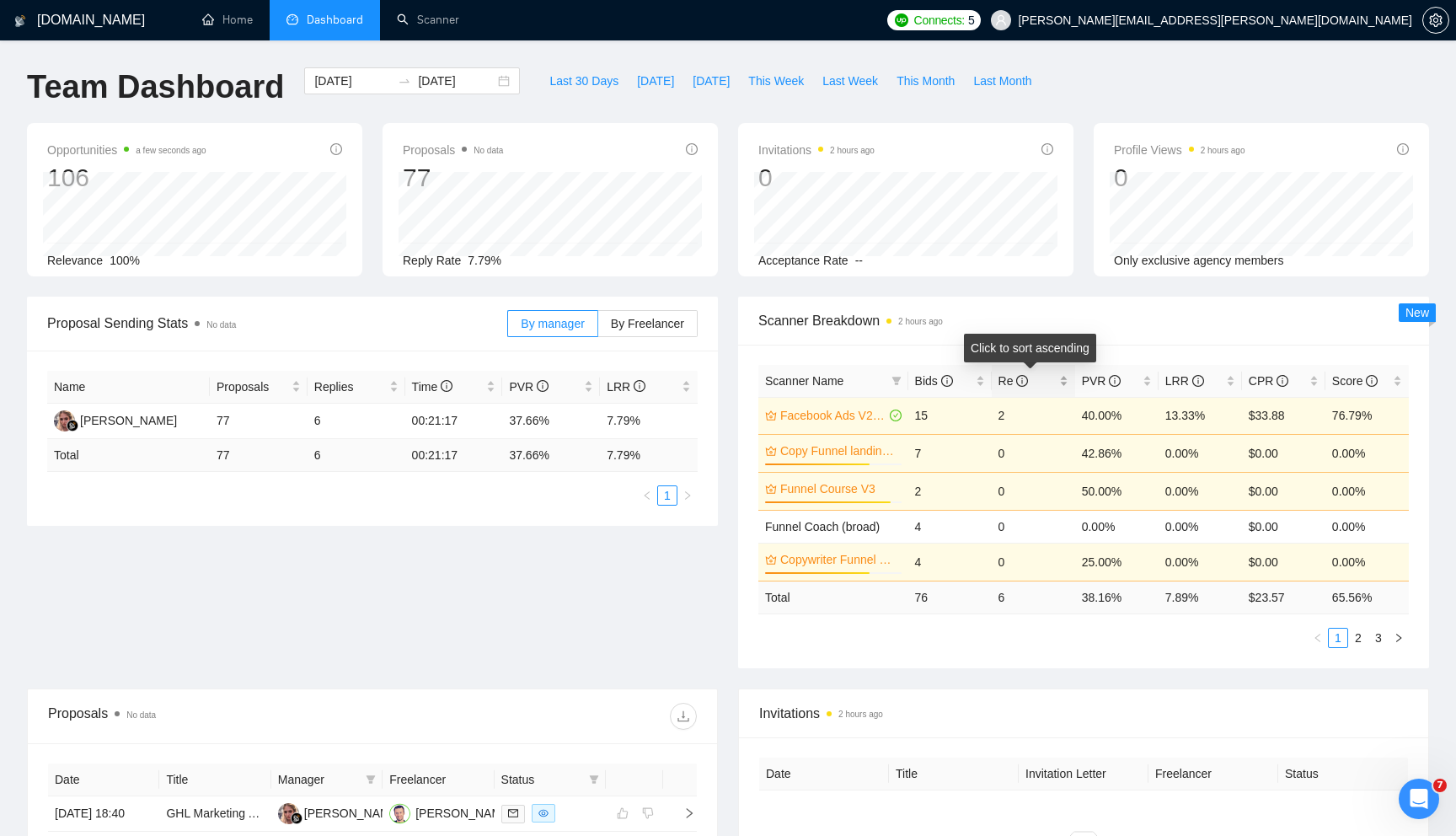
click at [1065, 389] on div "Re" at bounding box center [1034, 381] width 70 height 19
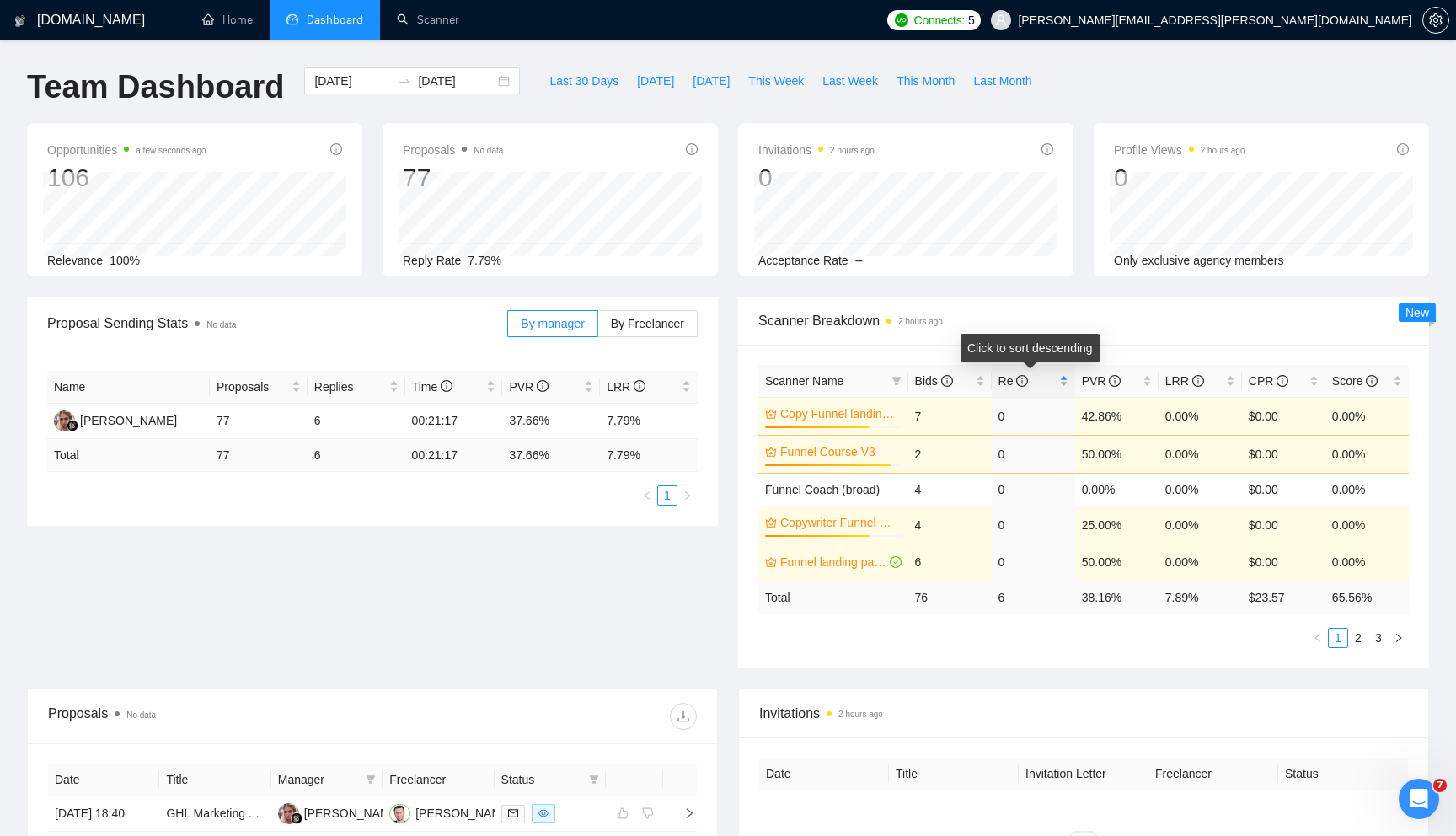
click at [1065, 389] on div "Re" at bounding box center [1034, 381] width 70 height 19
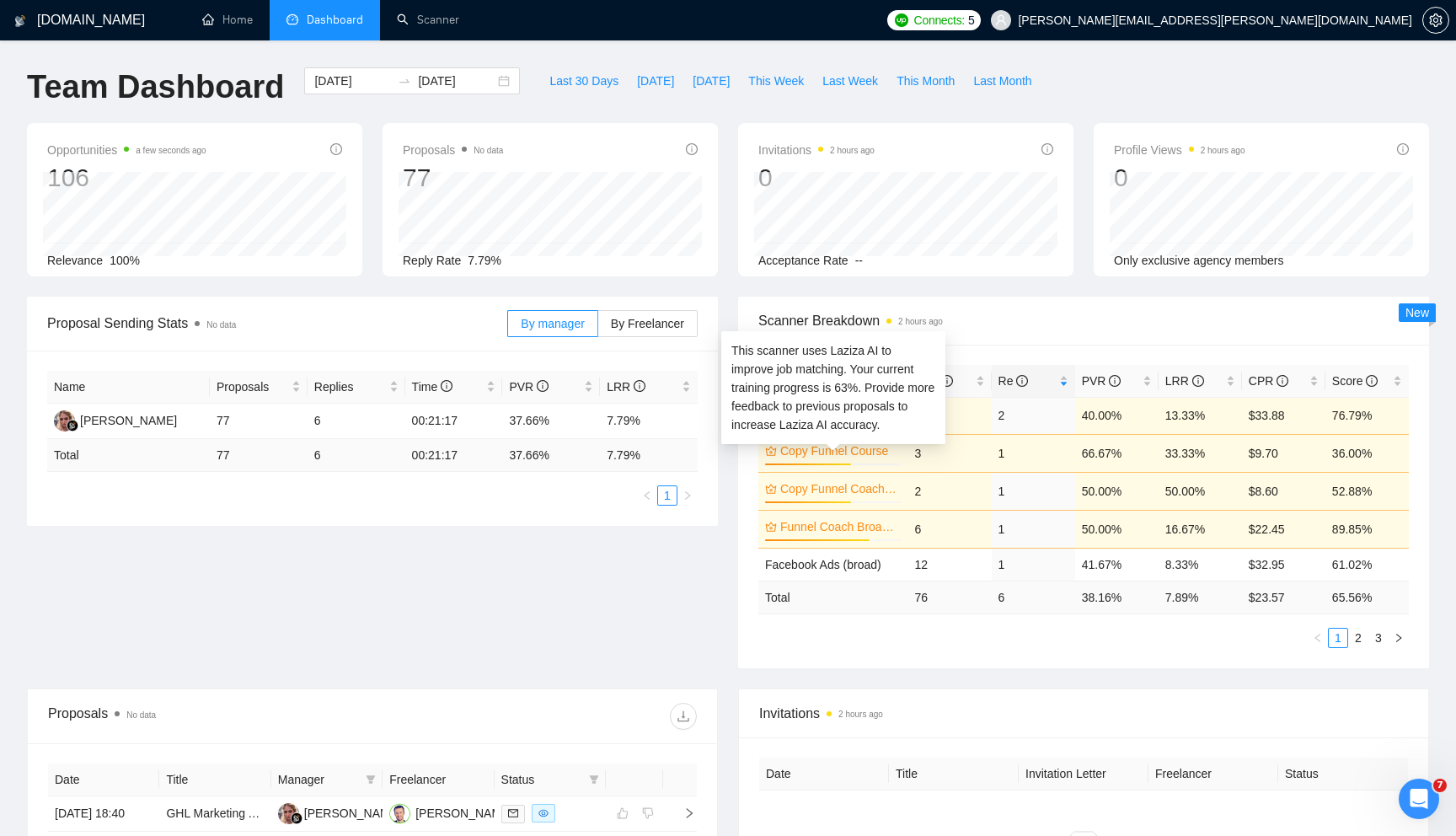
click at [871, 447] on link "Copy Funnel Course" at bounding box center [840, 450] width 118 height 19
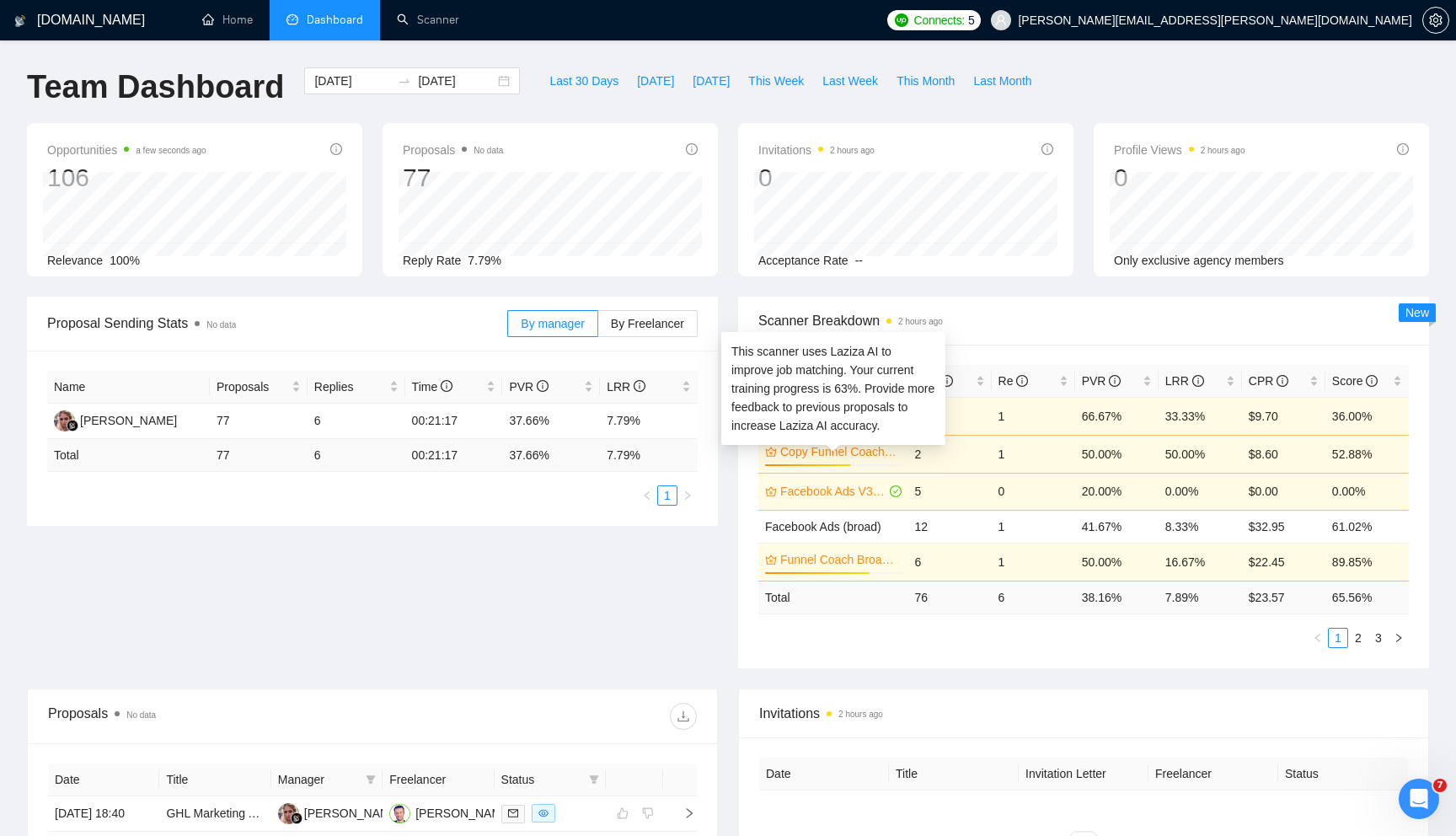
click at [878, 452] on link "Copy Funnel Coach V2" at bounding box center [840, 451] width 118 height 19
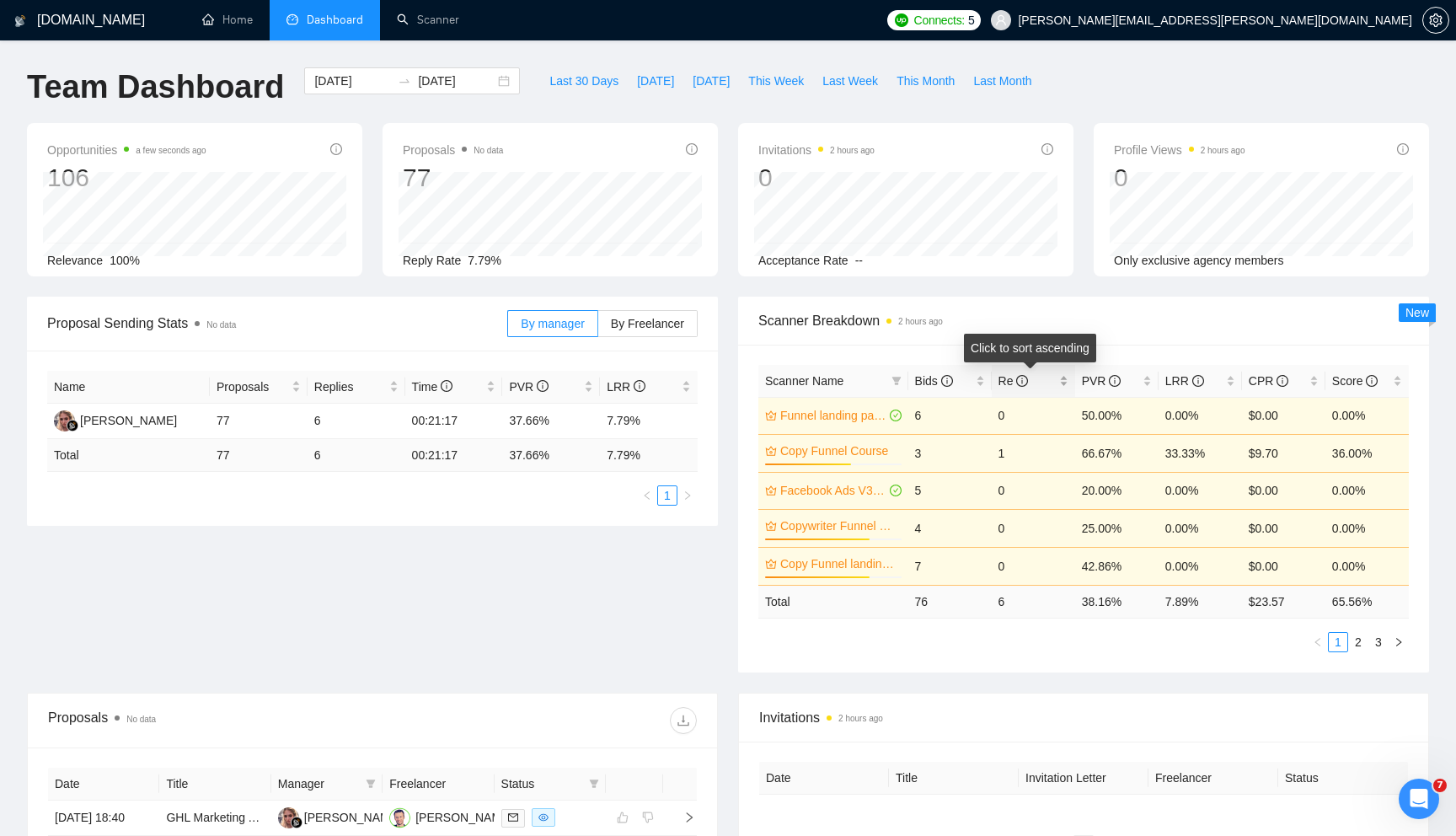
click at [1061, 381] on div "Re" at bounding box center [1034, 381] width 70 height 19
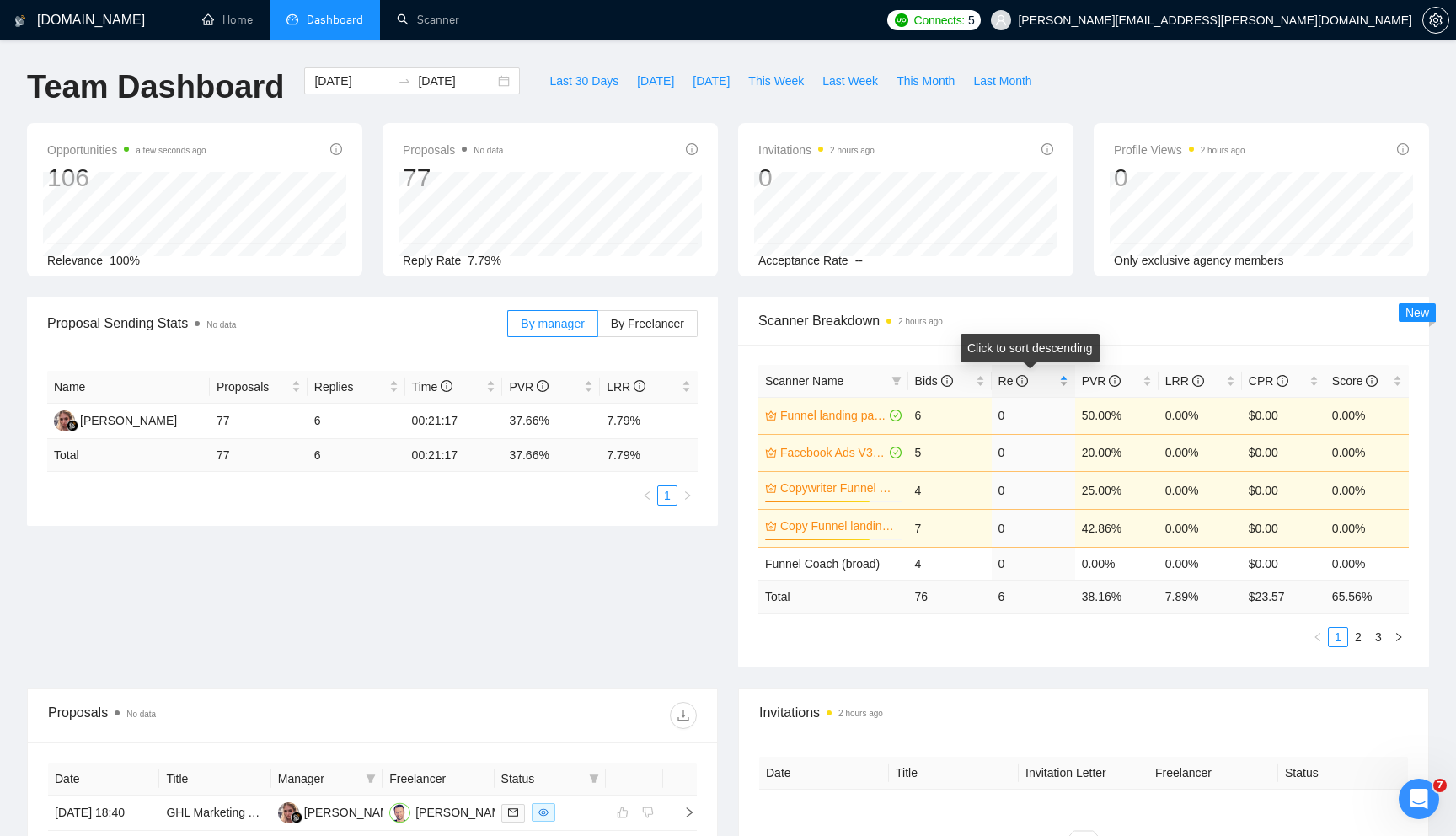
click at [1061, 381] on div "Re" at bounding box center [1034, 381] width 70 height 19
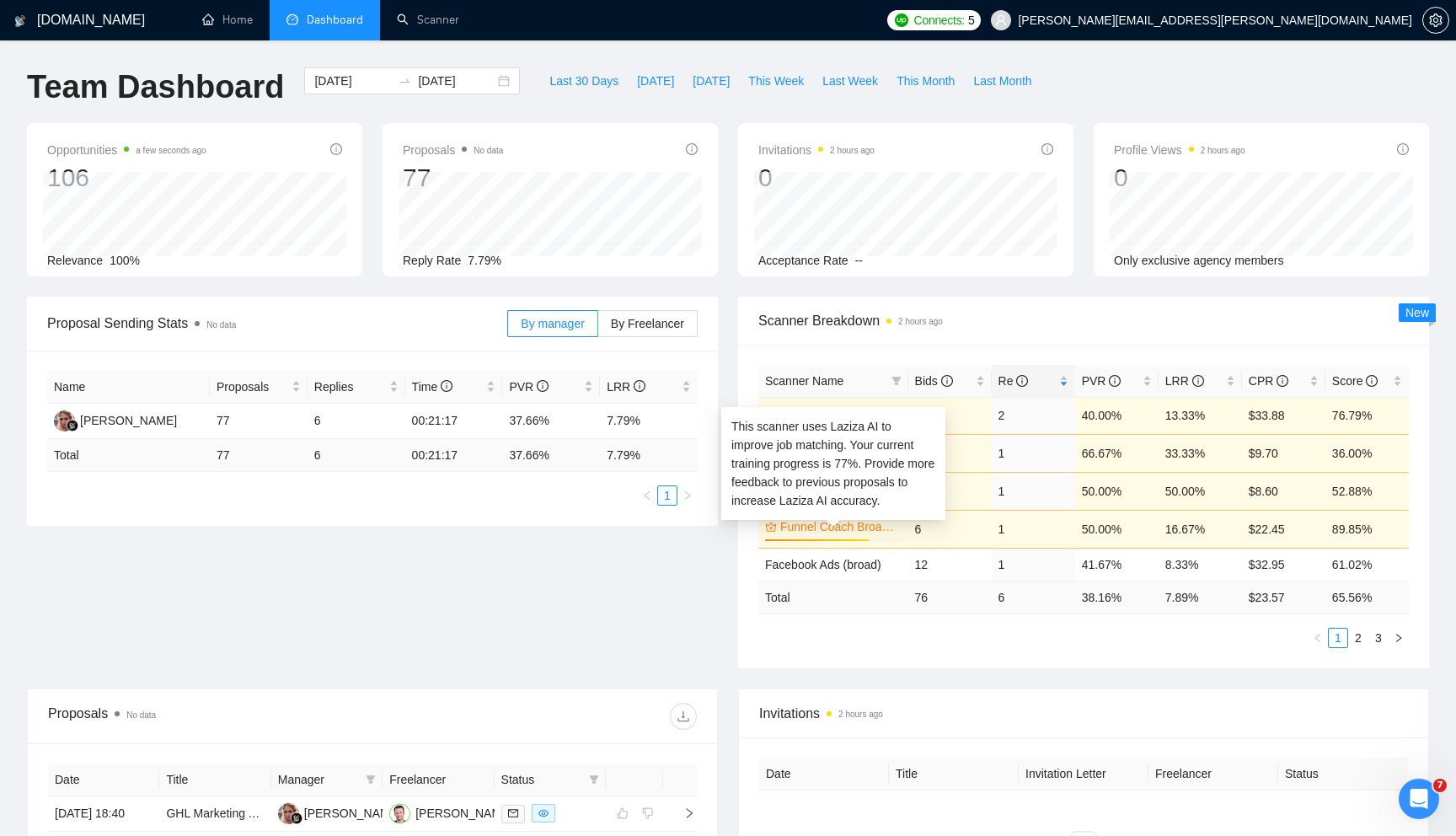
click at [882, 529] on link "Funnel Coach Broad (V2)" at bounding box center [840, 527] width 118 height 19
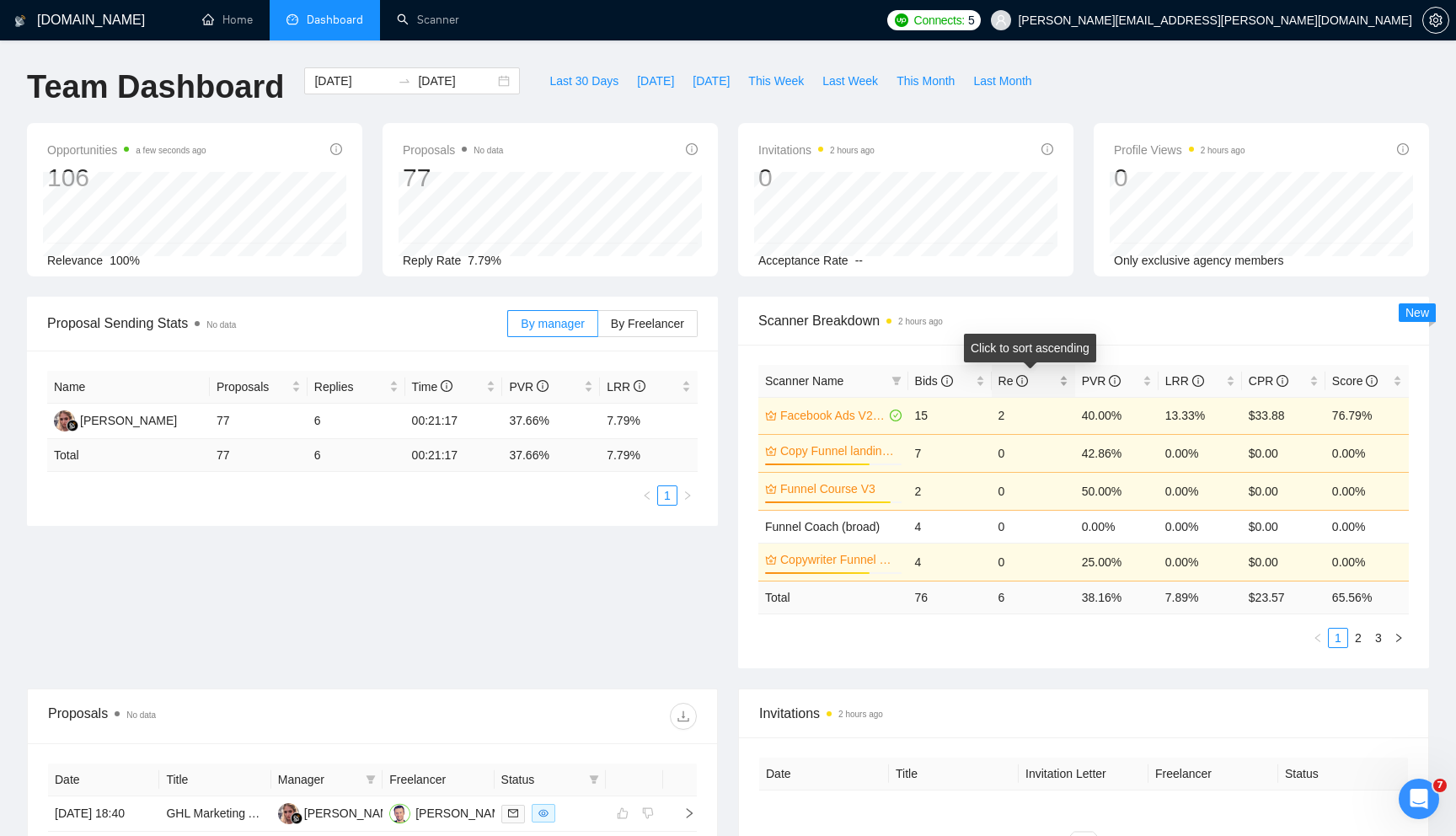
click at [1060, 385] on div "Re" at bounding box center [1034, 381] width 70 height 19
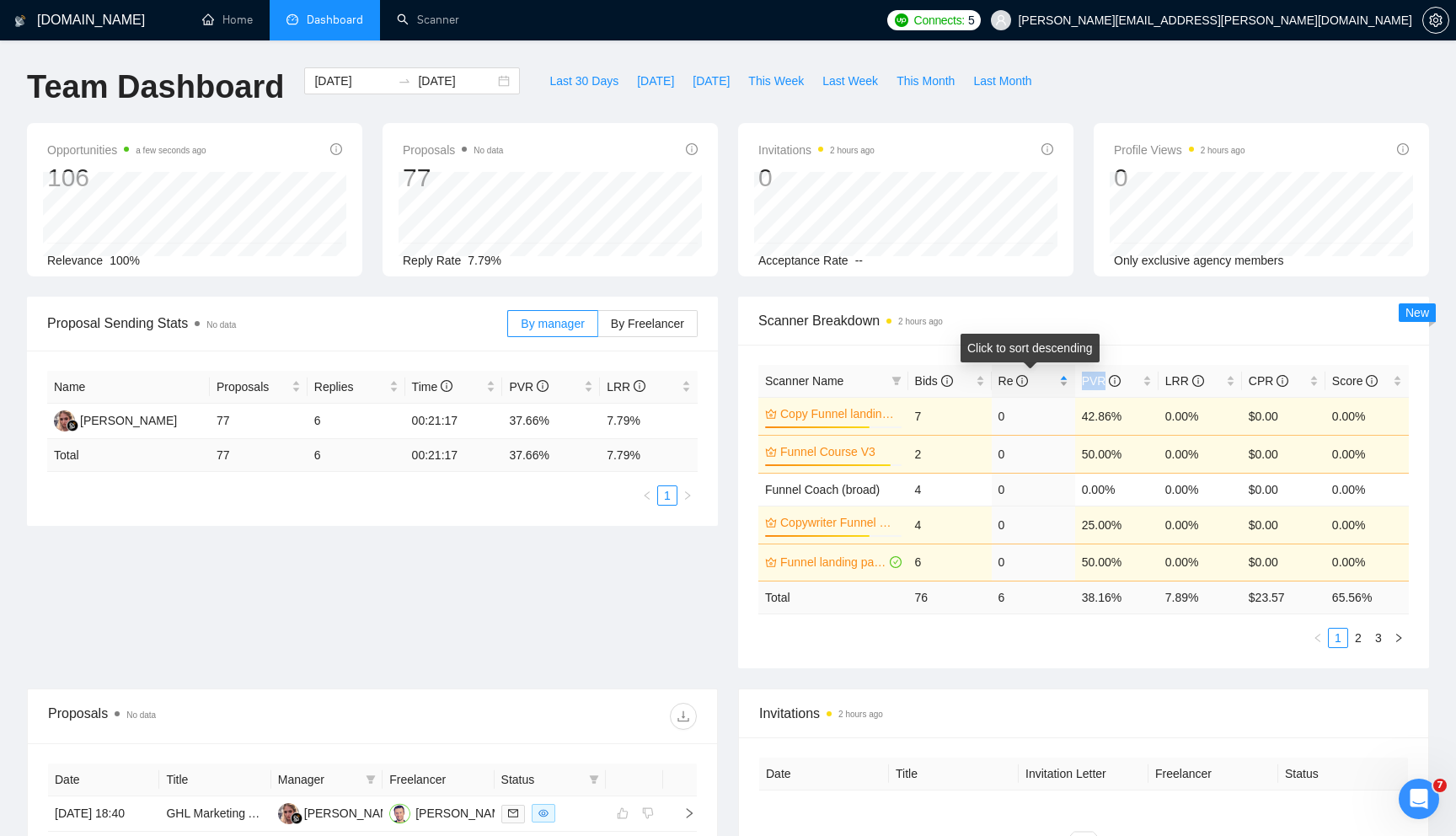
click at [1060, 385] on div "Re" at bounding box center [1034, 381] width 70 height 19
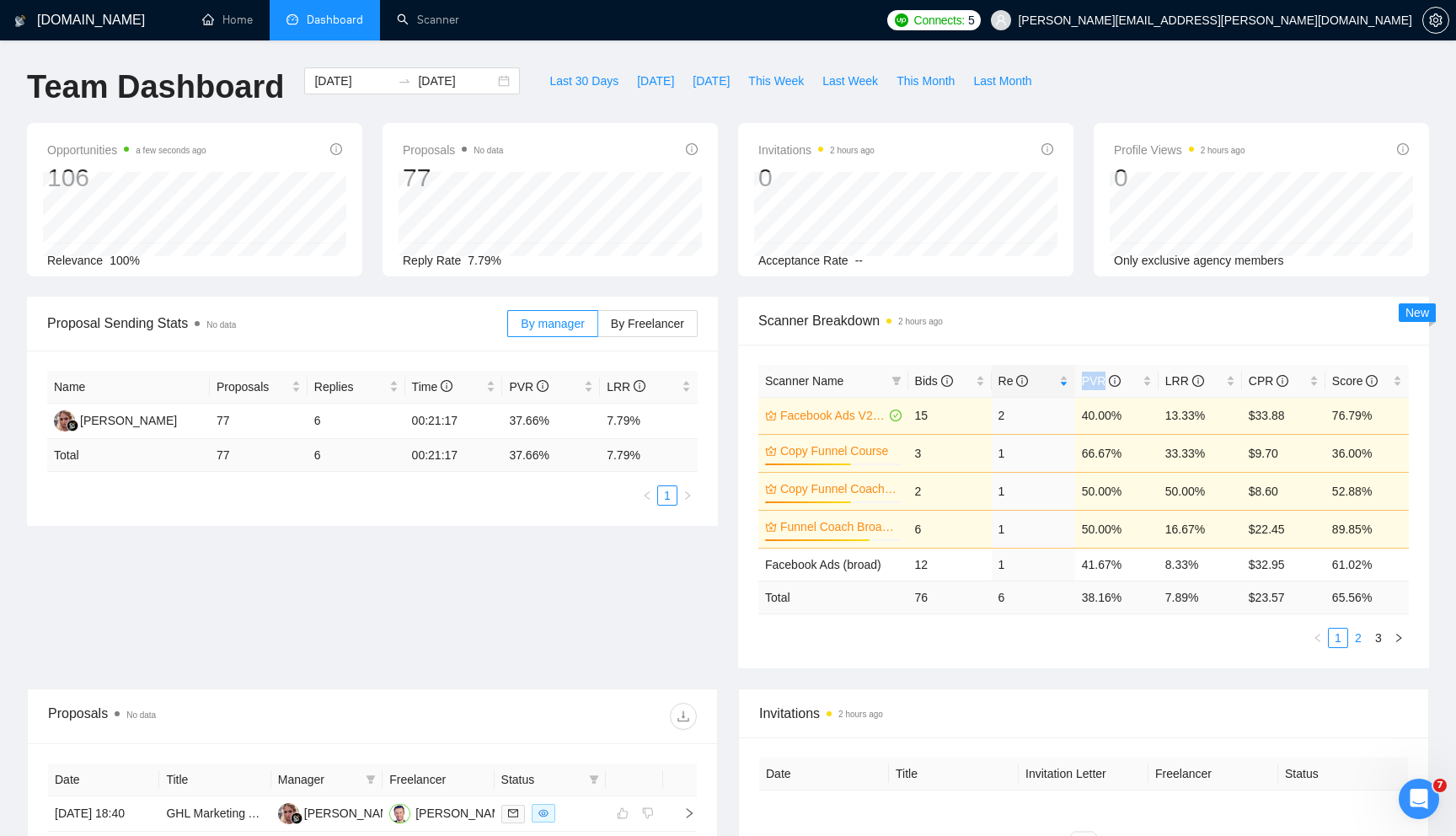
click at [1356, 643] on link "2" at bounding box center [1358, 638] width 19 height 19
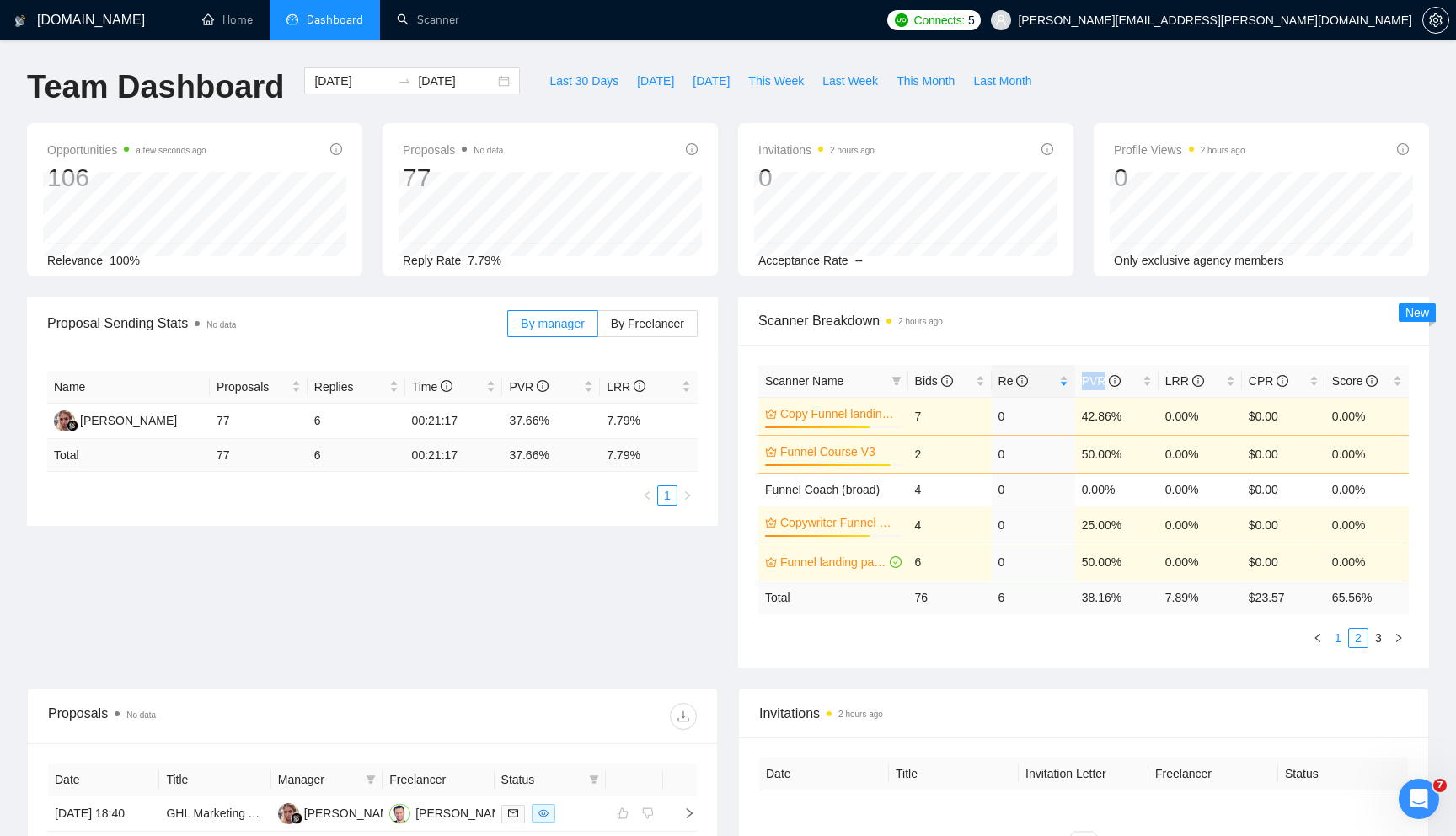
click at [1333, 641] on link "1" at bounding box center [1337, 638] width 19 height 19
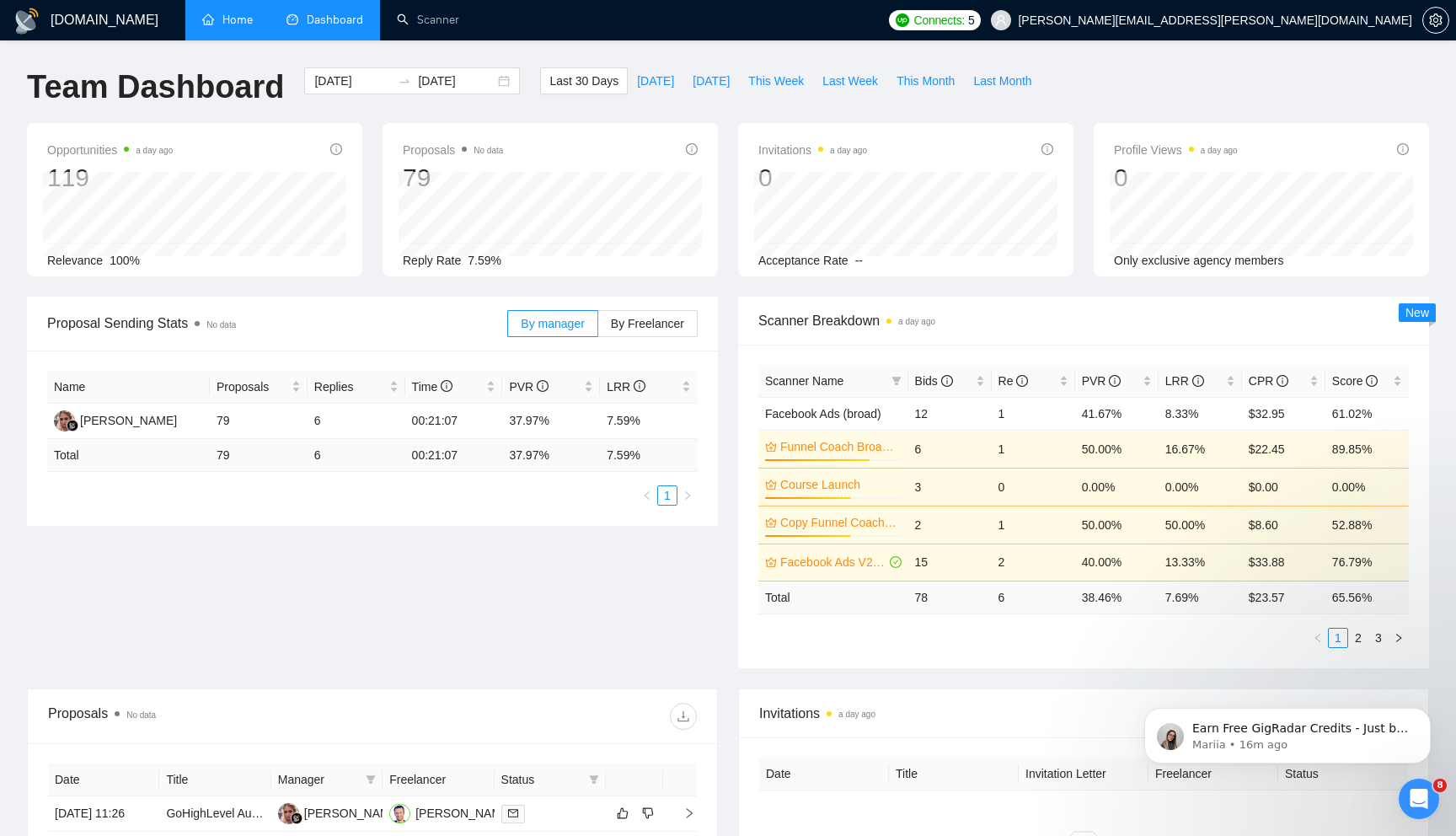
click at [233, 21] on link "Home" at bounding box center [227, 20] width 51 height 14
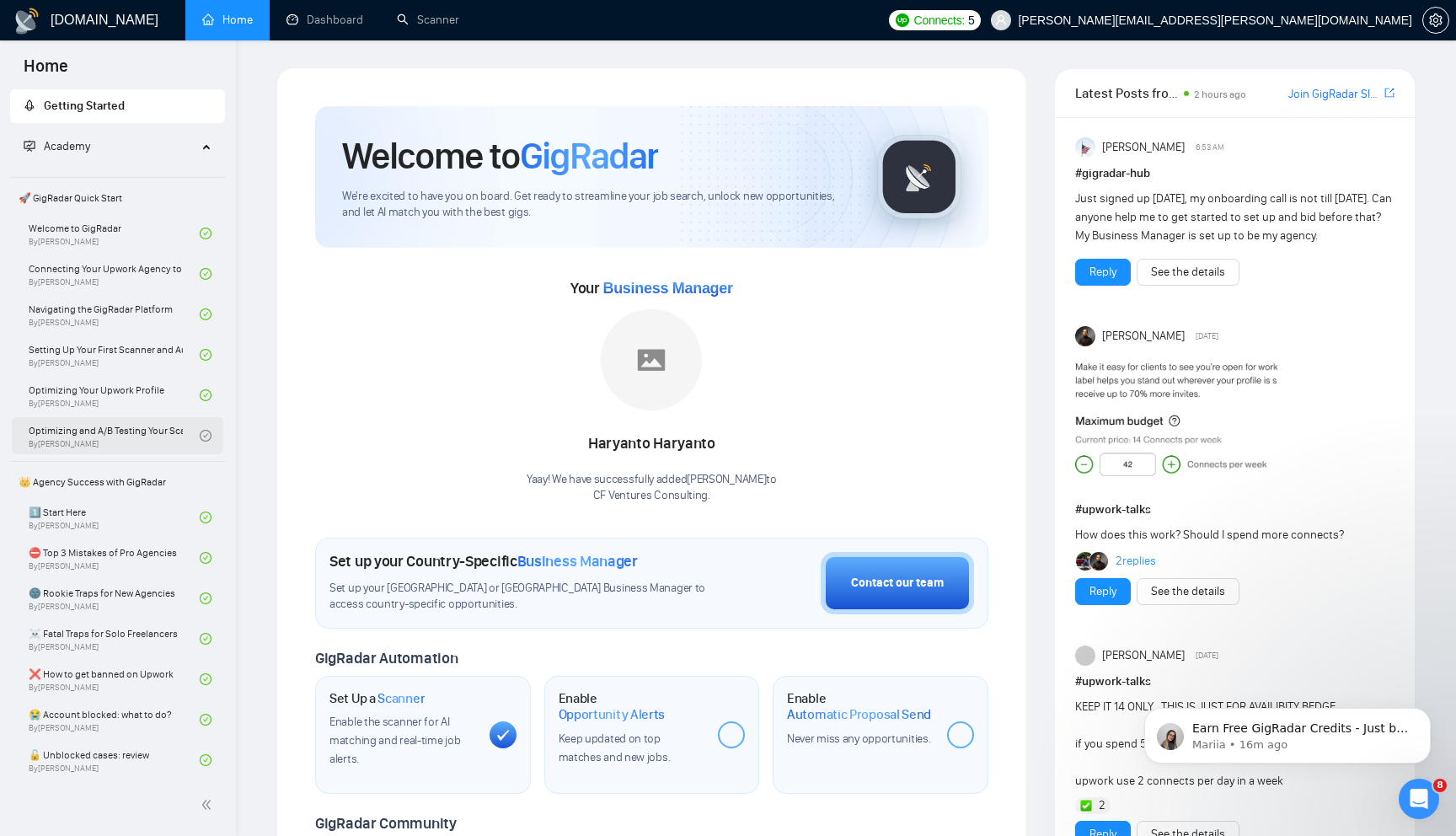
click at [107, 437] on link "Optimizing and A/B Testing Your Scanner for Better Results By Vlad Timinsky" at bounding box center [115, 435] width 171 height 37
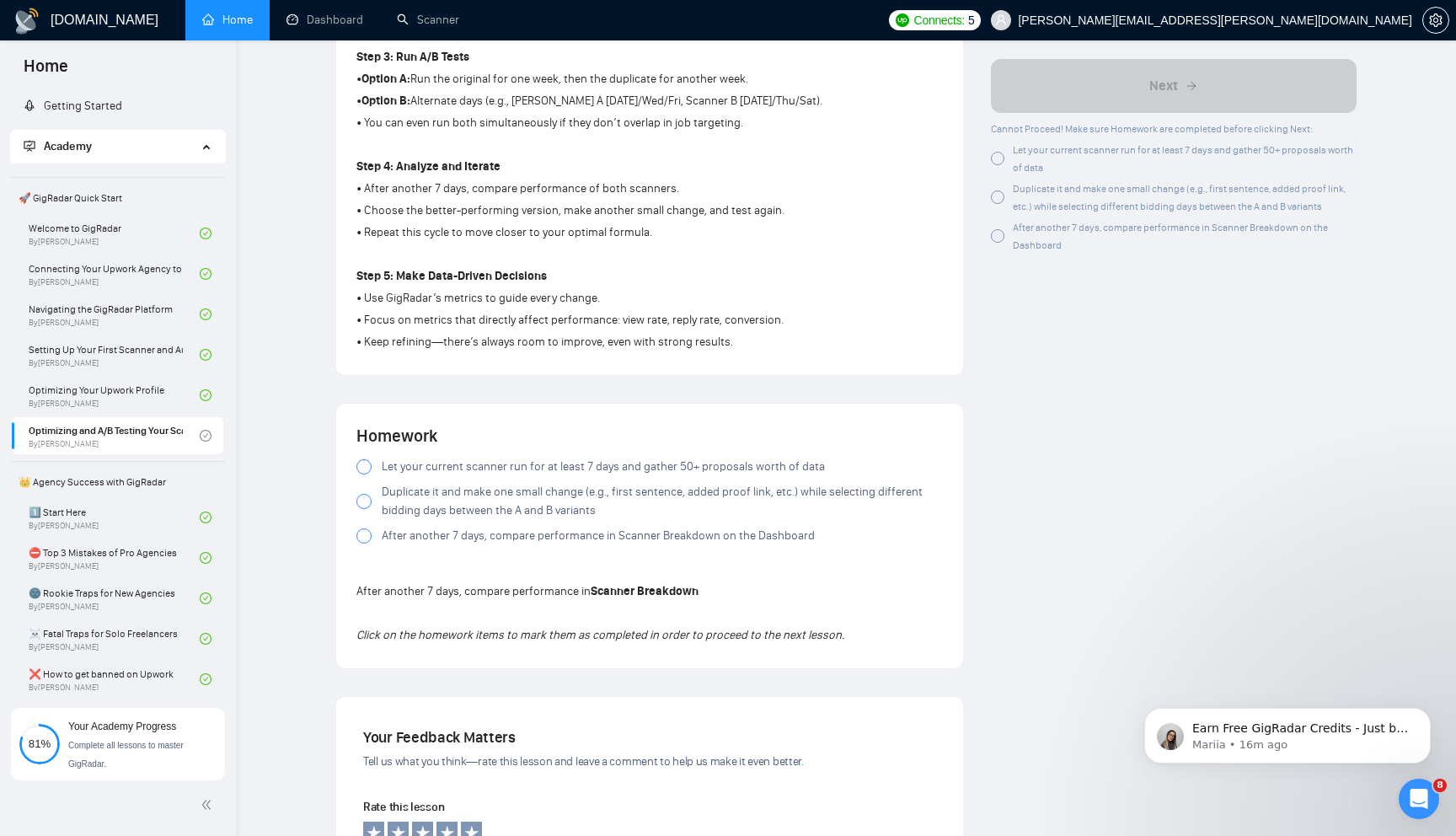
scroll to position [773, 0]
click at [127, 357] on link "Setting Up Your First Scanner and Auto-Bidder By Vlad Timinsky" at bounding box center [115, 355] width 171 height 37
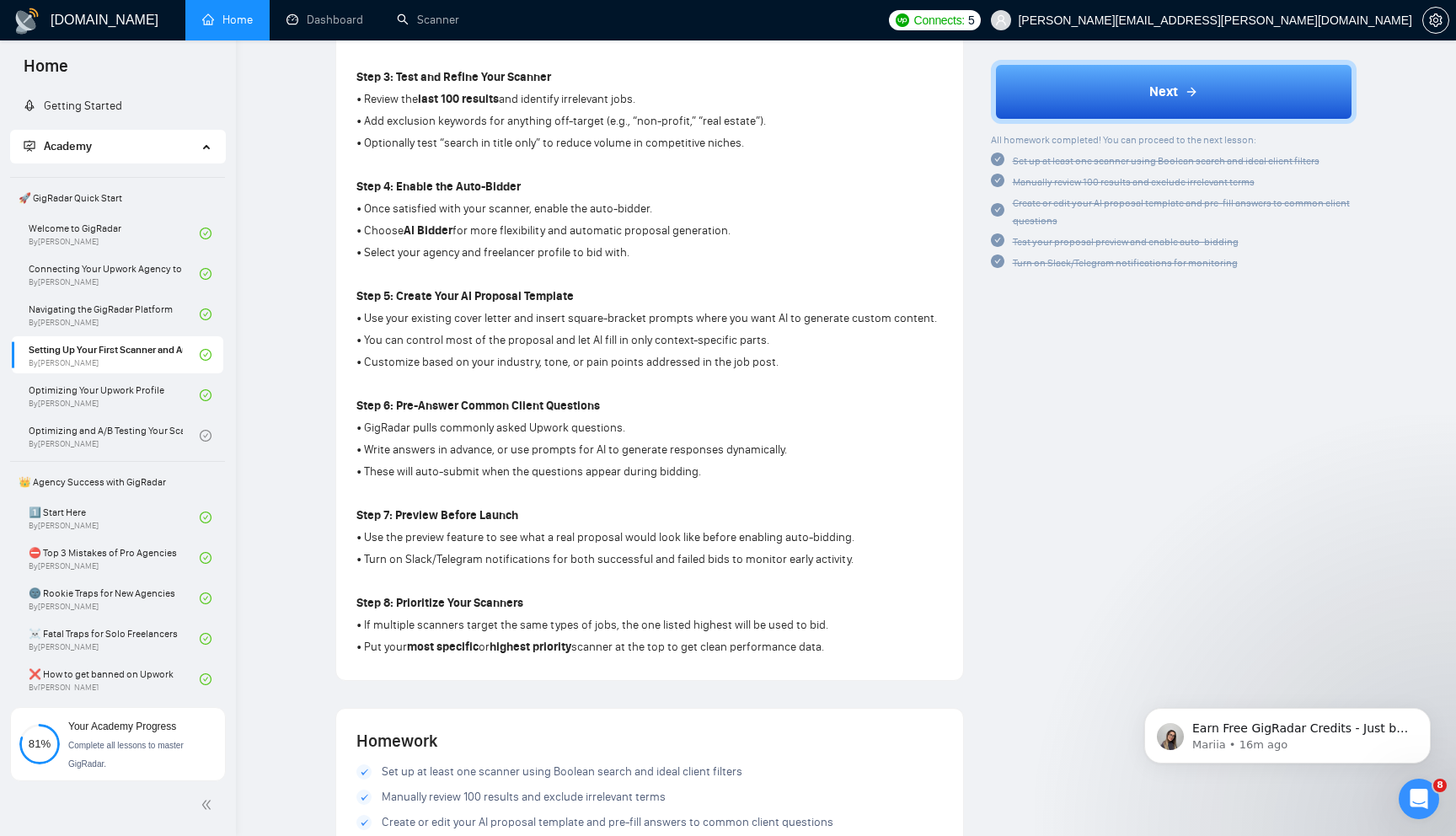
scroll to position [876, 0]
click at [121, 401] on link "Optimizing Your Upwork Profile By Vlad Timinsky" at bounding box center [115, 395] width 171 height 37
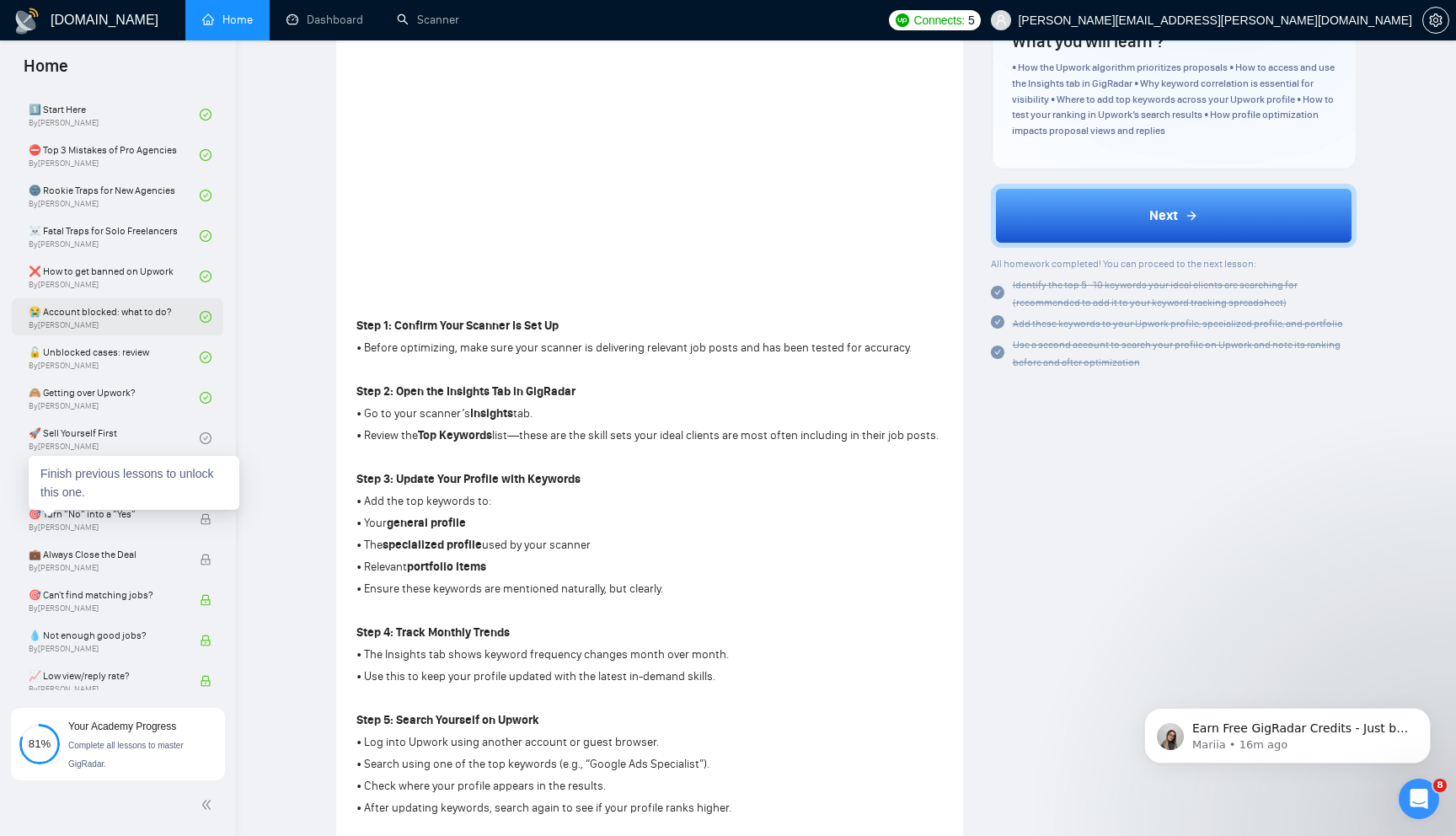
scroll to position [406, 0]
click at [104, 436] on link "🚀 Sell Yourself First By Vlad Timinsky" at bounding box center [115, 435] width 171 height 37
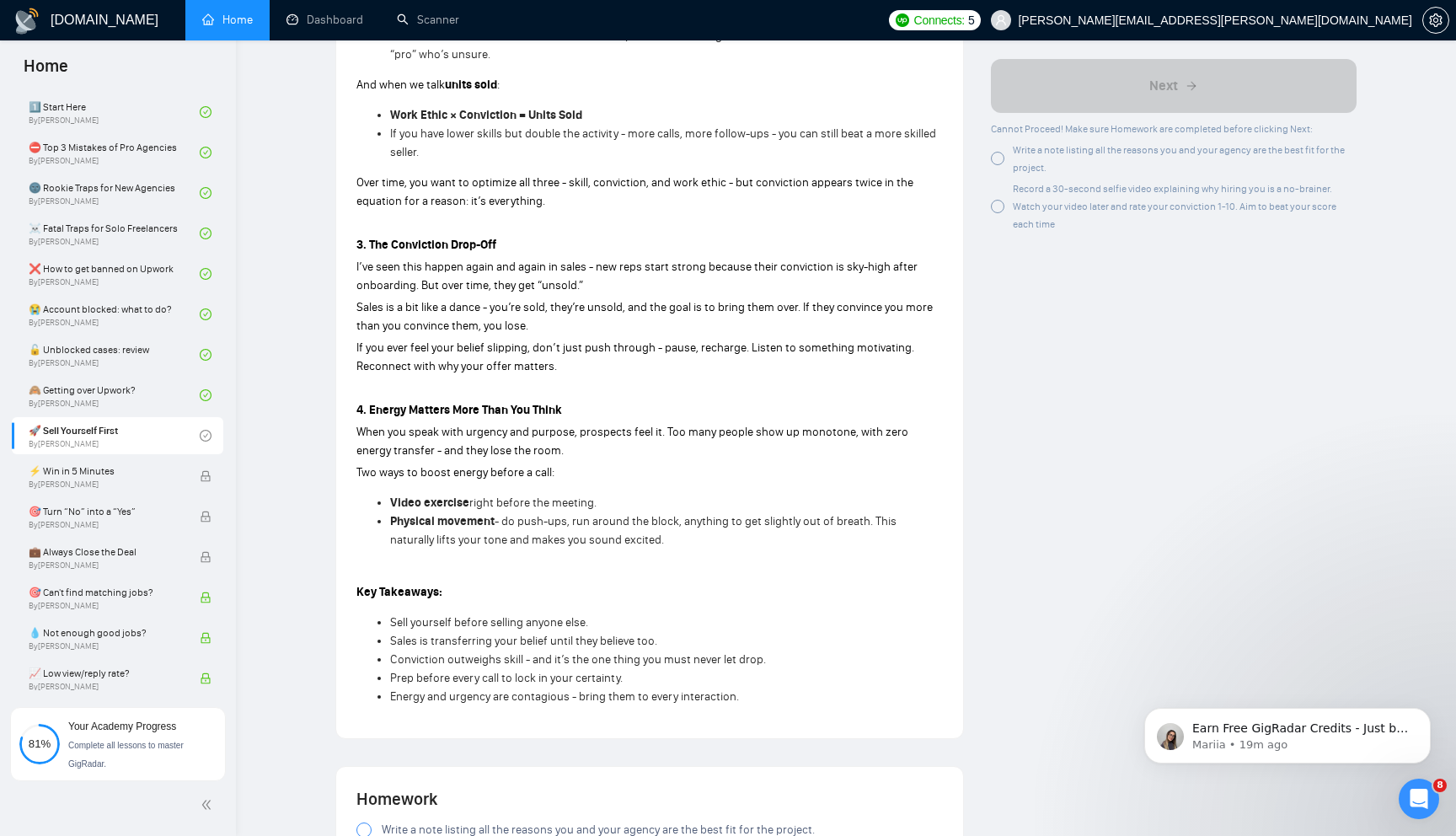
scroll to position [1058, 0]
click at [124, 482] on span "By Vlad Timinsky" at bounding box center [106, 484] width 154 height 10
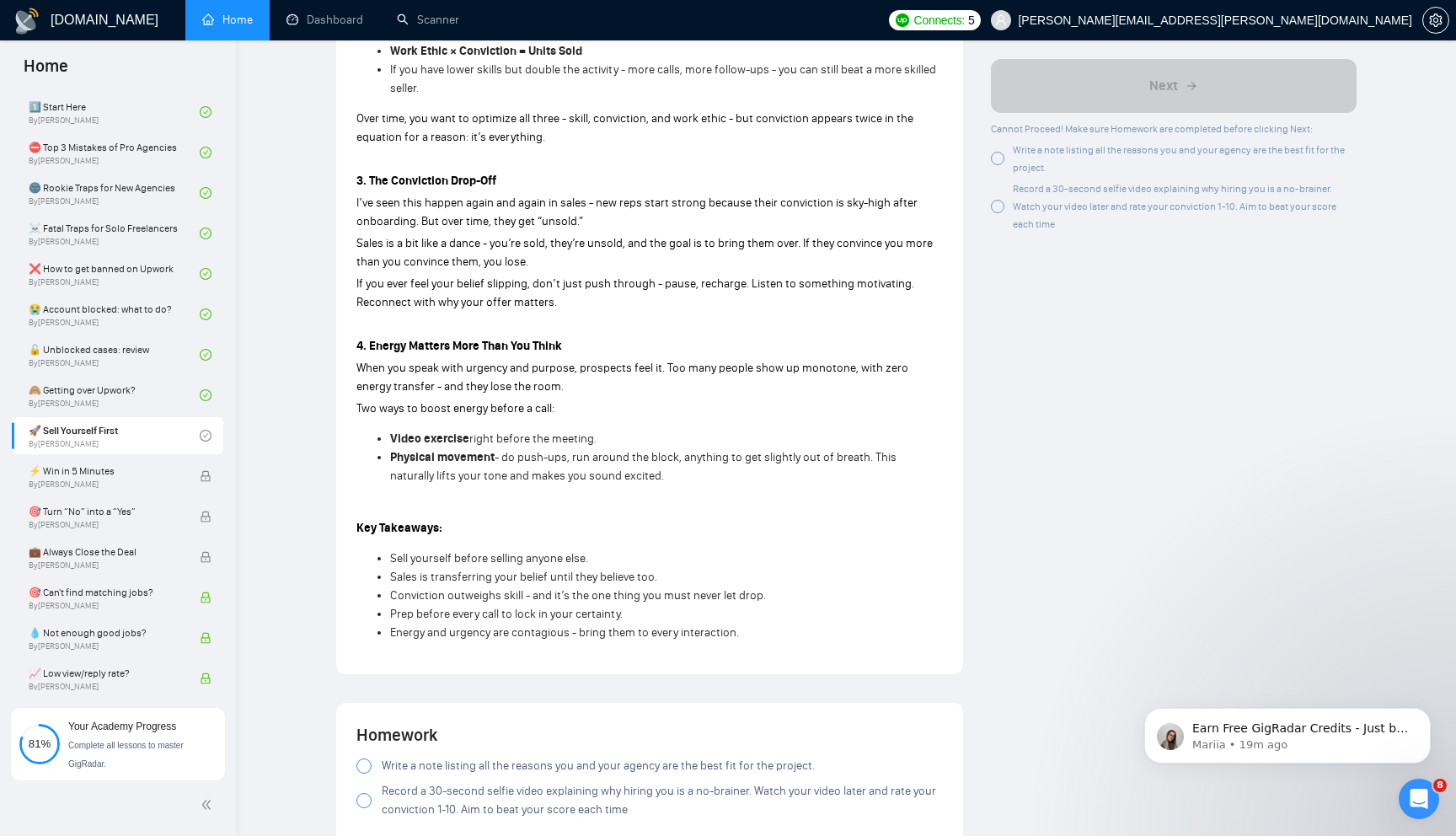
scroll to position [1272, 0]
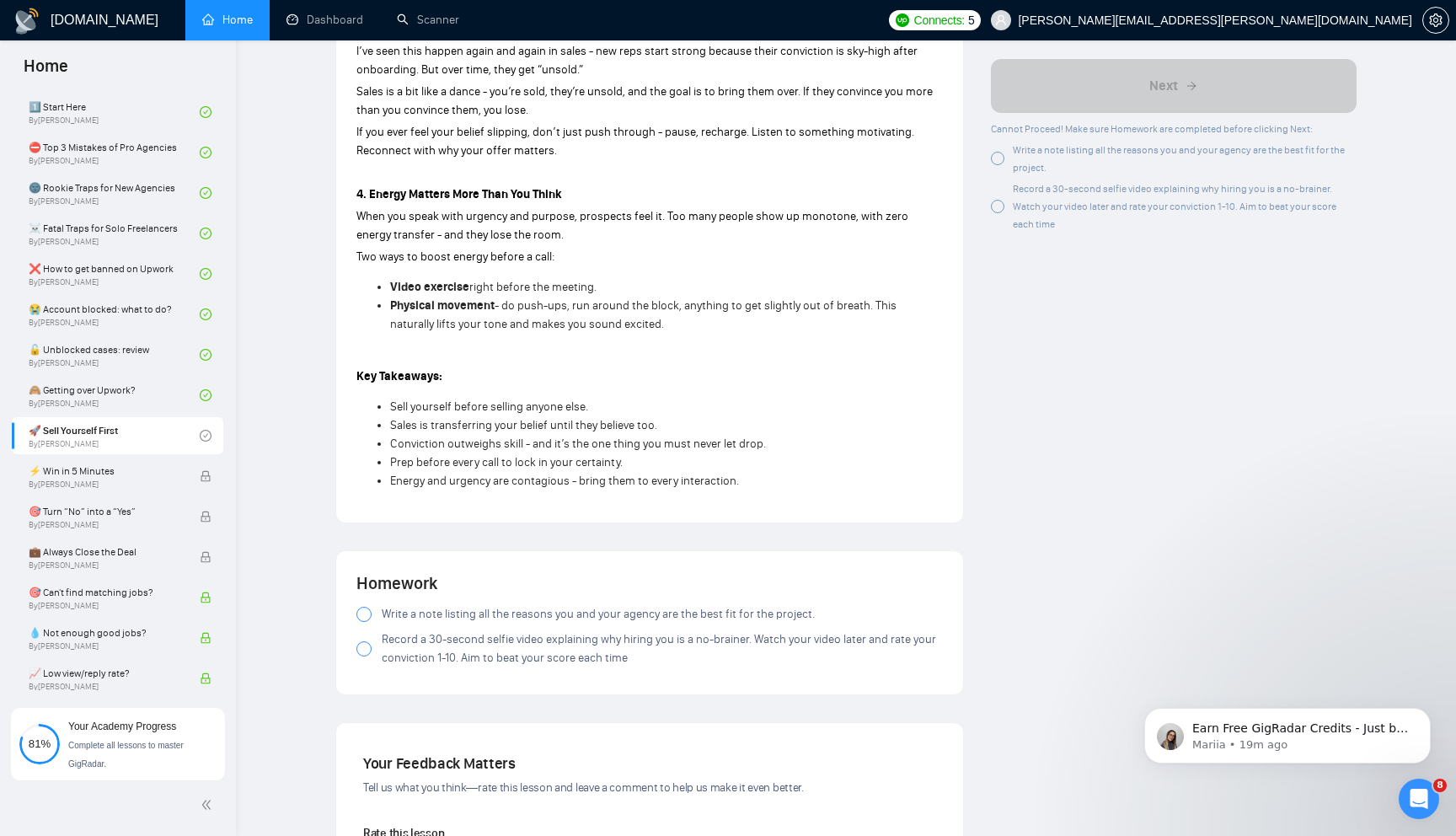
click at [366, 607] on div at bounding box center [364, 614] width 15 height 15
click at [366, 642] on div at bounding box center [364, 649] width 15 height 15
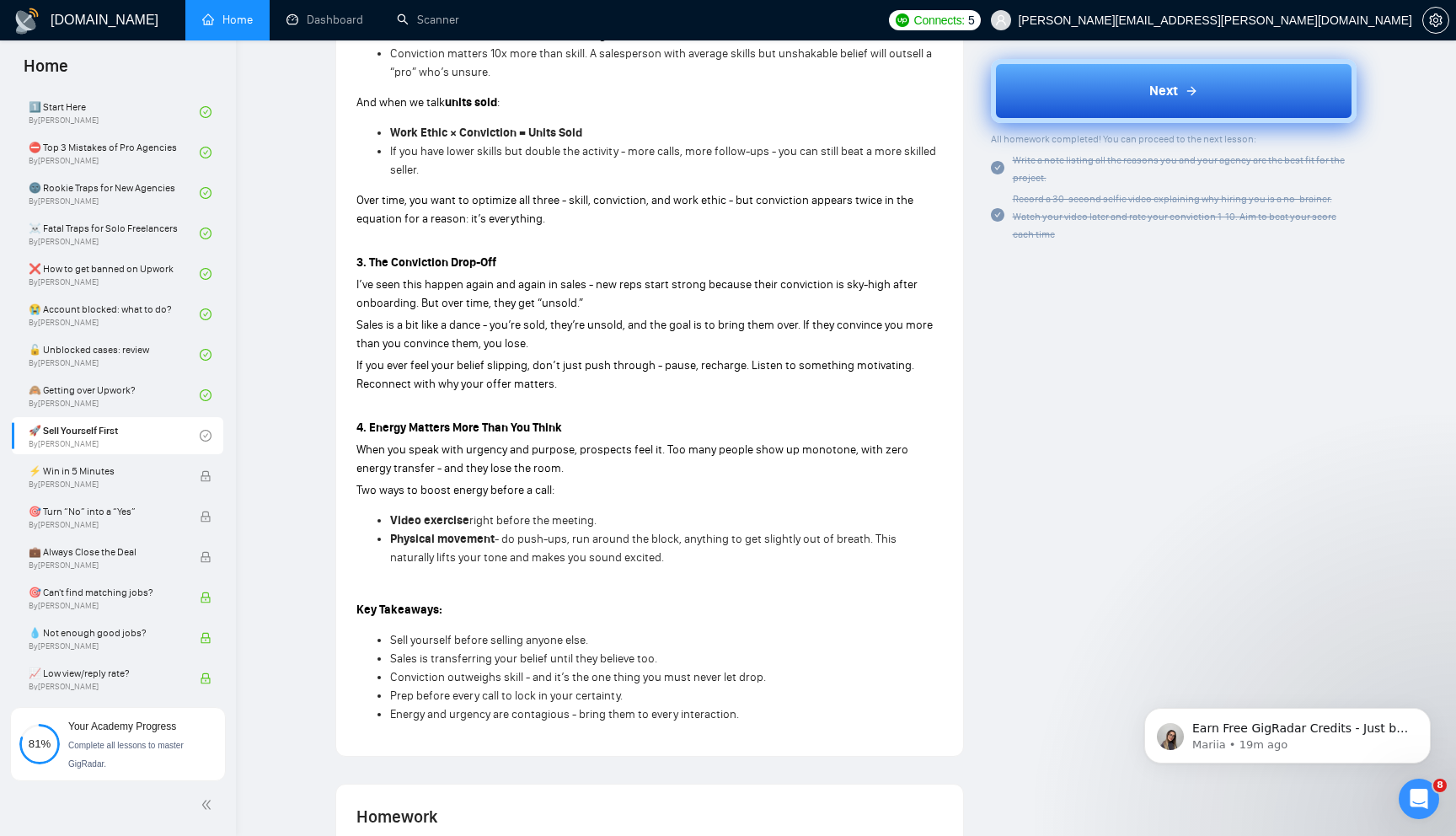
click at [1097, 95] on button "Next" at bounding box center [1174, 91] width 366 height 64
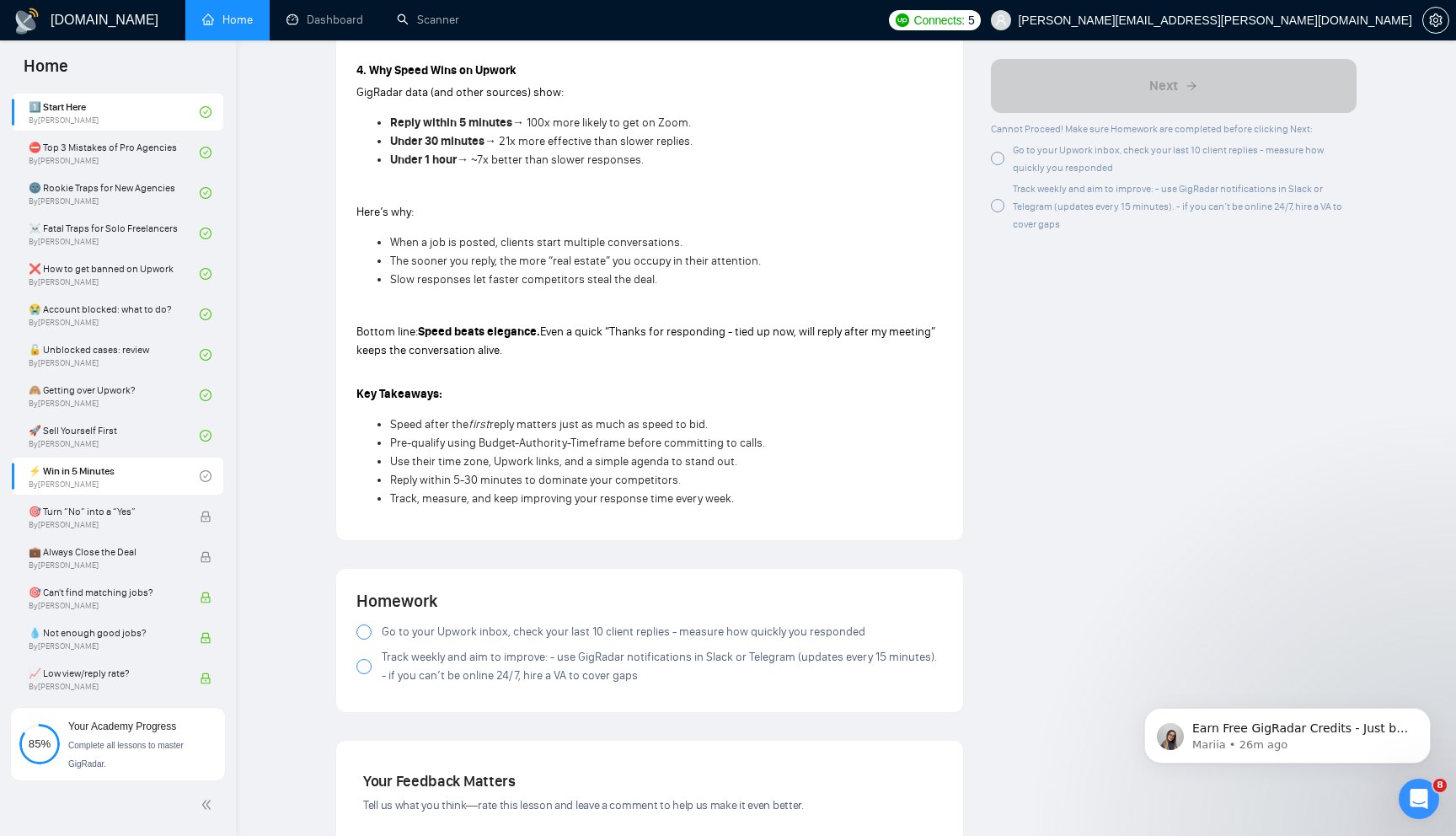
scroll to position [1461, 0]
click at [377, 641] on label "Go to your Upwork inbox, check your last 10 client replies - measure how quickl…" at bounding box center [649, 632] width 587 height 19
click at [368, 674] on span at bounding box center [364, 666] width 15 height 15
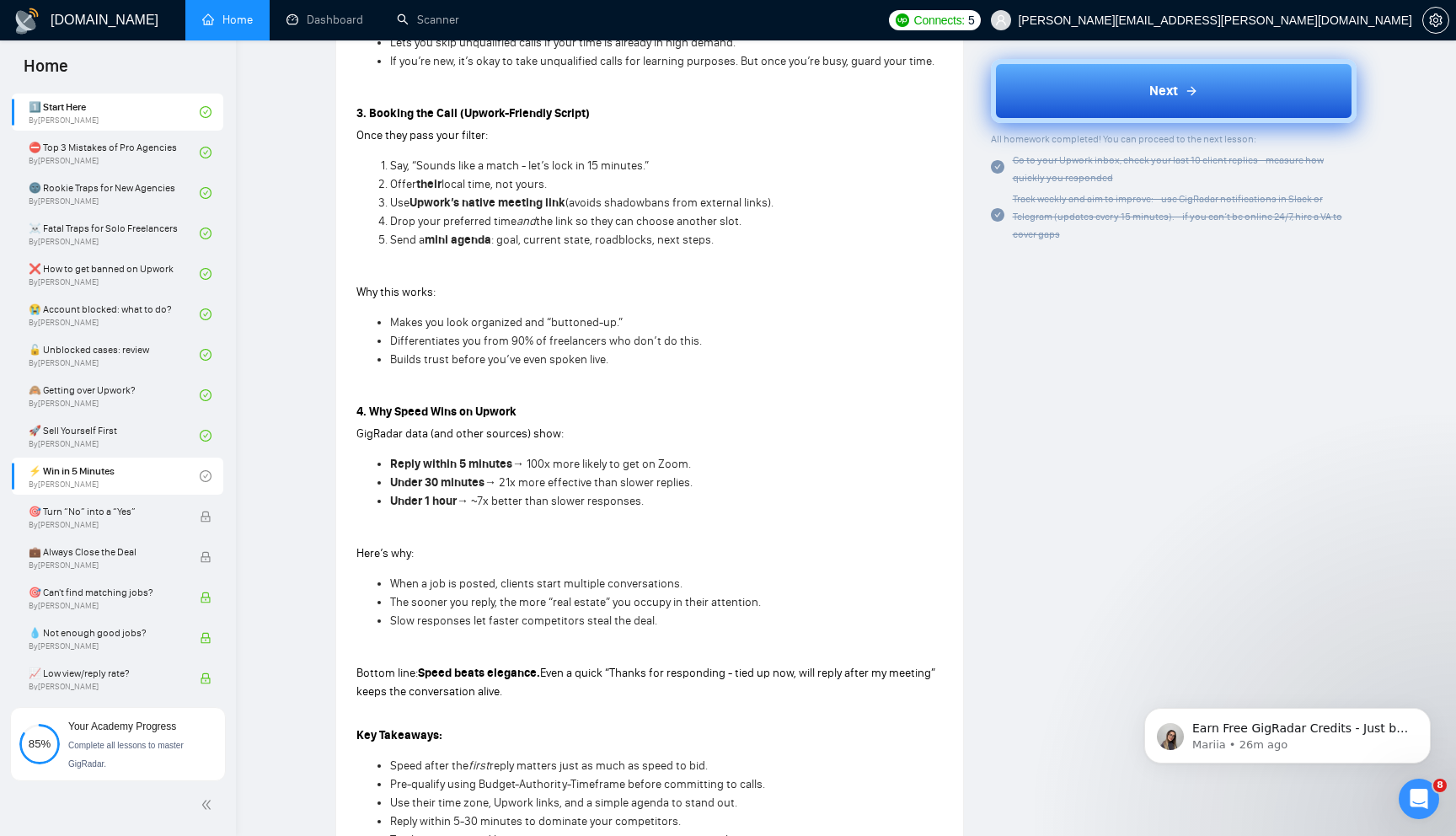
click at [1072, 107] on button "Next" at bounding box center [1174, 91] width 366 height 64
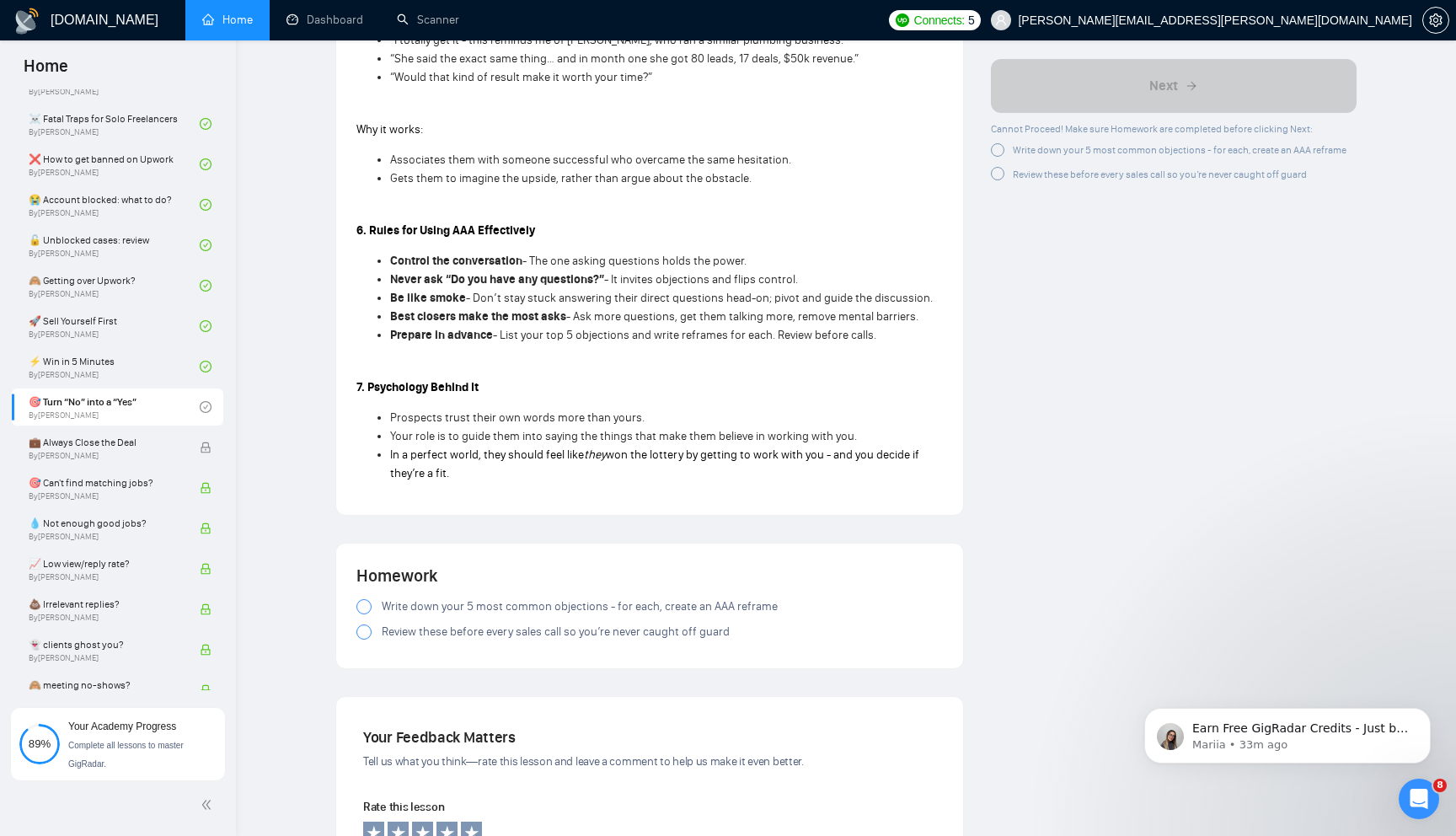
scroll to position [1955, 0]
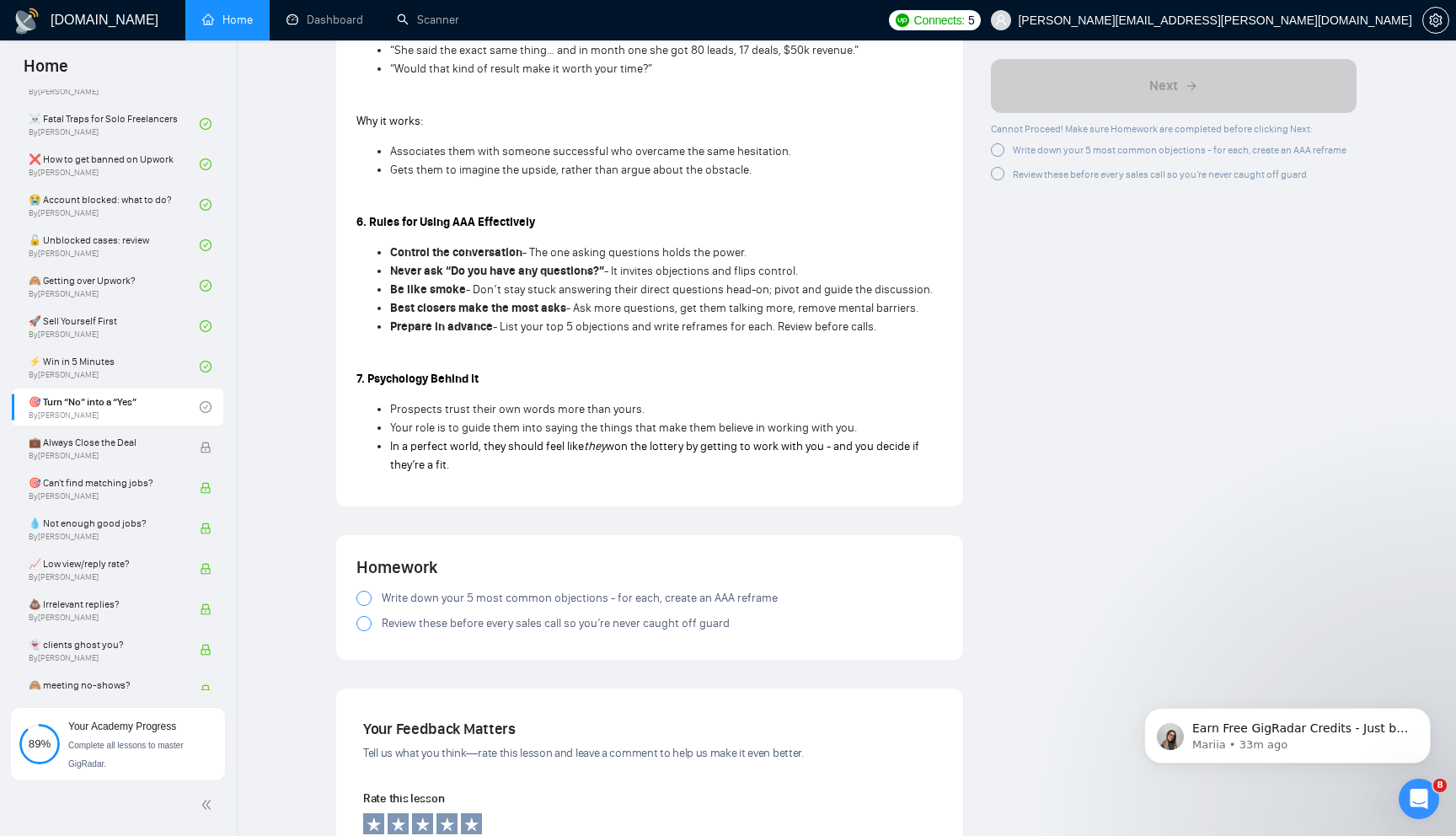
click at [368, 606] on div at bounding box center [364, 598] width 15 height 15
click at [368, 634] on label "Review these before every sales call so you’re never caught off guard" at bounding box center [649, 624] width 587 height 19
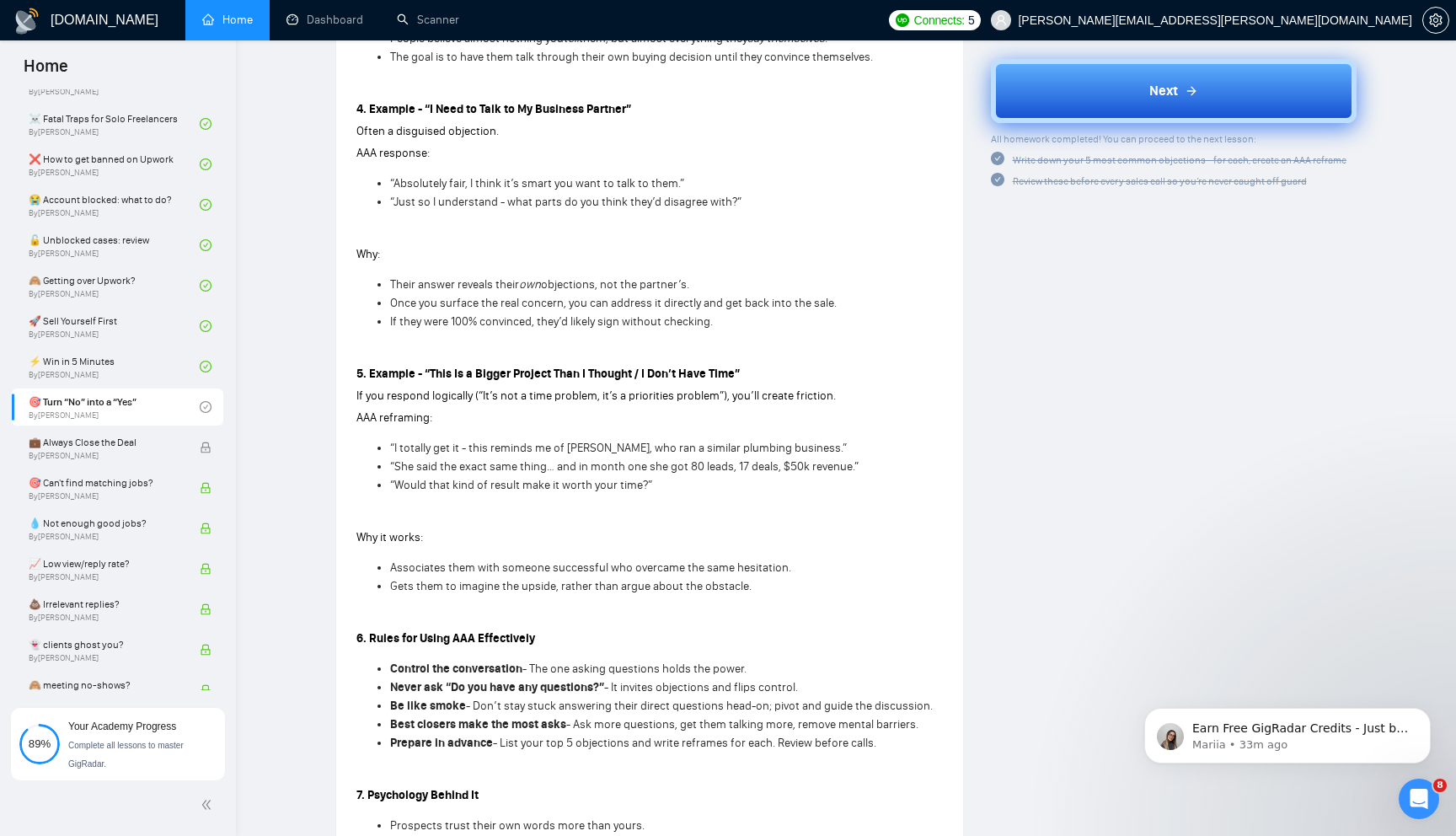
click at [1099, 106] on button "Next" at bounding box center [1174, 91] width 366 height 64
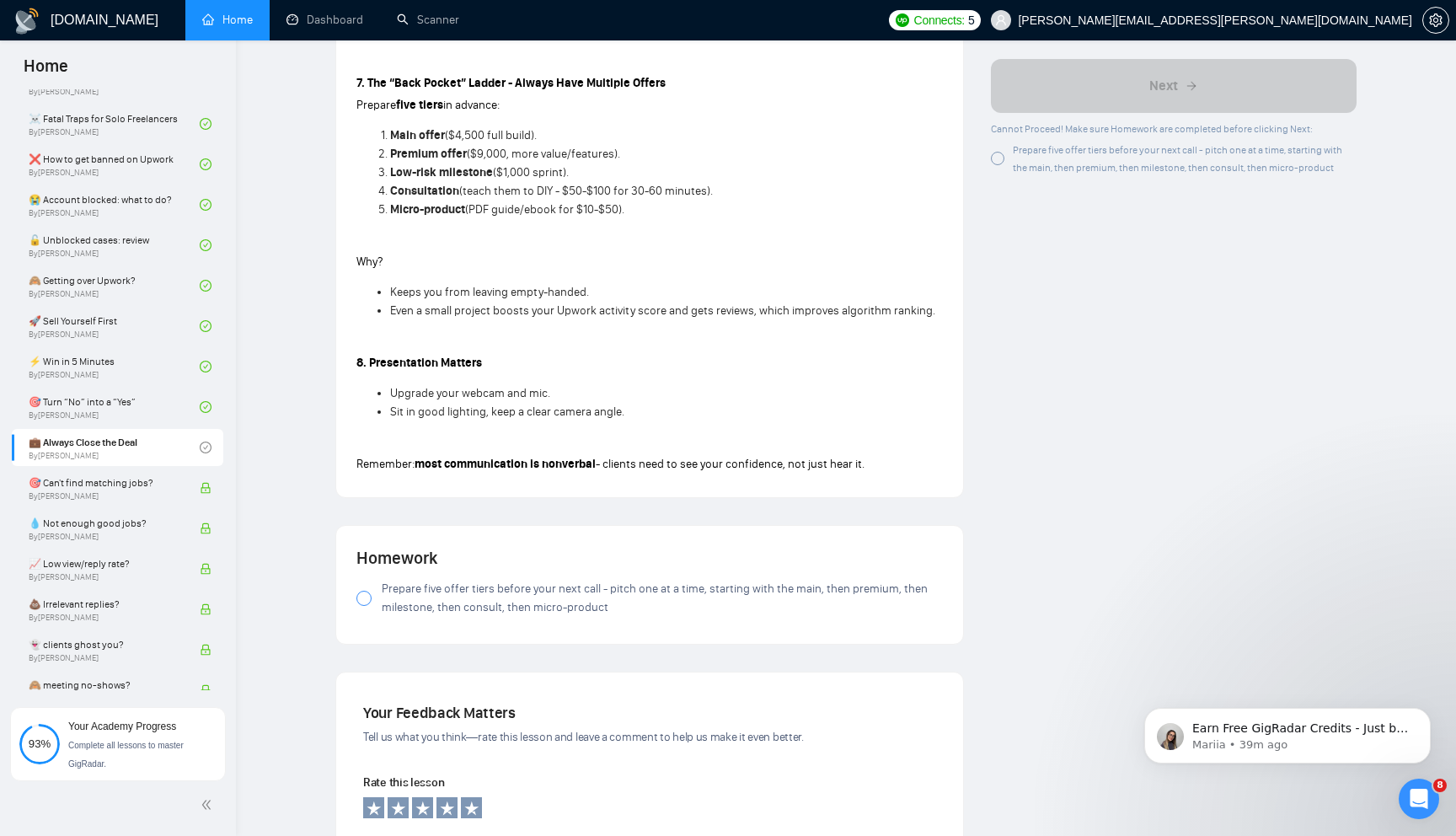
scroll to position [1486, 0]
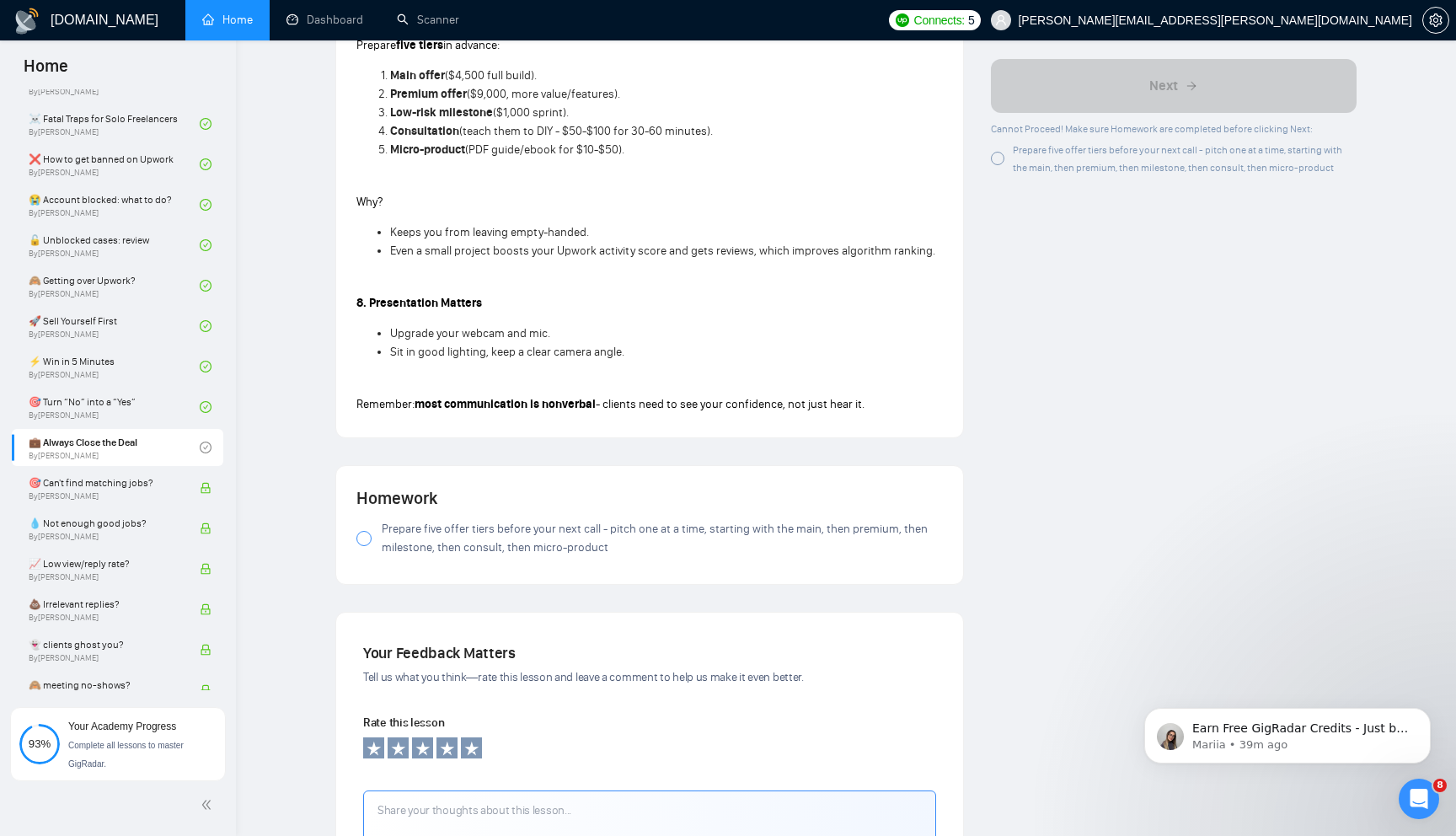
click at [360, 546] on div at bounding box center [364, 538] width 15 height 15
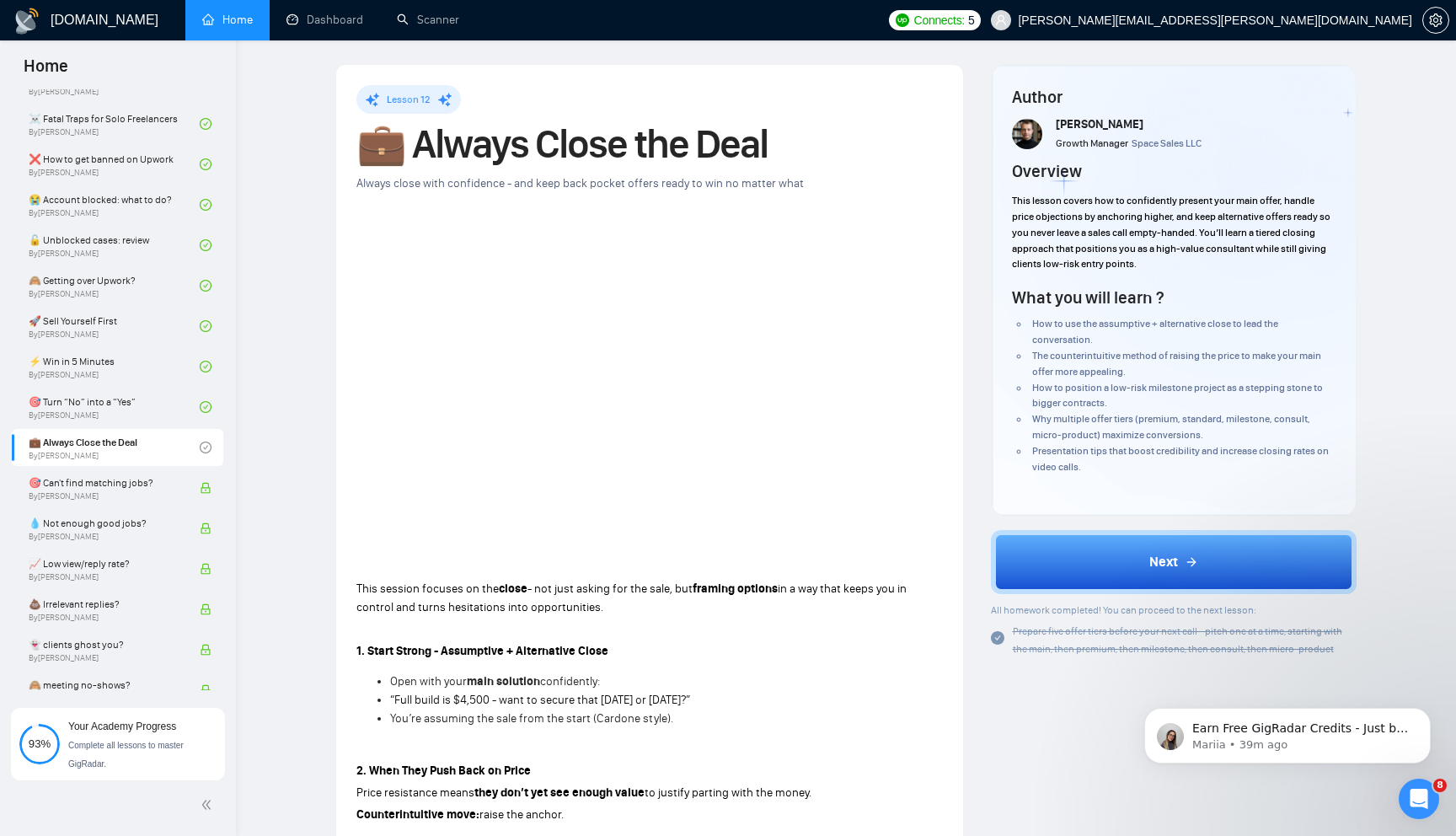
scroll to position [1, 0]
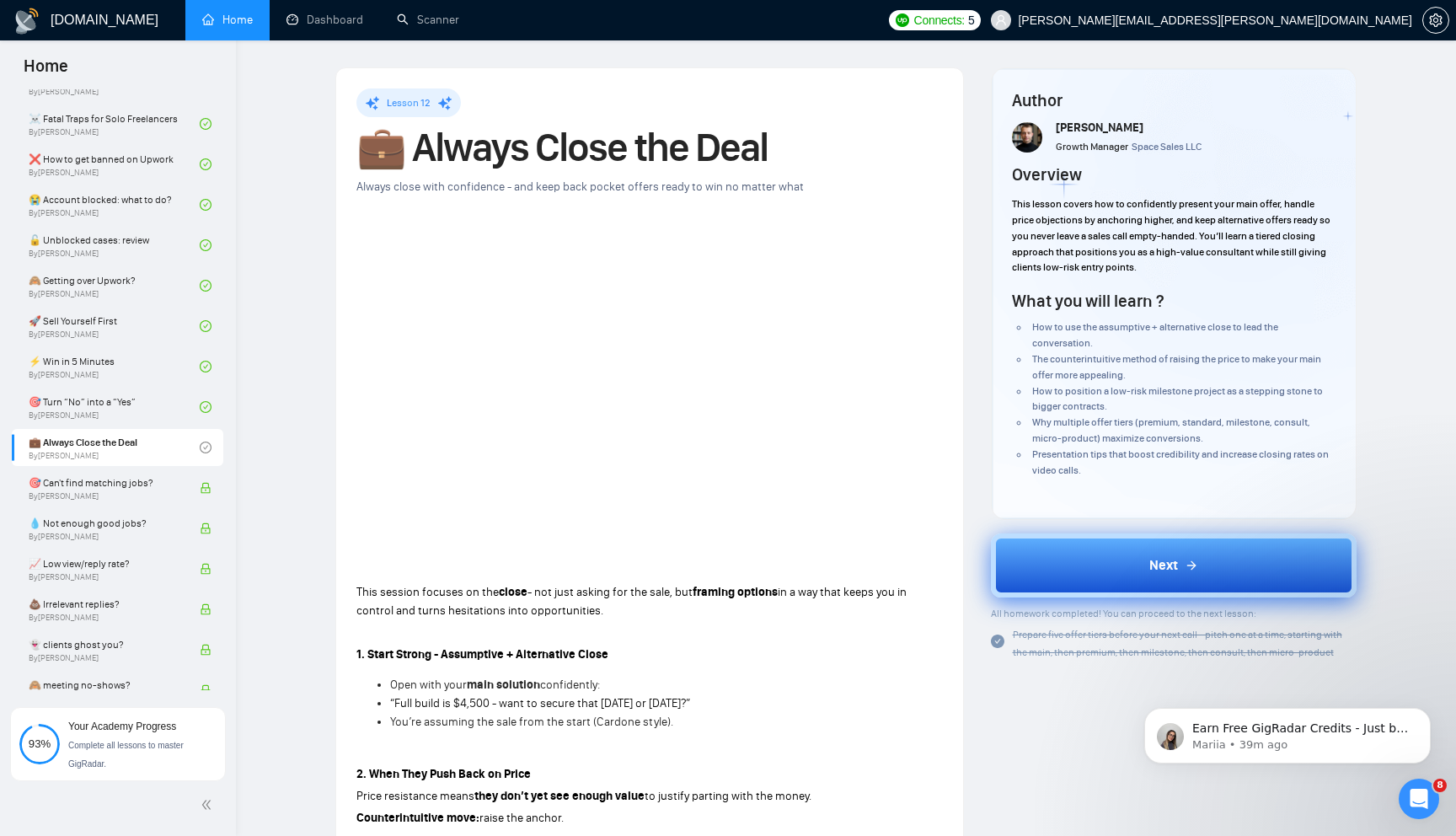
click at [1163, 557] on span "Next" at bounding box center [1163, 566] width 29 height 20
